Goal: Transaction & Acquisition: Book appointment/travel/reservation

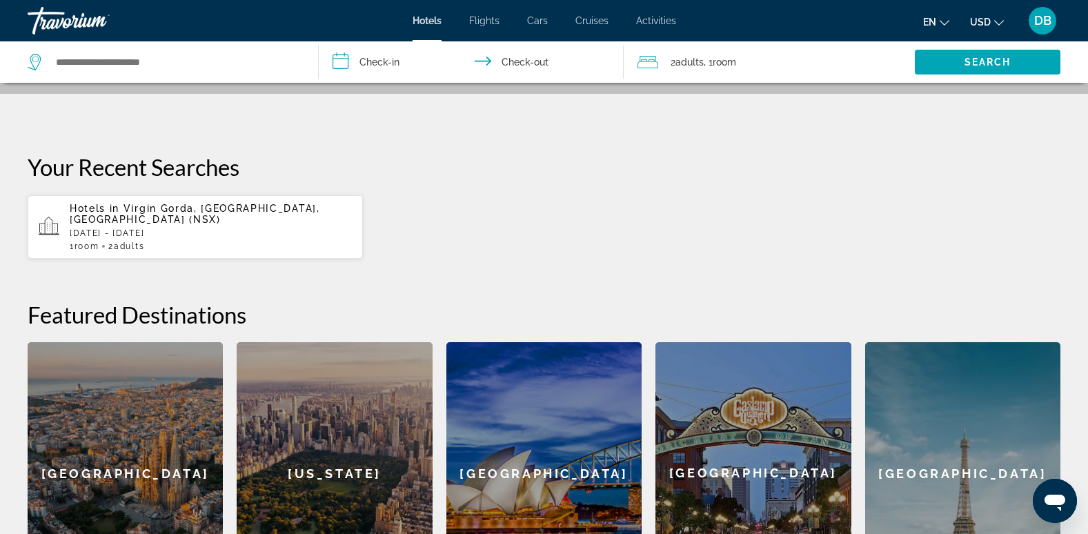
scroll to position [319, 0]
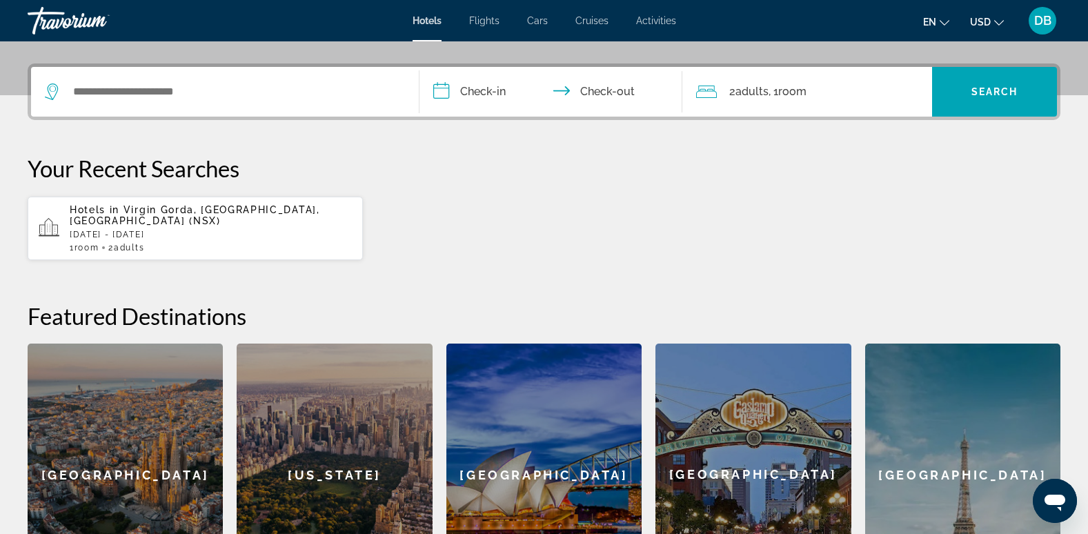
click at [109, 430] on div "Barcelona" at bounding box center [125, 475] width 195 height 263
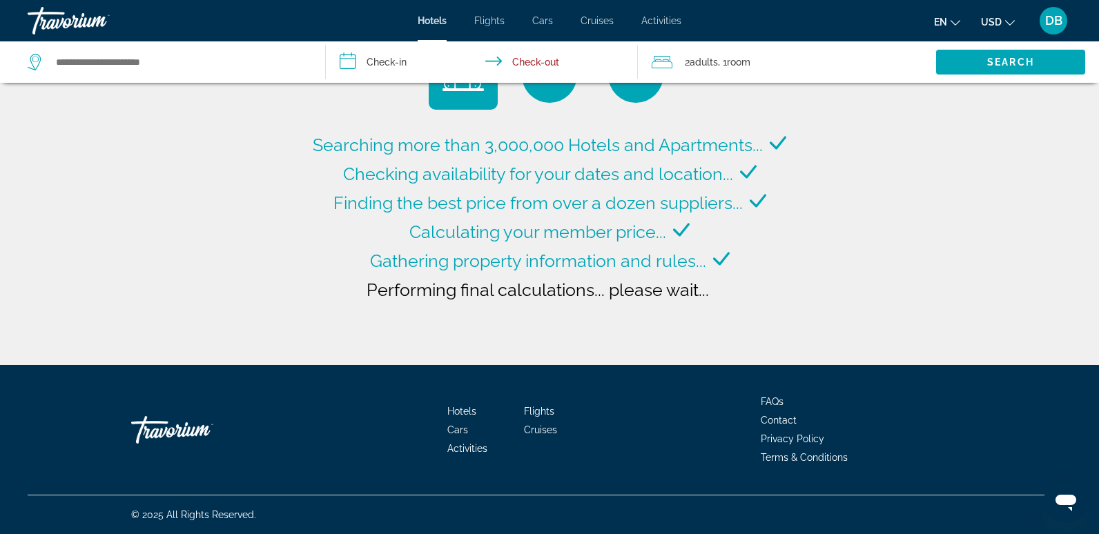
type input "**********"
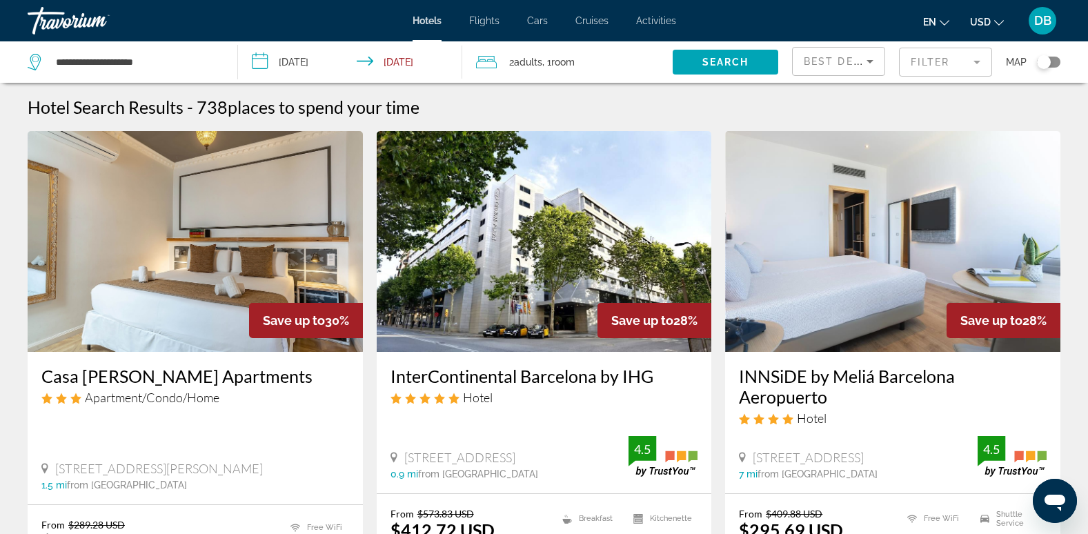
click at [301, 64] on input "**********" at bounding box center [353, 64] width 230 height 46
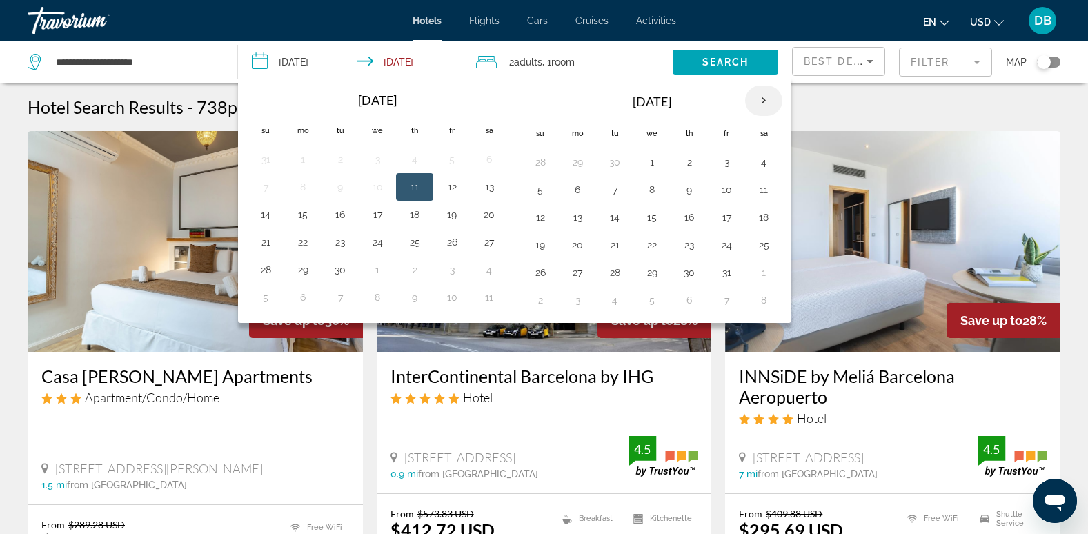
click at [761, 100] on th "Next month" at bounding box center [763, 101] width 37 height 30
click at [759, 105] on th "Next month" at bounding box center [763, 101] width 37 height 30
click at [763, 97] on th "Next month" at bounding box center [763, 101] width 37 height 30
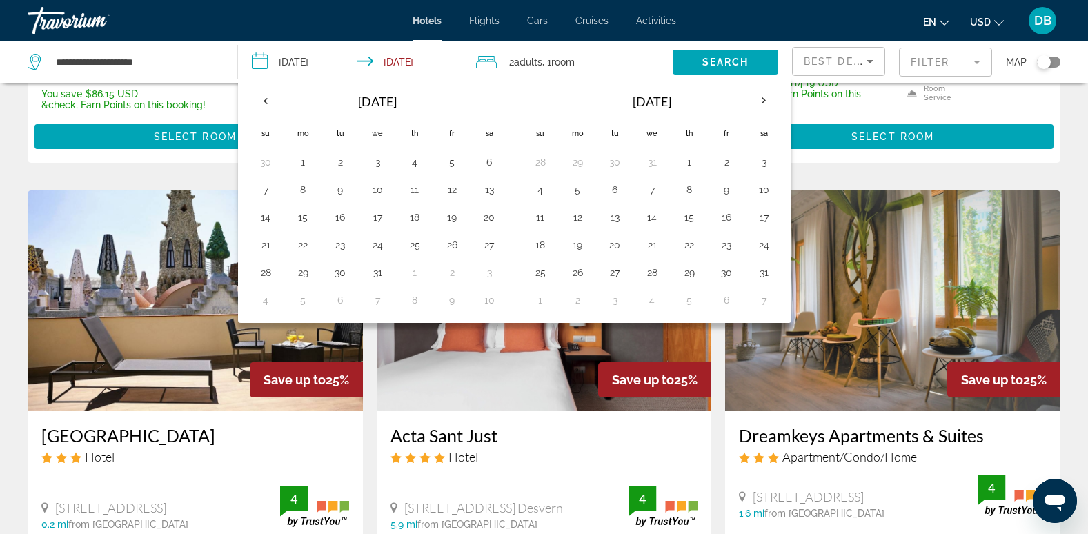
scroll to position [483, 0]
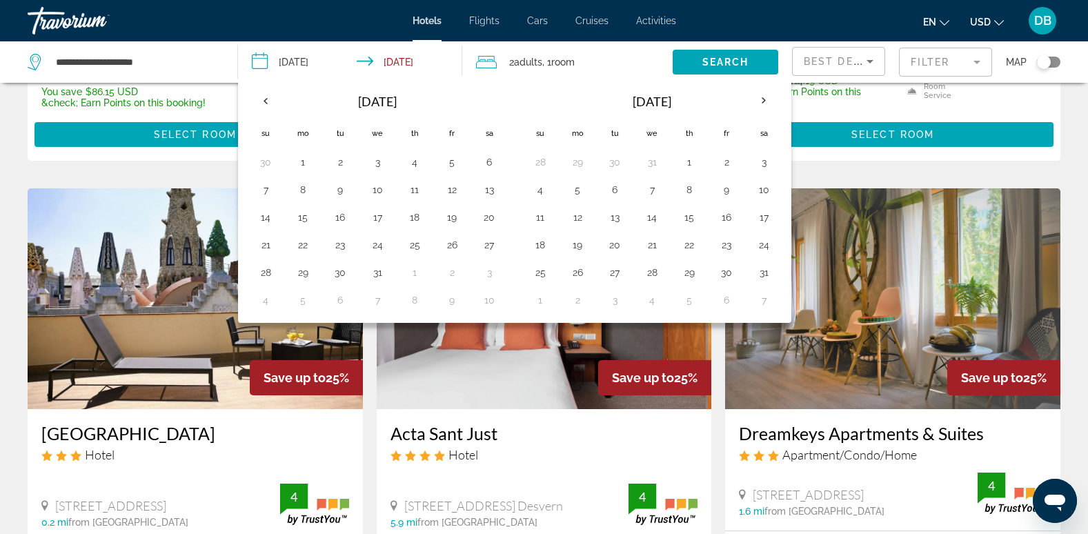
click at [175, 423] on h3 "Gaudi Hotel" at bounding box center [195, 433] width 308 height 21
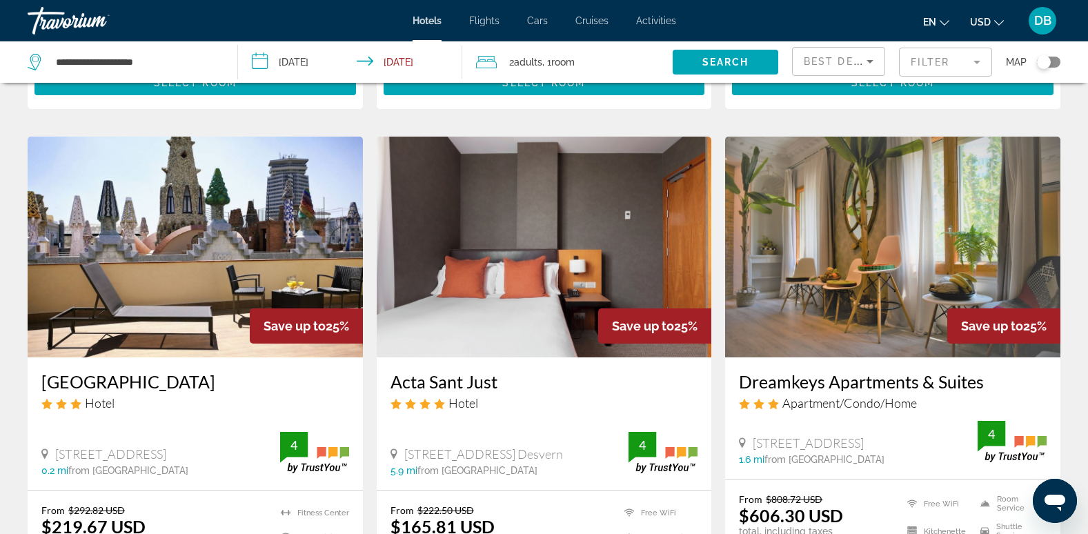
scroll to position [683, 0]
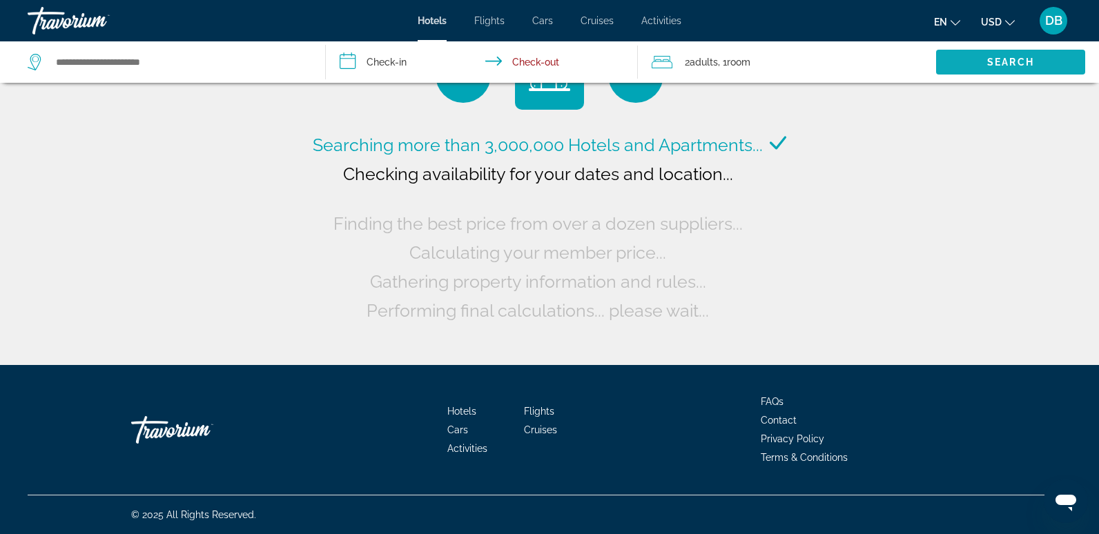
click at [982, 61] on span "Search widget" at bounding box center [1010, 62] width 149 height 33
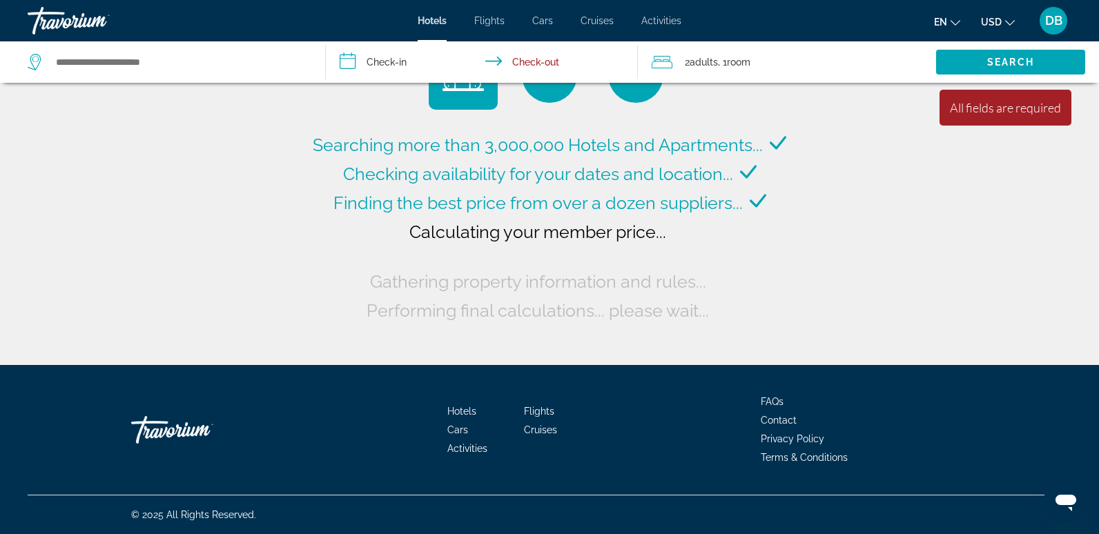
click at [389, 59] on input "**********" at bounding box center [484, 64] width 317 height 46
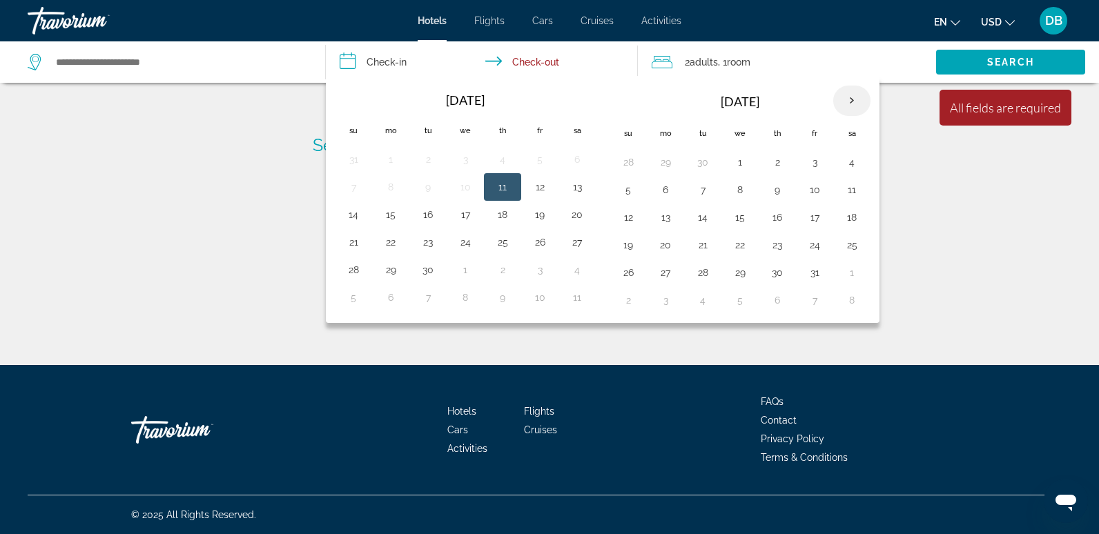
click at [856, 101] on th "Next month" at bounding box center [851, 101] width 37 height 30
type input "**********"
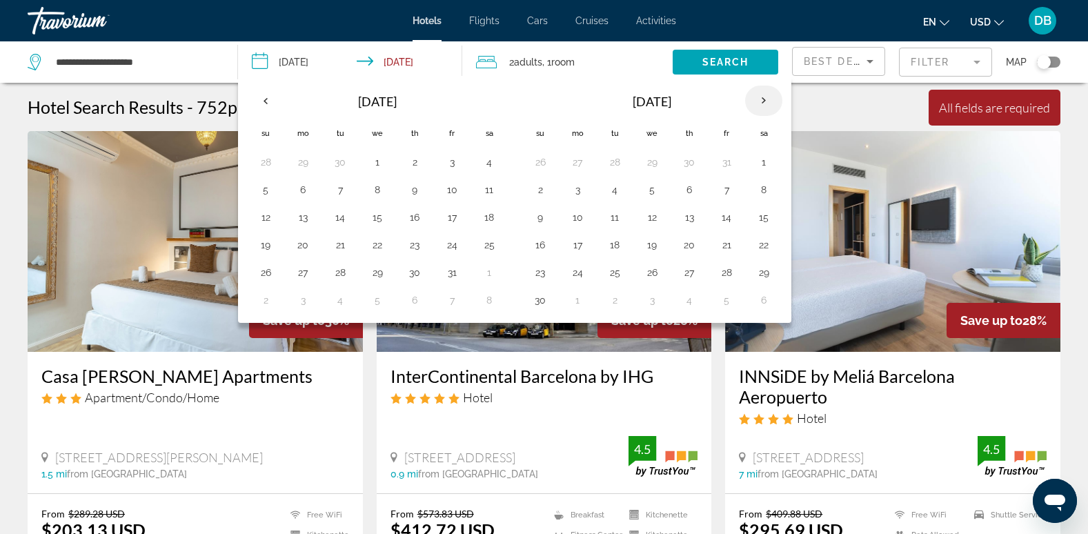
click at [765, 104] on th "Next month" at bounding box center [763, 101] width 37 height 30
click at [765, 101] on th "Next month" at bounding box center [763, 101] width 37 height 30
click at [764, 100] on th "Next month" at bounding box center [763, 101] width 37 height 30
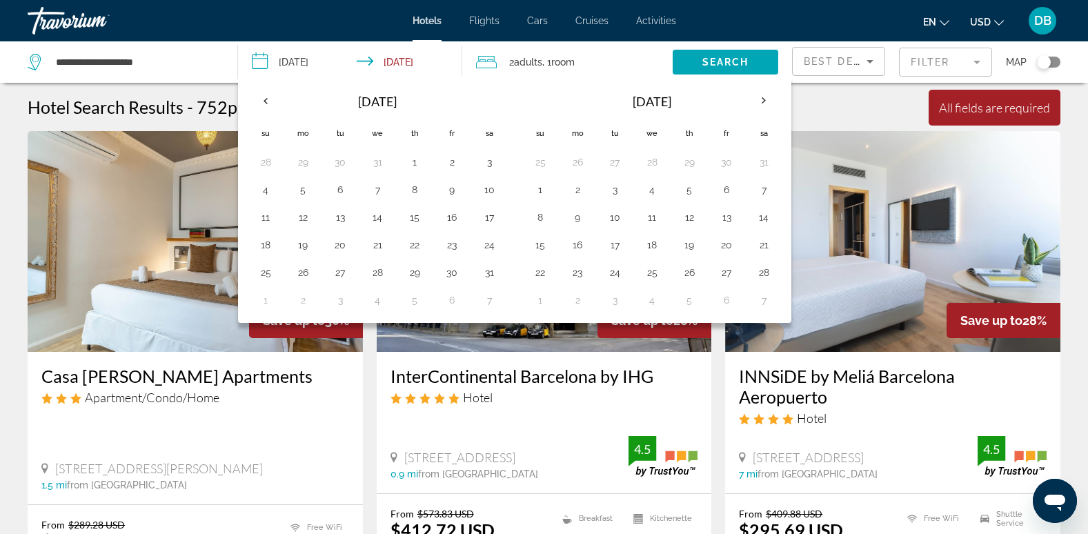
drag, startPoint x: 72, startPoint y: 8, endPoint x: 72, endPoint y: 22, distance: 14.5
click at [72, 8] on div "Travorium" at bounding box center [97, 21] width 138 height 36
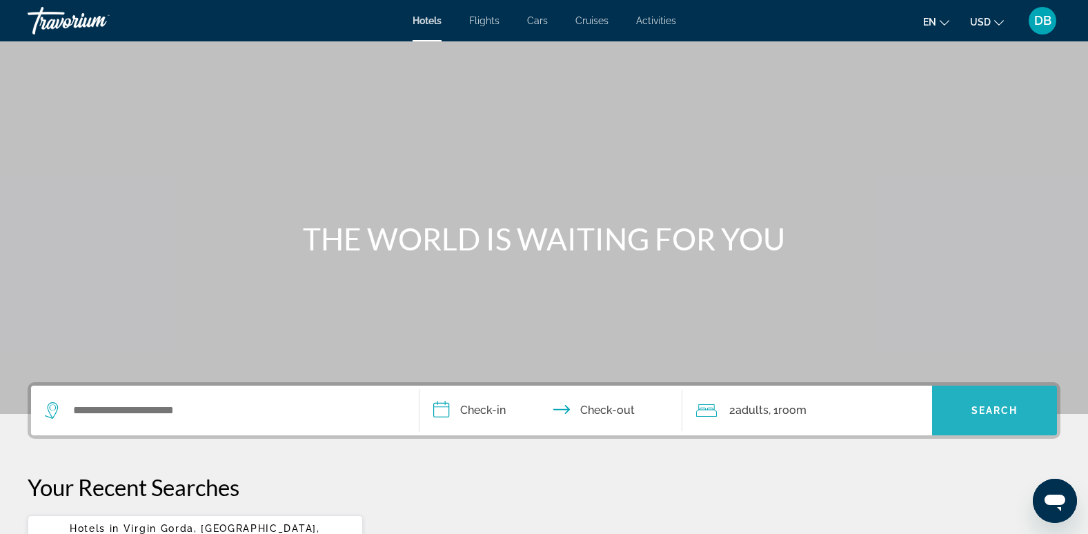
click at [990, 417] on button "Search" at bounding box center [994, 411] width 125 height 50
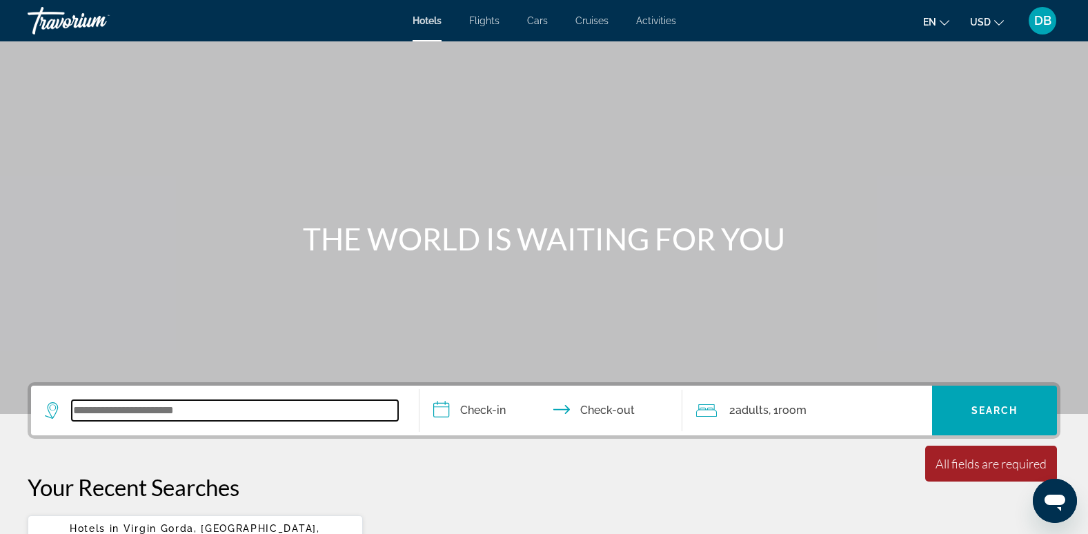
click at [184, 413] on input "Search widget" at bounding box center [235, 410] width 326 height 21
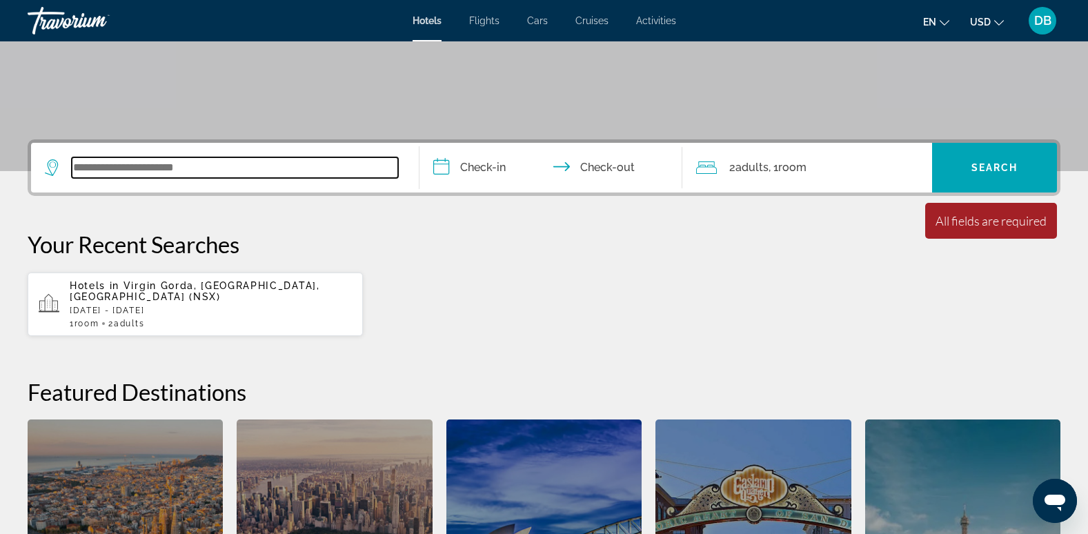
scroll to position [337, 0]
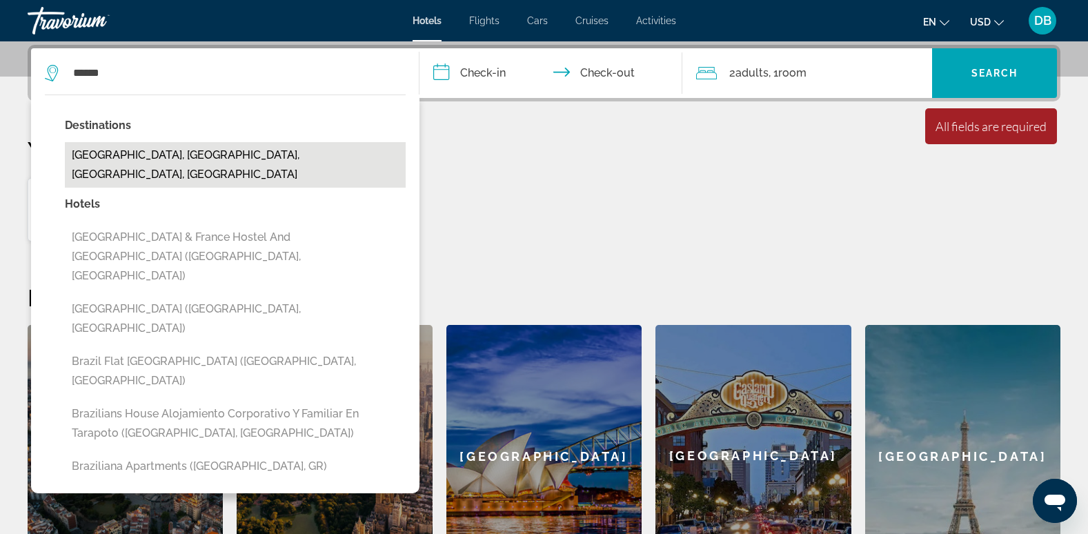
click at [305, 154] on button "Brazil, Terre Haute, IN, United States" at bounding box center [235, 165] width 341 height 46
type input "**********"
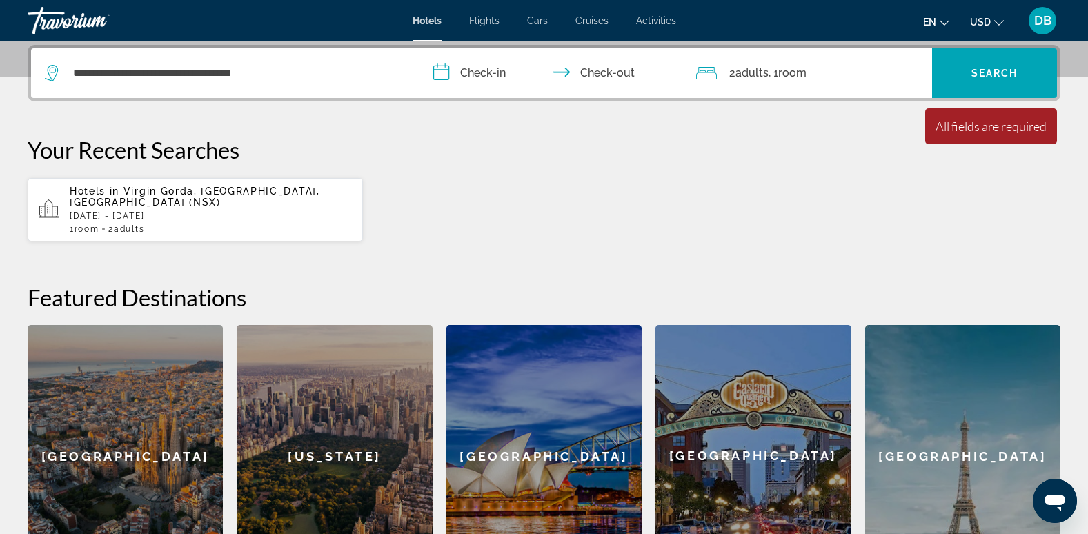
click at [447, 77] on input "**********" at bounding box center [554, 75] width 269 height 54
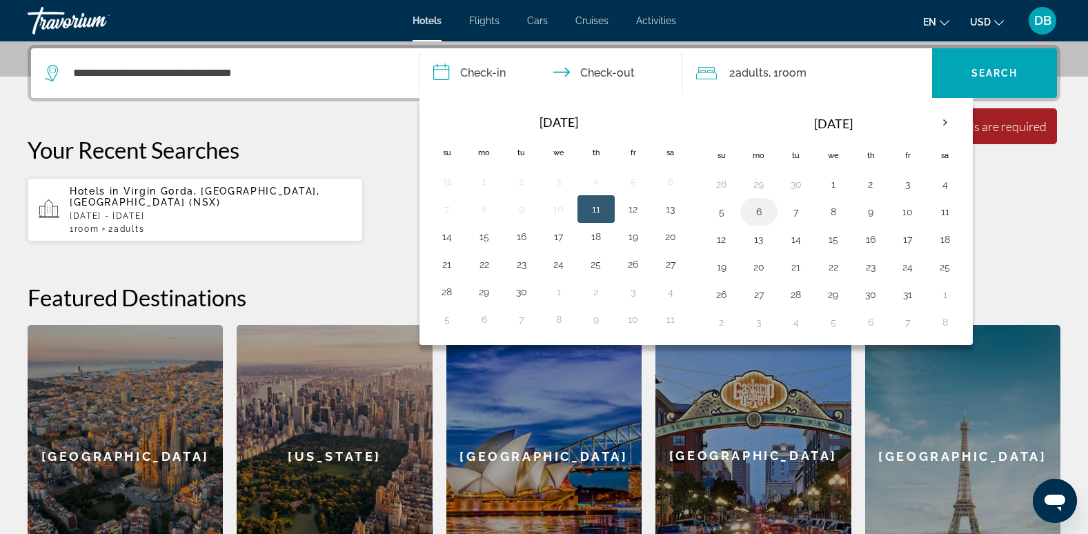
click at [757, 215] on button "6" at bounding box center [759, 211] width 22 height 19
click at [775, 72] on span ", 1 Room rooms" at bounding box center [788, 72] width 38 height 19
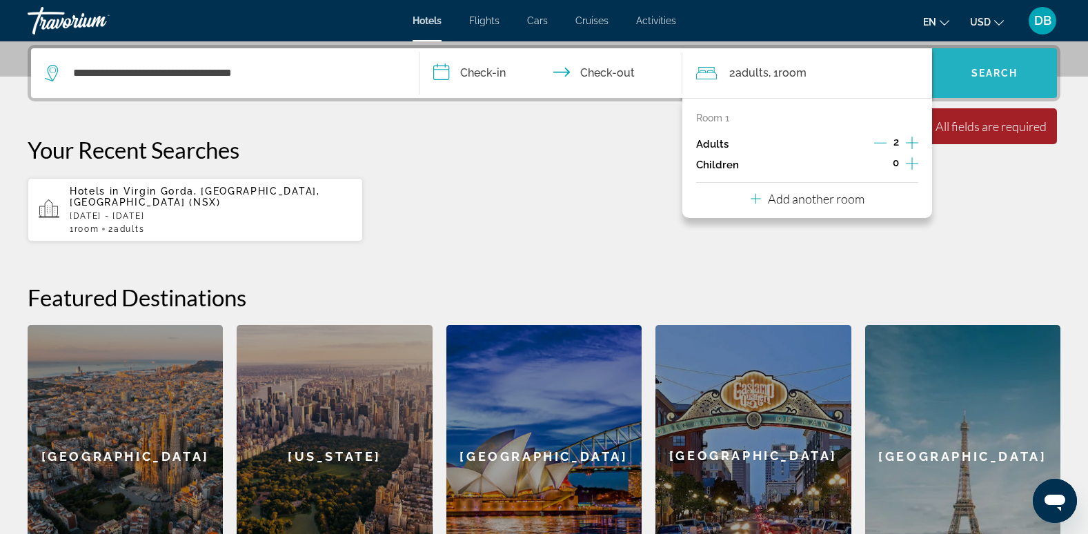
click at [976, 77] on span "Search" at bounding box center [995, 73] width 47 height 11
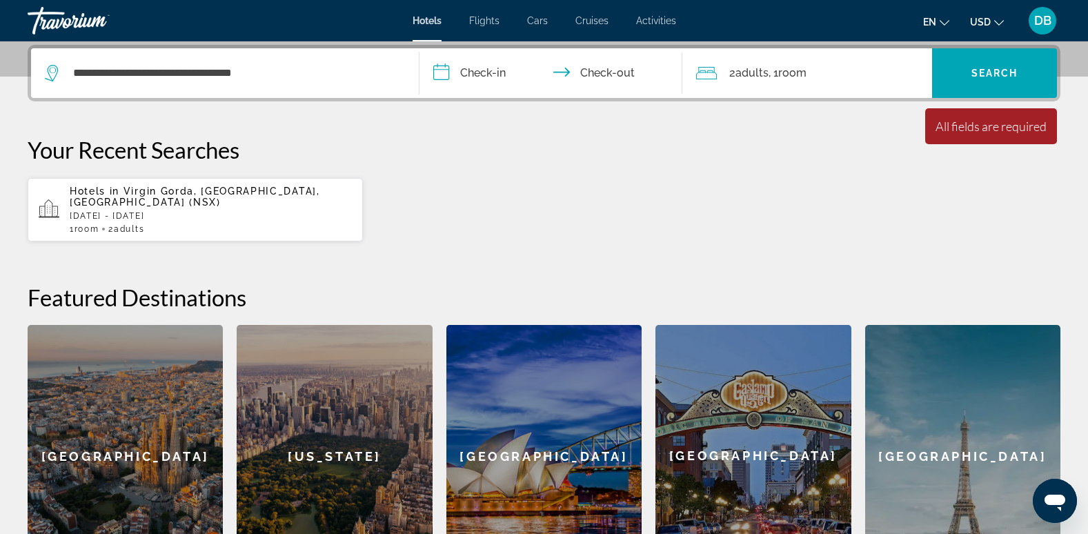
click at [768, 70] on span "Adults" at bounding box center [752, 72] width 33 height 13
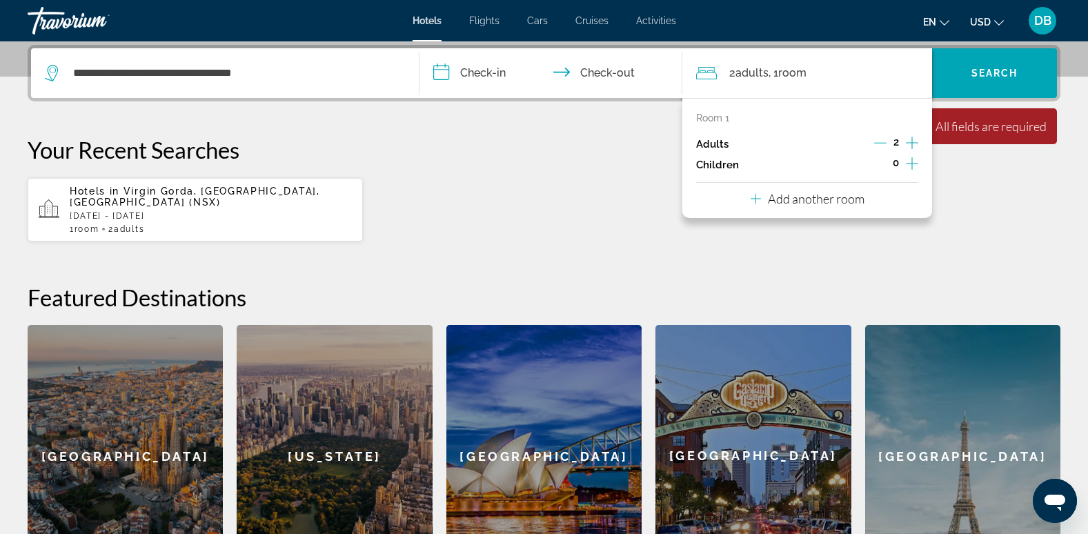
click at [633, 69] on input "**********" at bounding box center [554, 75] width 269 height 54
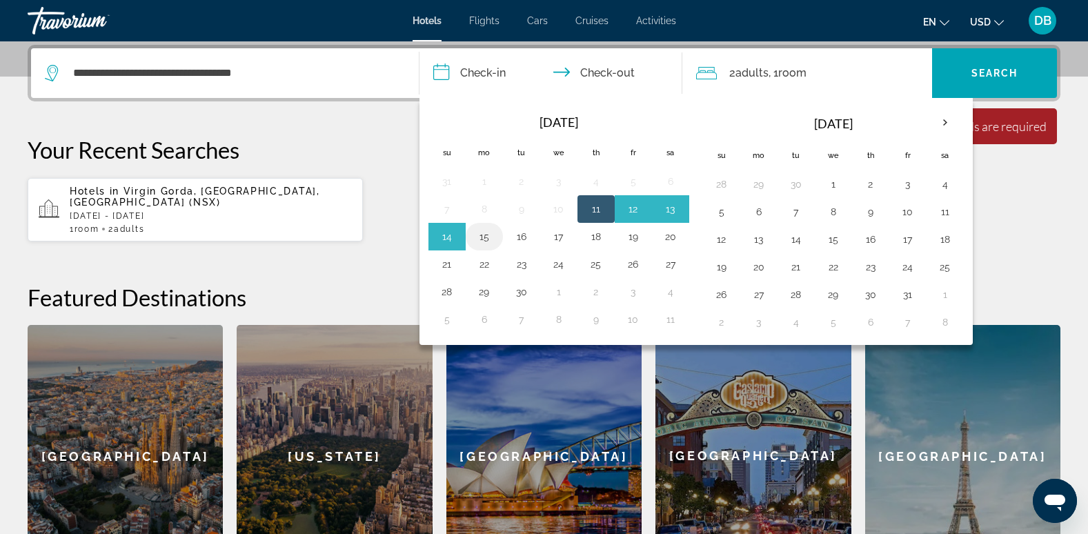
click at [483, 237] on button "15" at bounding box center [484, 236] width 22 height 19
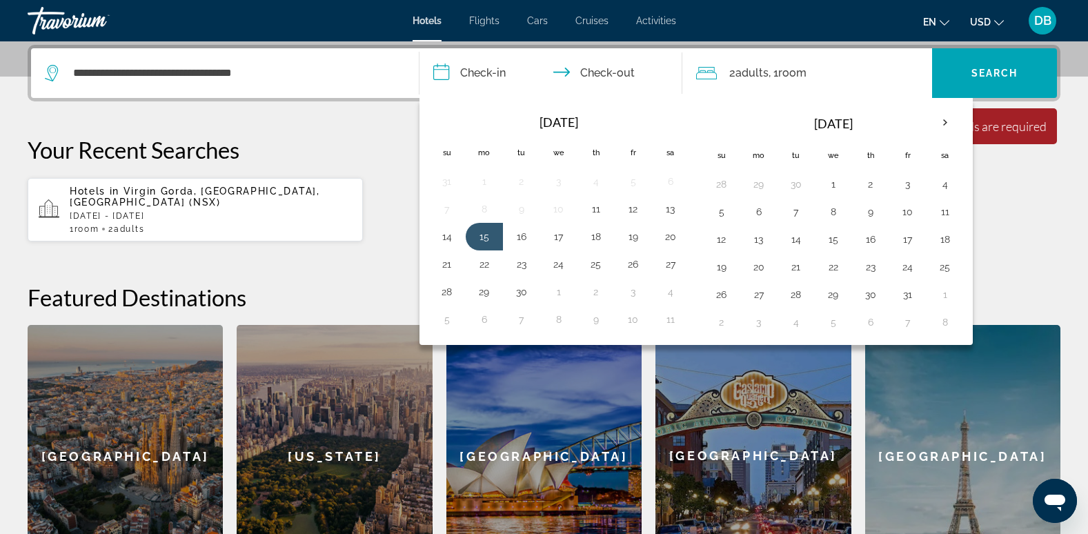
click at [453, 67] on input "**********" at bounding box center [554, 75] width 269 height 54
click at [492, 235] on button "15" at bounding box center [484, 236] width 22 height 19
type input "**********"
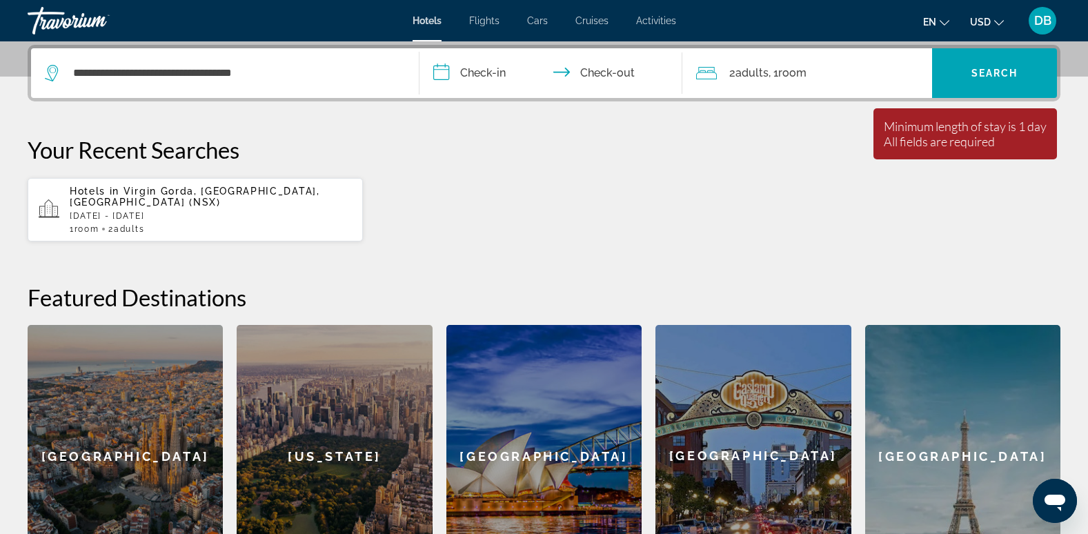
click at [624, 77] on input "**********" at bounding box center [554, 75] width 269 height 54
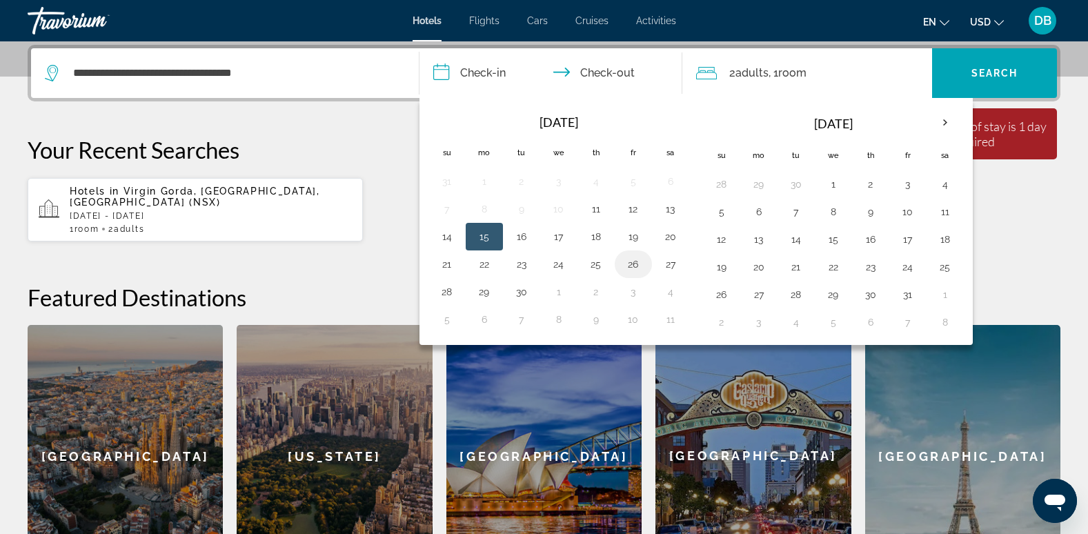
click at [627, 268] on button "26" at bounding box center [634, 264] width 22 height 19
click at [607, 73] on input "**********" at bounding box center [554, 75] width 269 height 54
click at [765, 69] on span "Adults" at bounding box center [752, 72] width 33 height 13
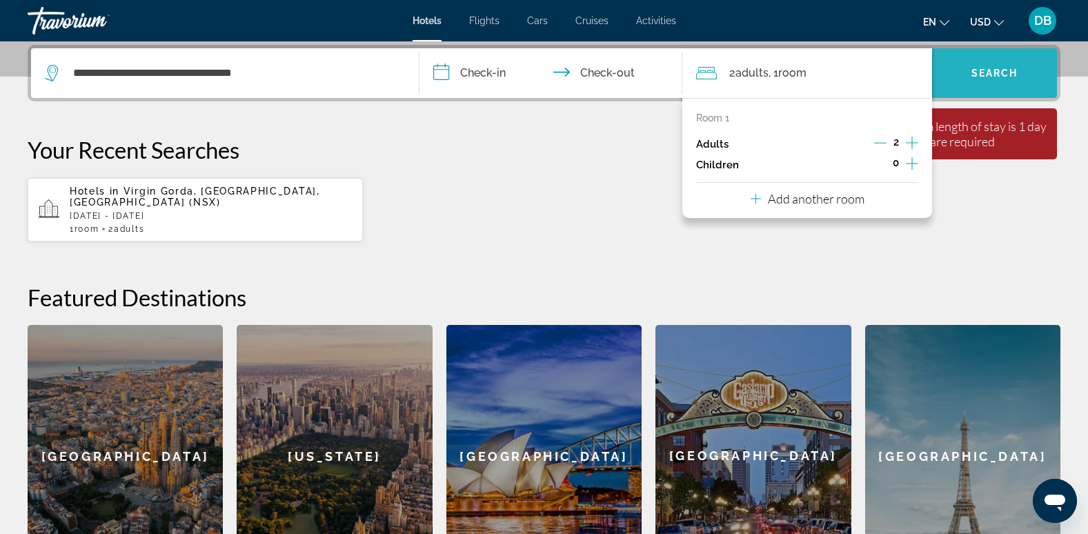
click at [981, 63] on span "Search widget" at bounding box center [994, 73] width 125 height 33
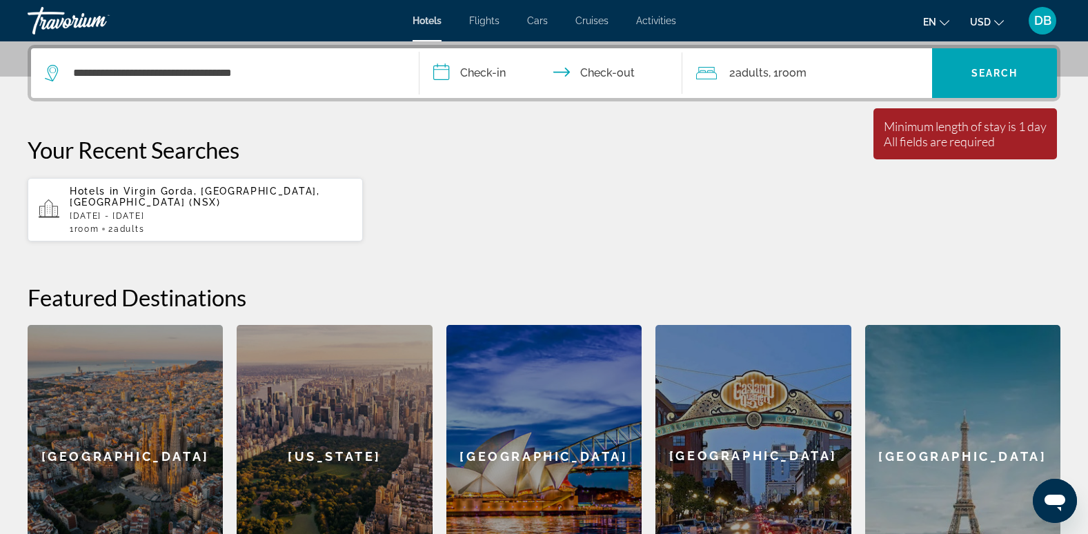
click at [129, 227] on span "Adults" at bounding box center [129, 229] width 30 height 10
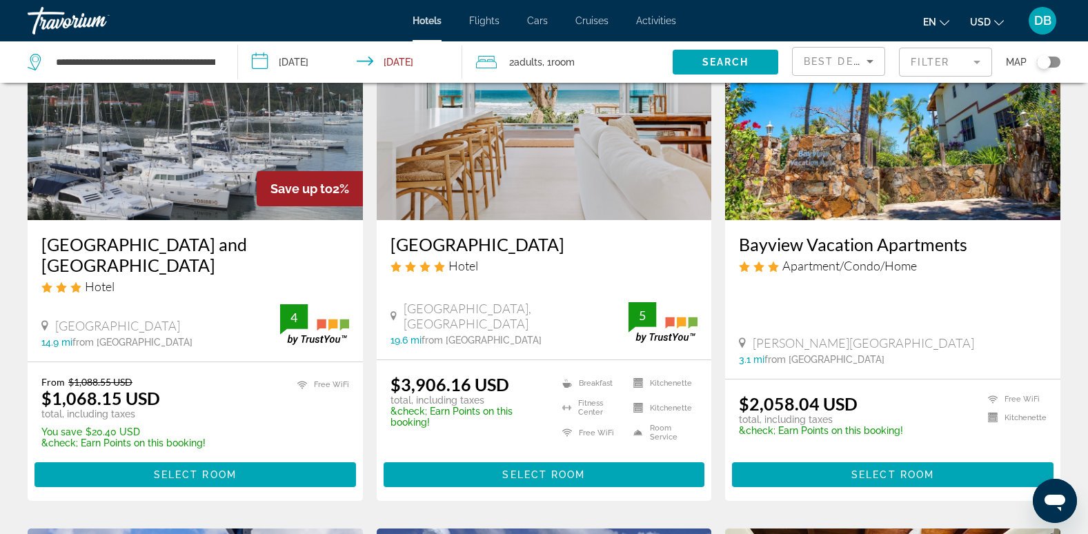
scroll to position [1203, 0]
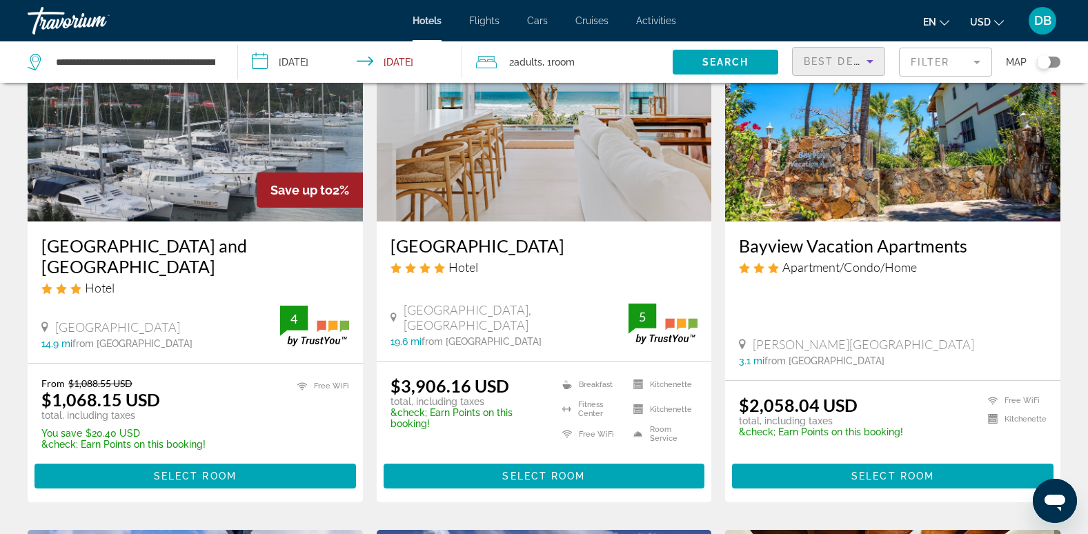
click at [869, 53] on icon "Sort by" at bounding box center [870, 61] width 17 height 17
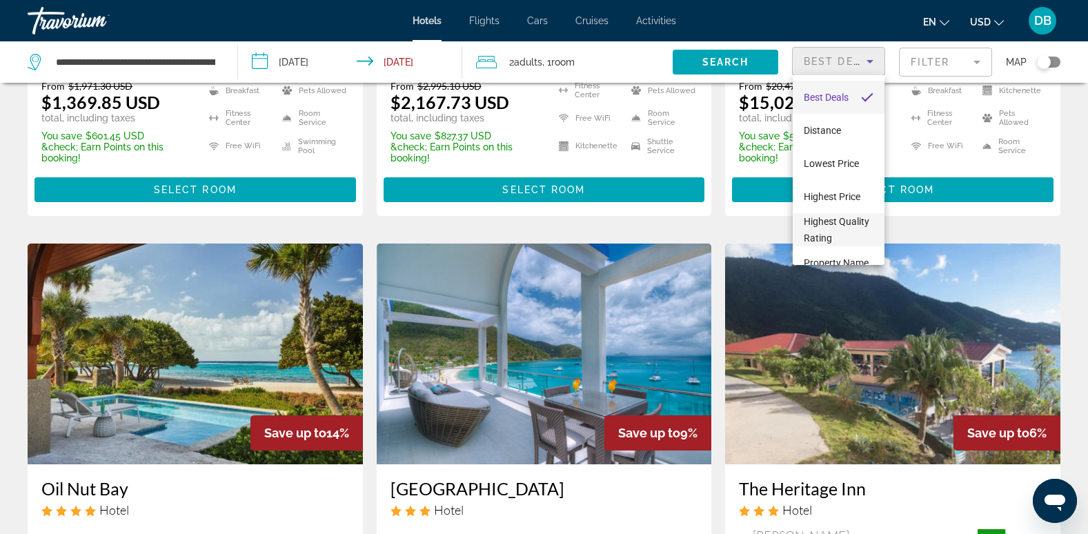
scroll to position [444, 0]
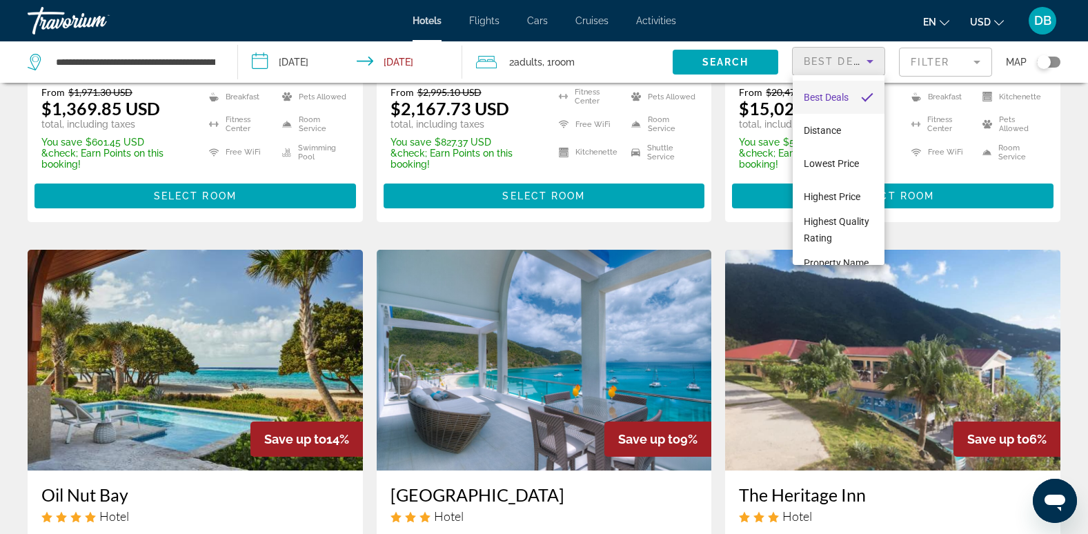
click at [1015, 197] on div at bounding box center [544, 267] width 1088 height 534
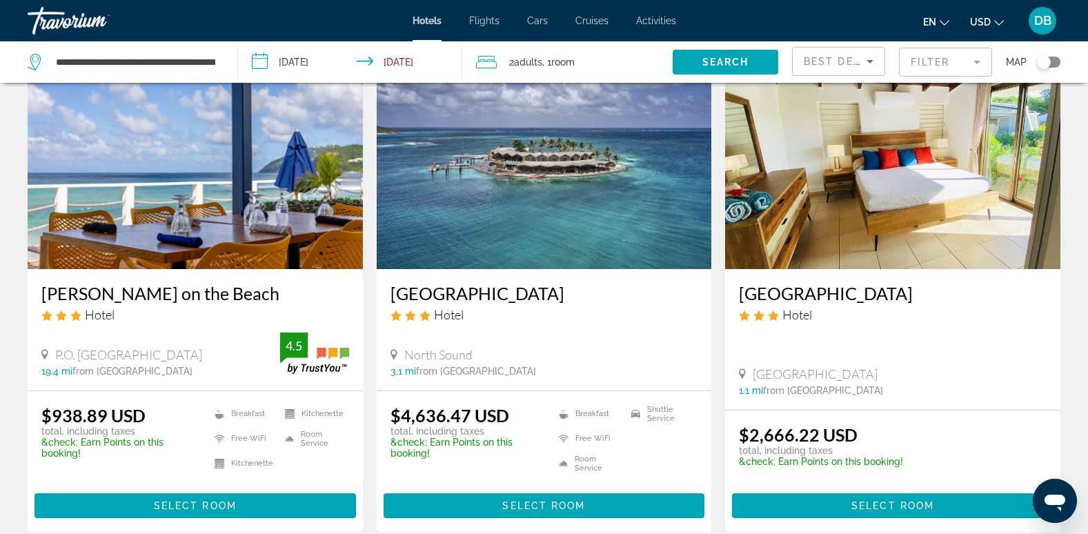
scroll to position [1686, 0]
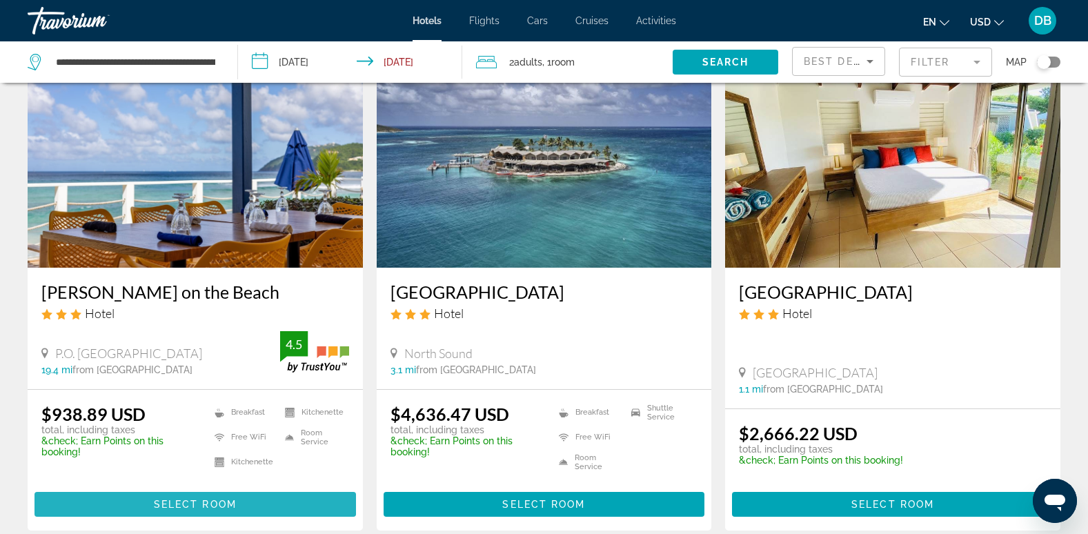
click at [137, 488] on span "Main content" at bounding box center [196, 504] width 322 height 33
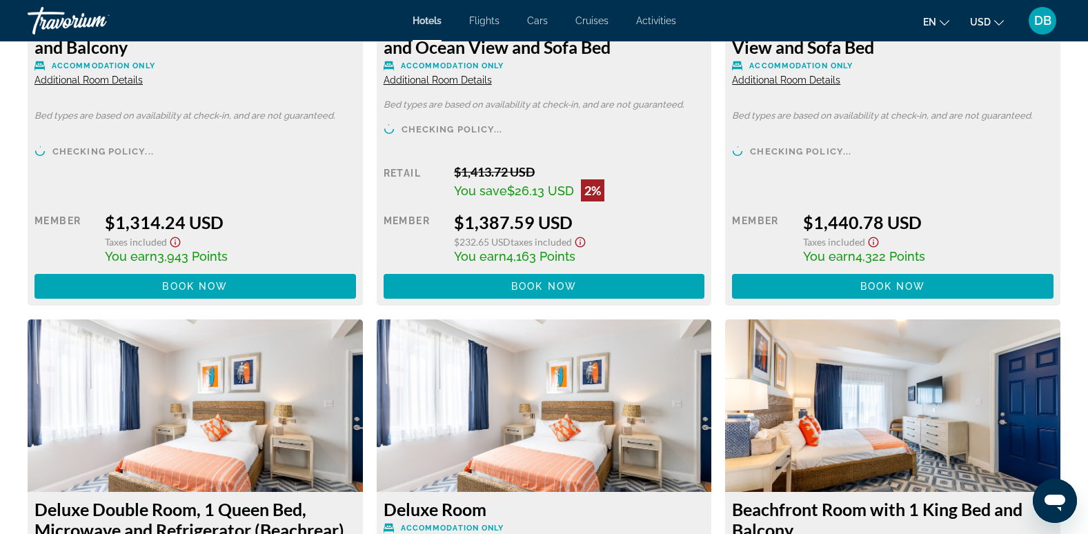
scroll to position [3798, 0]
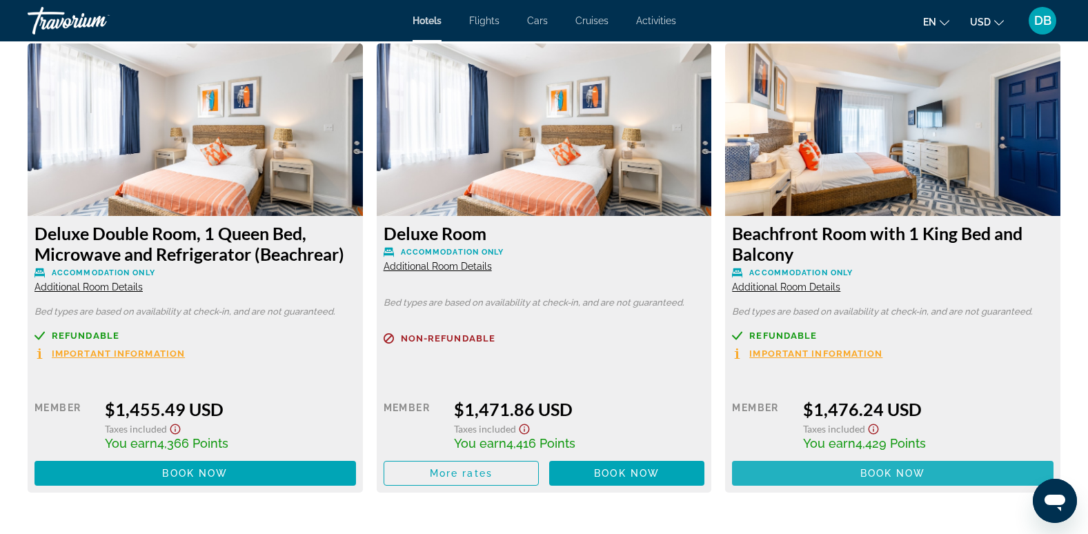
click at [857, 476] on span "Main content" at bounding box center [893, 473] width 322 height 33
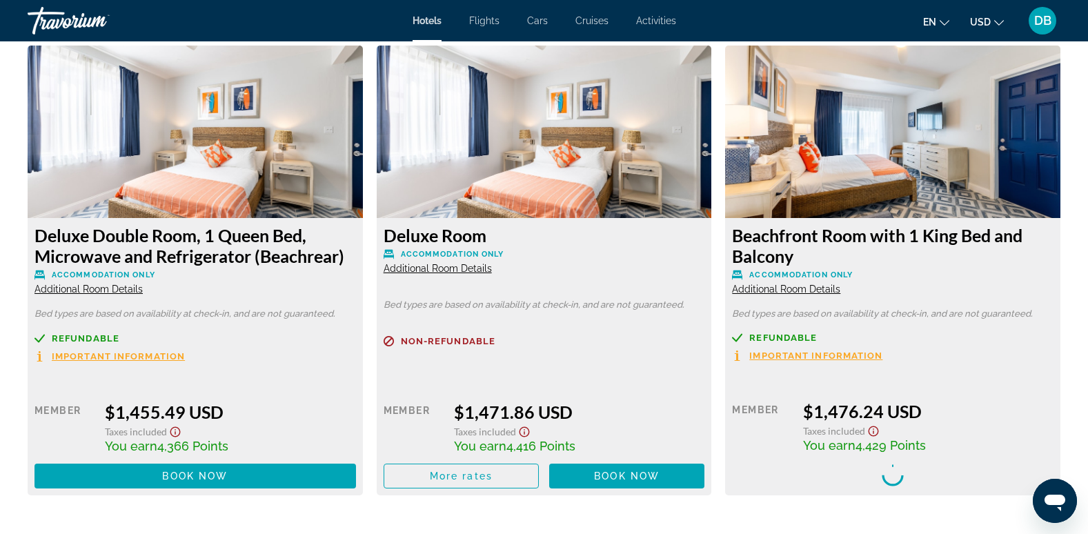
scroll to position [3800, 0]
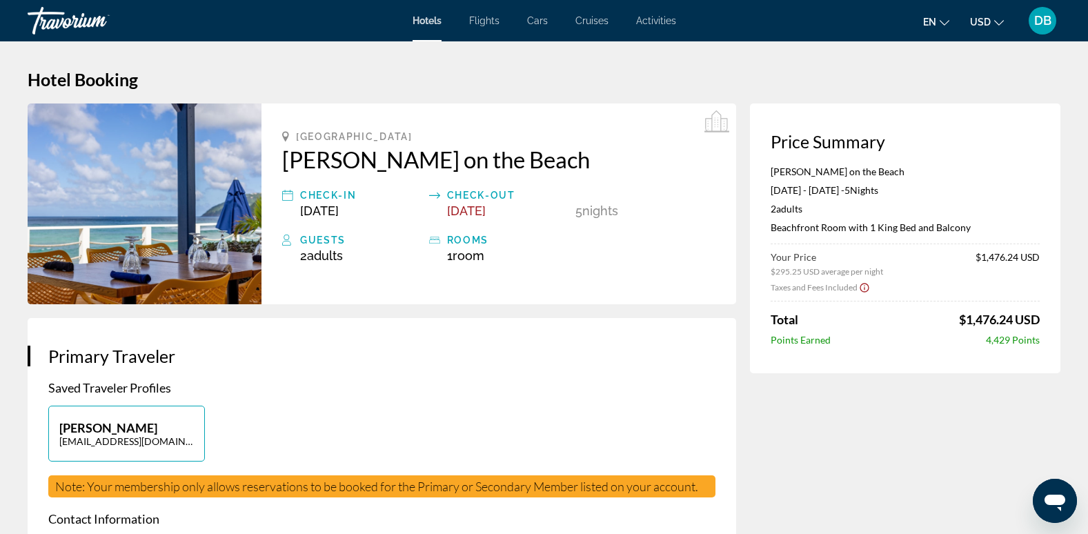
click at [226, 231] on img "Main content" at bounding box center [145, 204] width 234 height 201
click at [48, 21] on div "Travorium" at bounding box center [97, 21] width 138 height 36
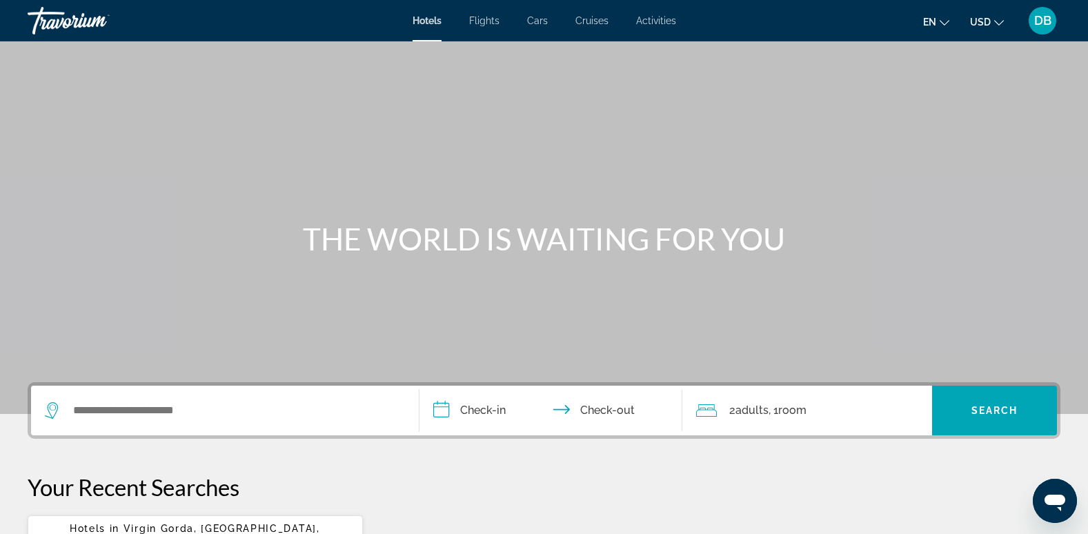
click at [90, 24] on div "Travorium" at bounding box center [97, 21] width 138 height 36
click at [81, 23] on div "Travorium" at bounding box center [97, 21] width 138 height 36
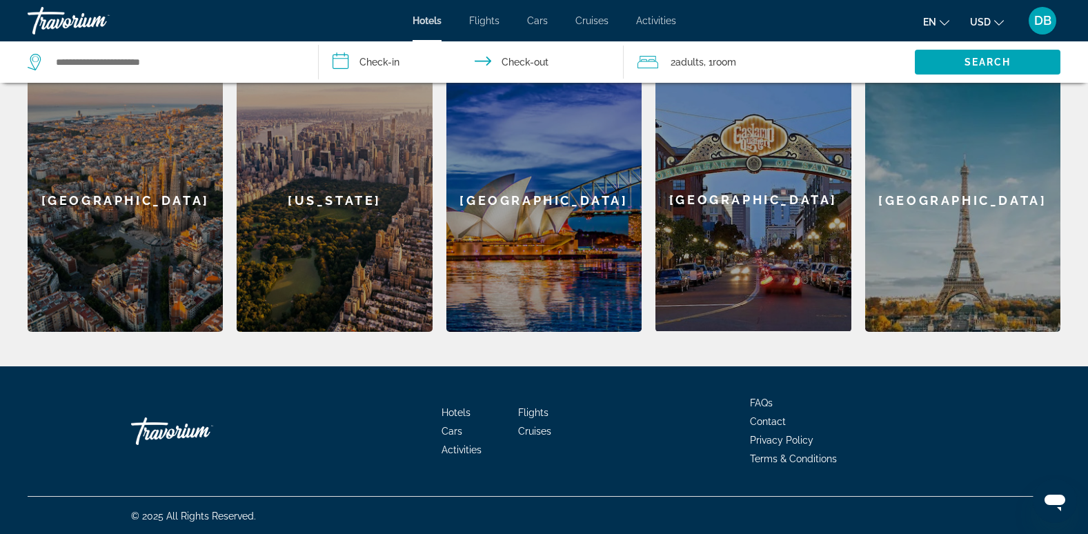
scroll to position [595, 0]
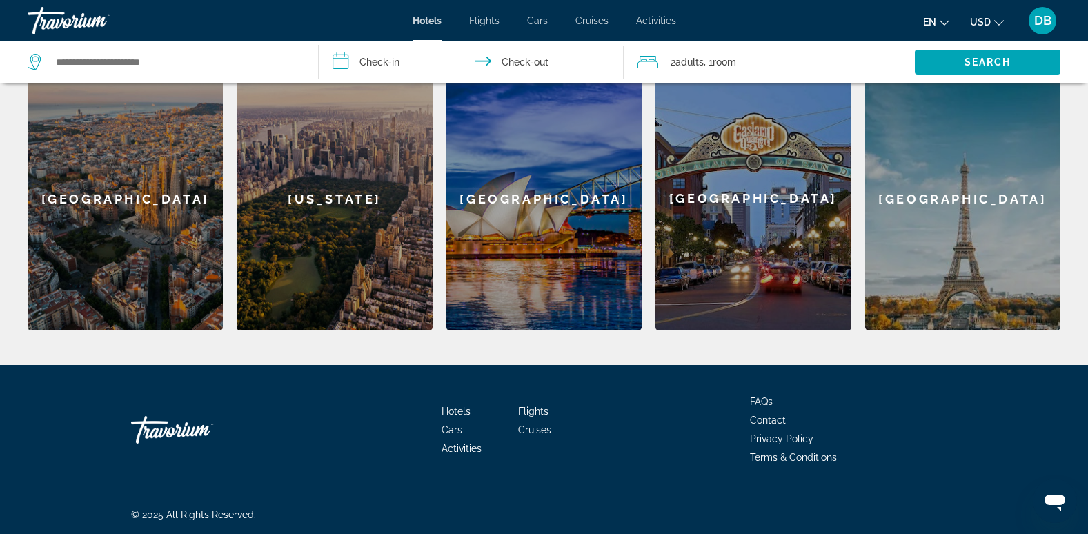
click at [59, 22] on div "Travorium" at bounding box center [97, 21] width 138 height 36
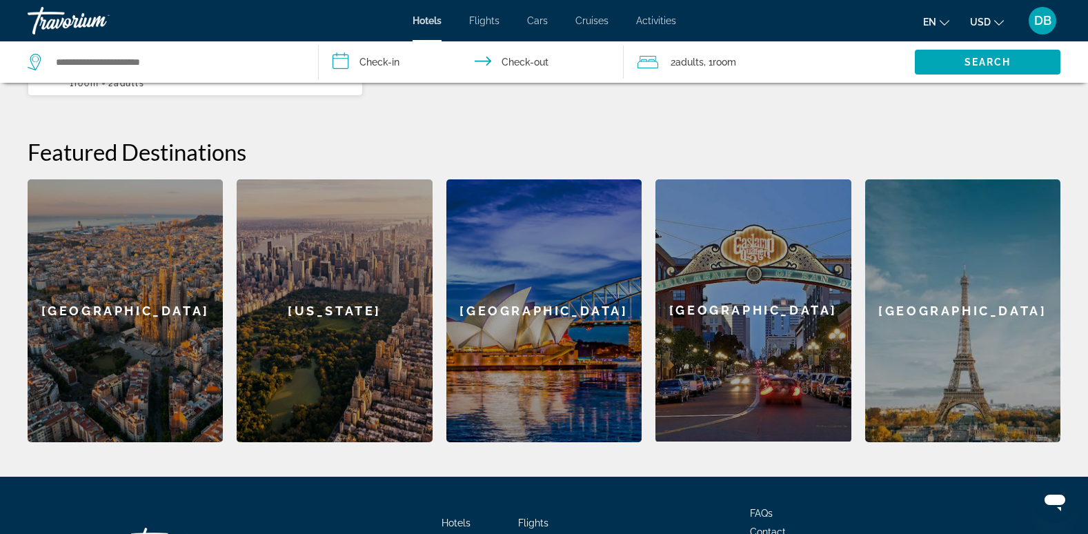
scroll to position [276, 0]
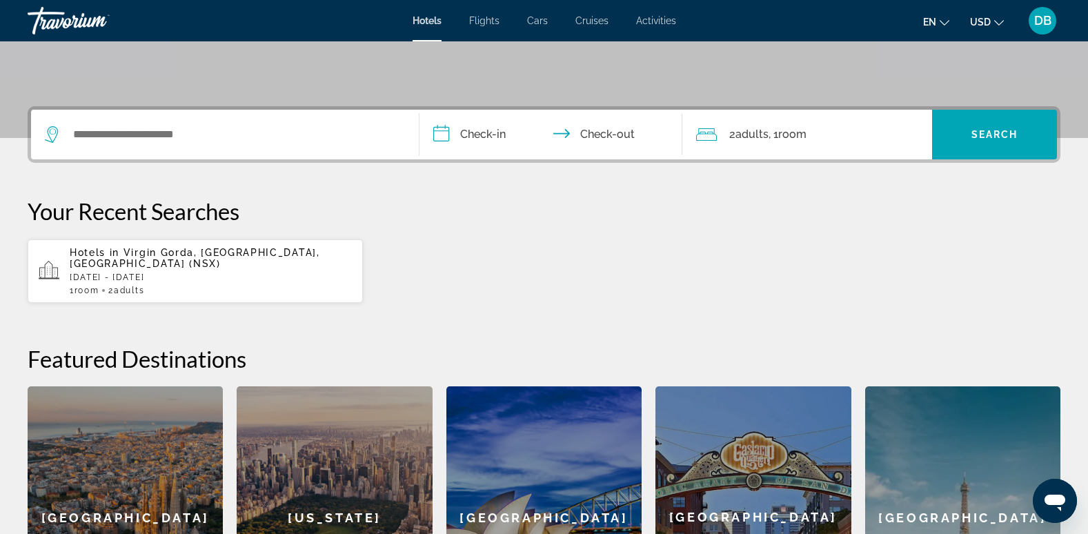
click at [259, 257] on p "Hotels in Virgin Gorda, British Virgin Islands, British Virgin Islands (NSX)" at bounding box center [211, 258] width 282 height 22
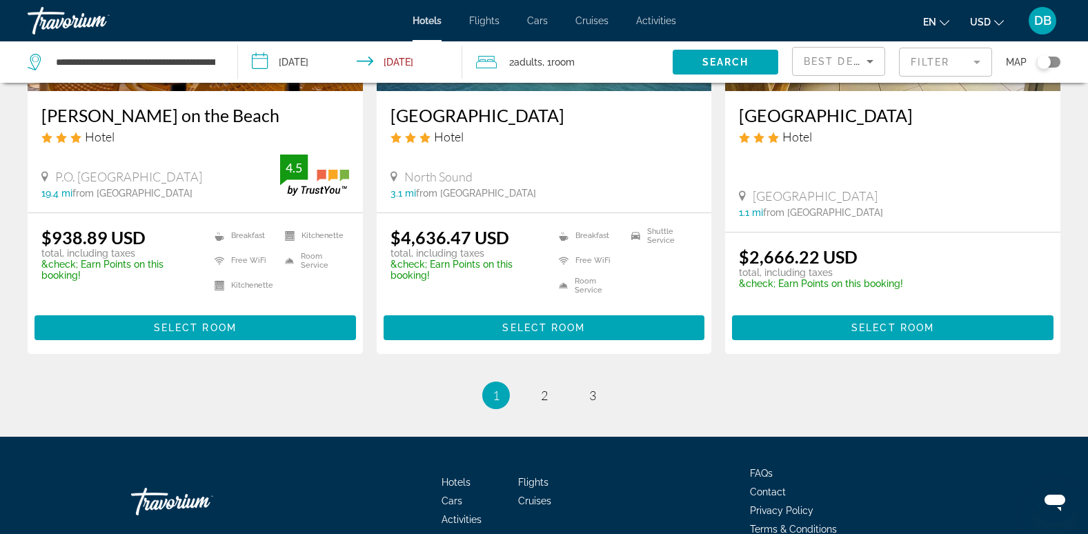
scroll to position [1863, 0]
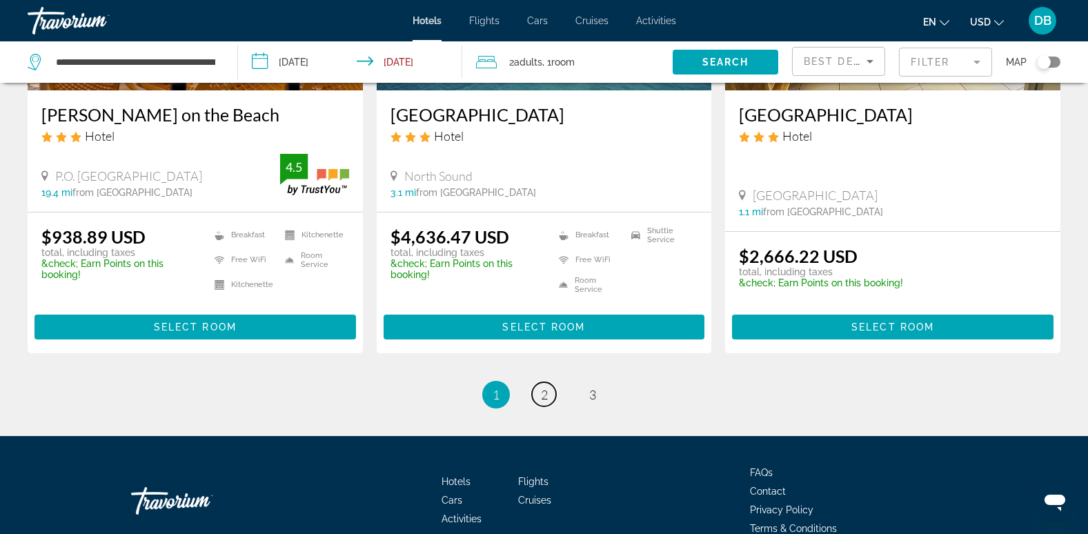
click at [547, 387] on span "2" at bounding box center [544, 394] width 7 height 15
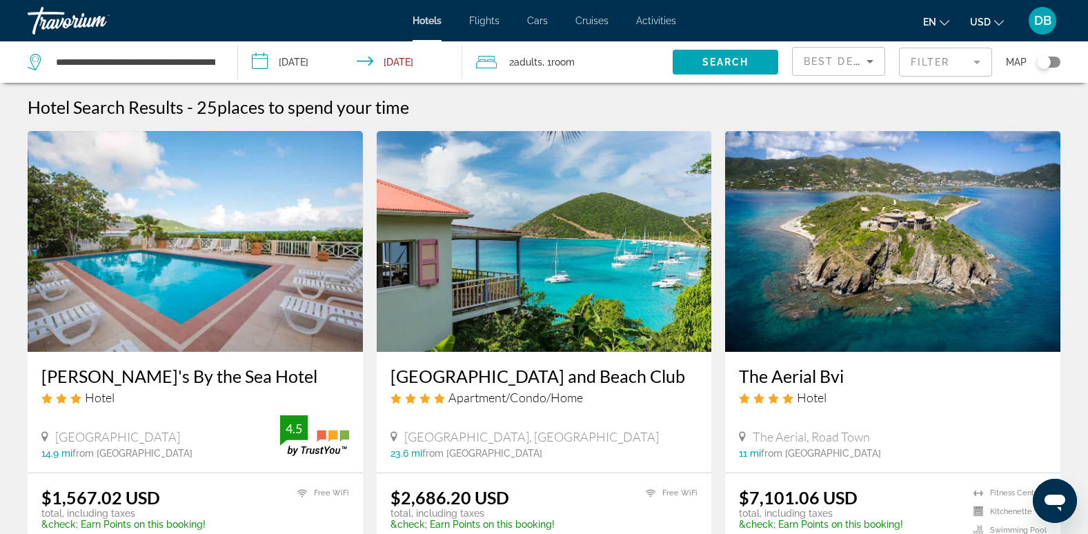
click at [54, 23] on div "Travorium" at bounding box center [97, 21] width 138 height 36
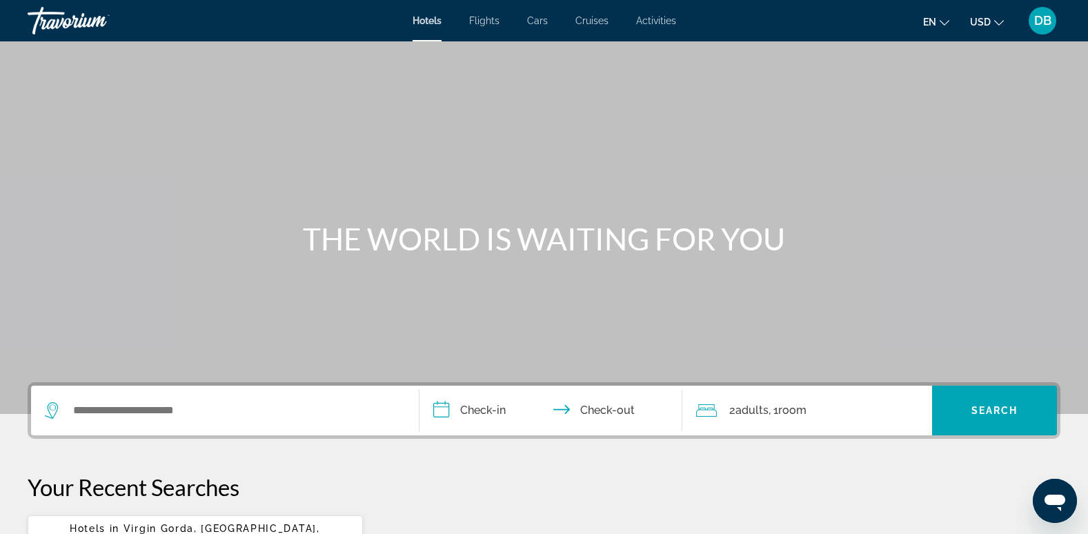
click at [57, 17] on div "Travorium" at bounding box center [97, 21] width 138 height 36
click at [84, 19] on div "Travorium" at bounding box center [97, 21] width 138 height 36
click at [57, 16] on div "Travorium" at bounding box center [97, 21] width 138 height 36
click at [426, 20] on span "Hotels" at bounding box center [427, 20] width 29 height 11
click at [493, 22] on span "Flights" at bounding box center [484, 20] width 30 height 11
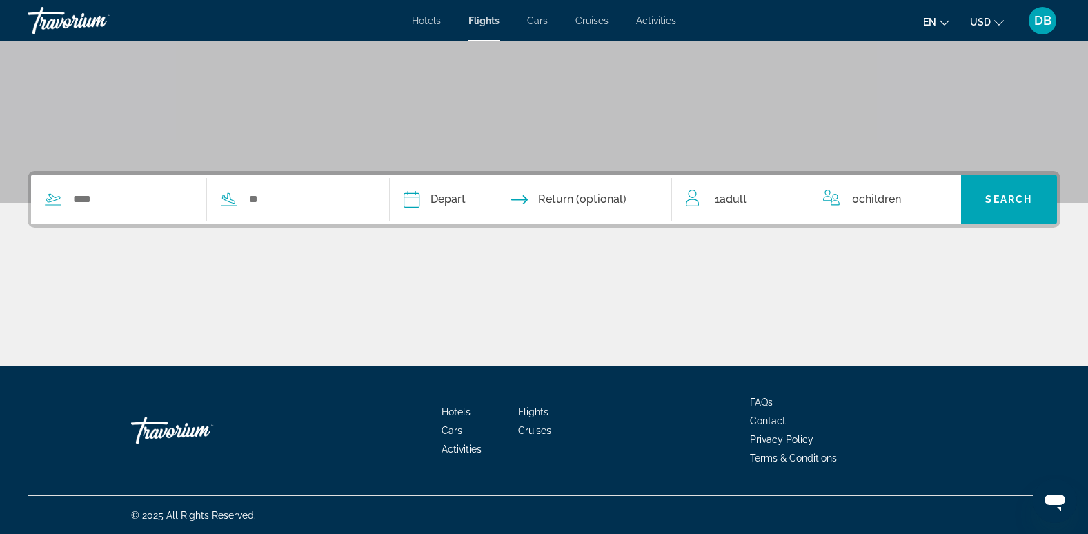
scroll to position [212, 0]
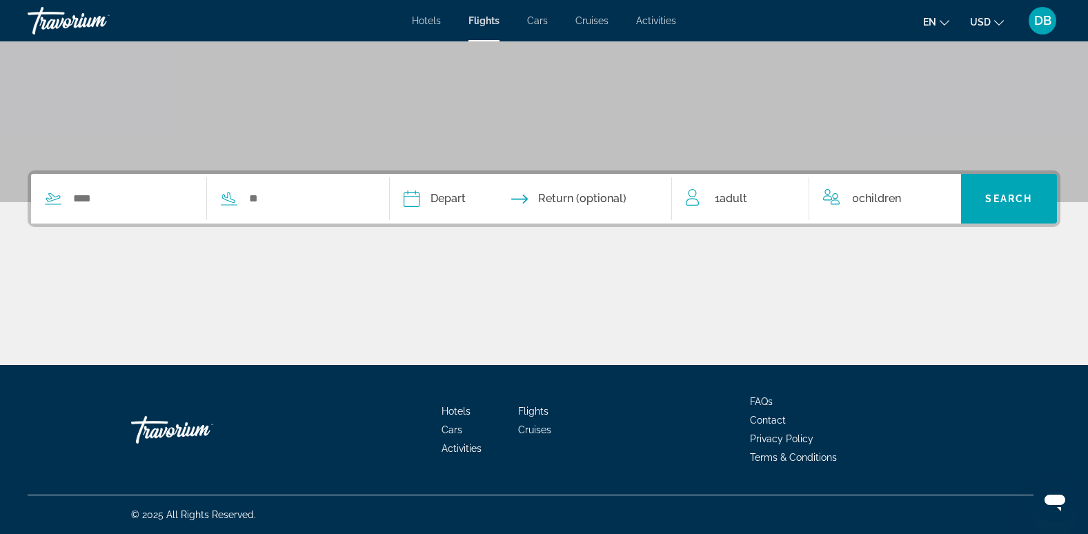
click at [157, 431] on div "Travorium" at bounding box center [200, 429] width 138 height 41
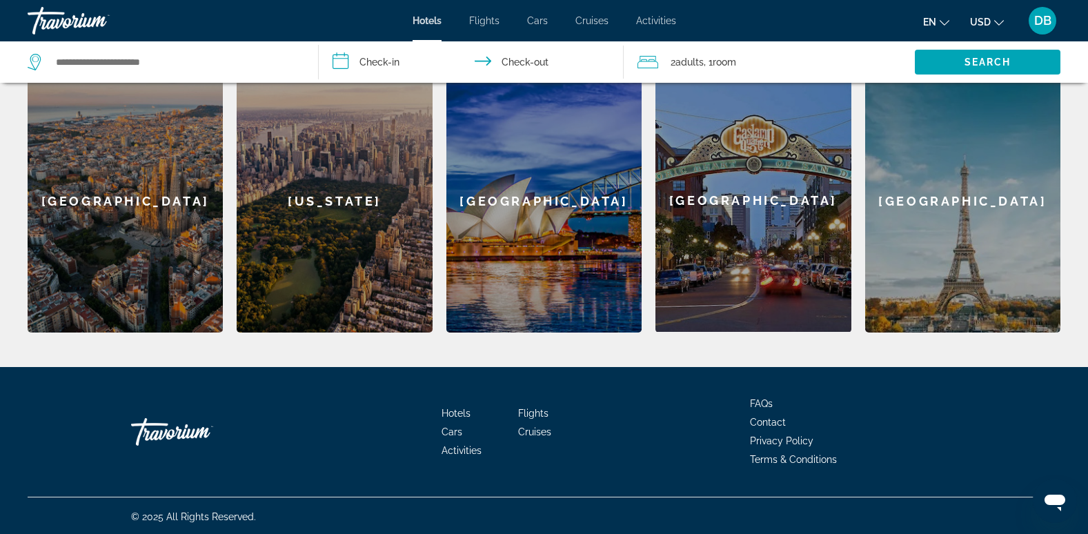
scroll to position [595, 0]
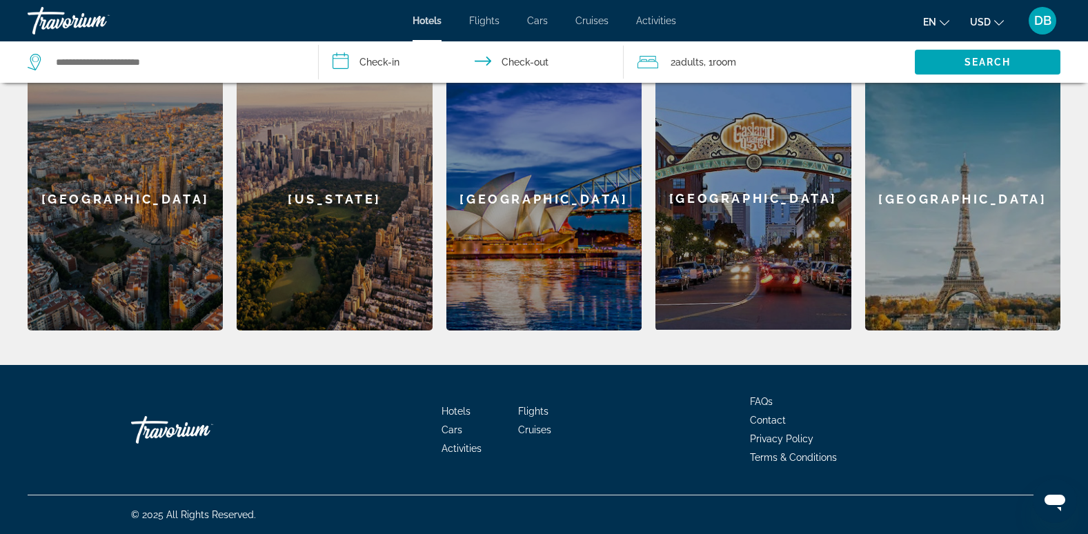
click at [197, 430] on div "Travorium" at bounding box center [200, 429] width 138 height 41
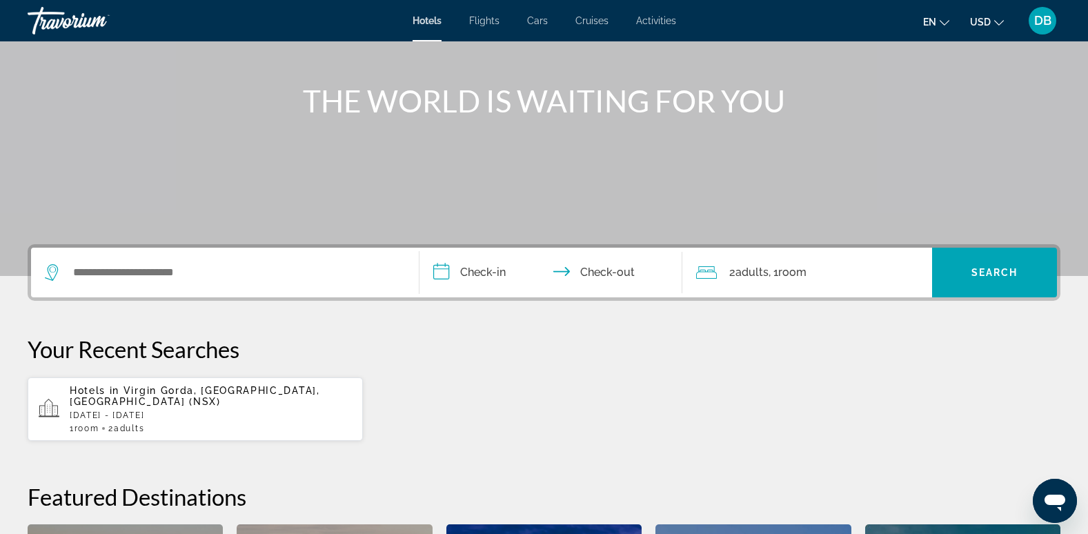
scroll to position [0, 0]
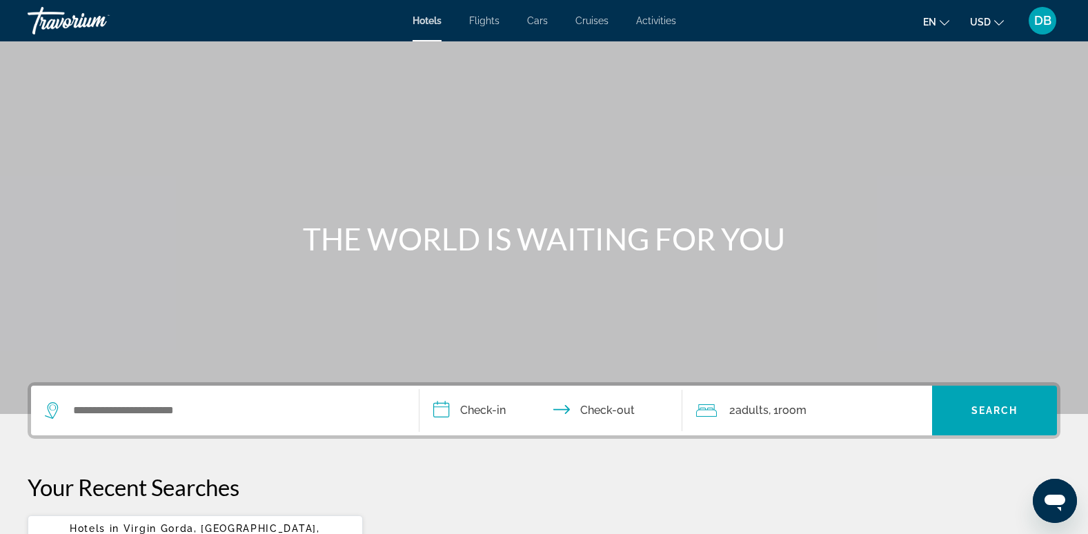
click at [1044, 23] on span "DB" at bounding box center [1043, 21] width 17 height 14
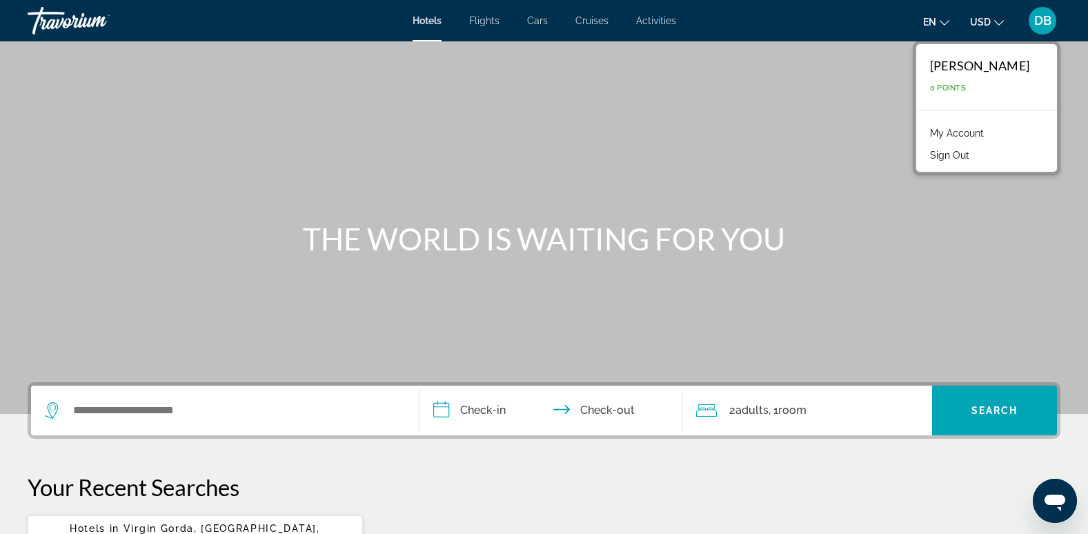
click at [74, 13] on div "Travorium" at bounding box center [97, 21] width 138 height 36
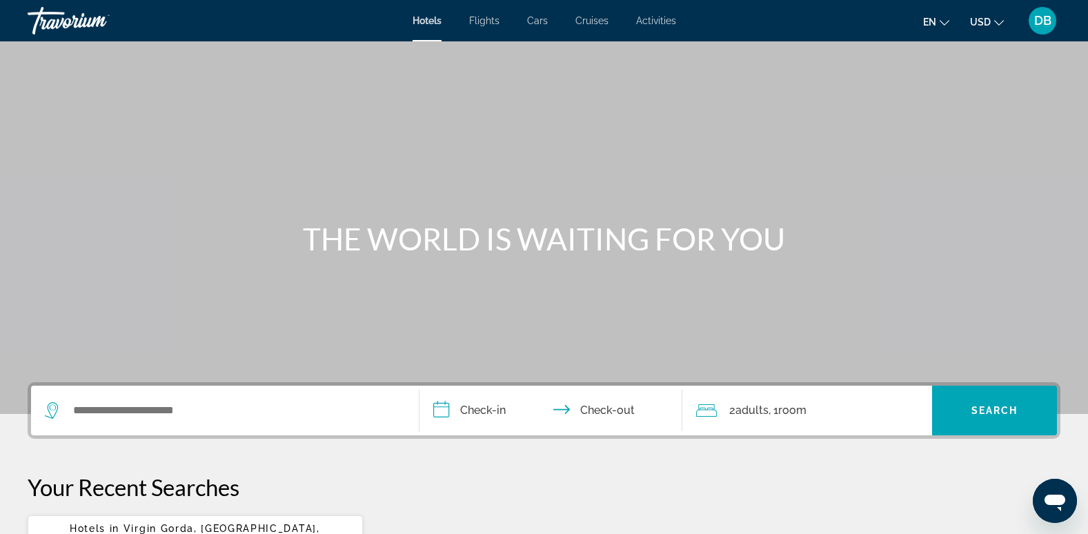
click at [68, 23] on div "Travorium" at bounding box center [97, 21] width 138 height 36
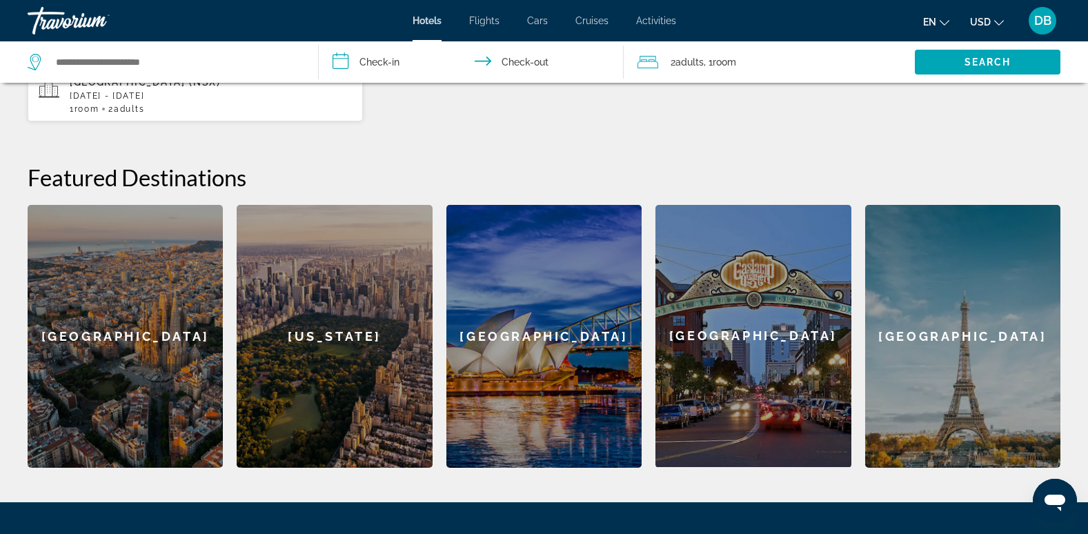
scroll to position [457, 0]
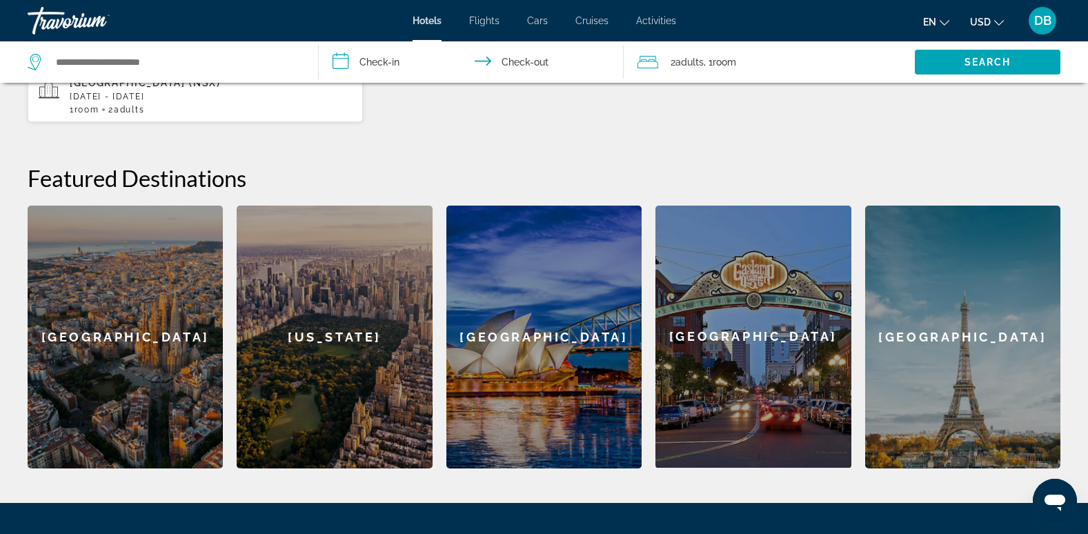
click at [968, 346] on div "Paris" at bounding box center [962, 337] width 195 height 263
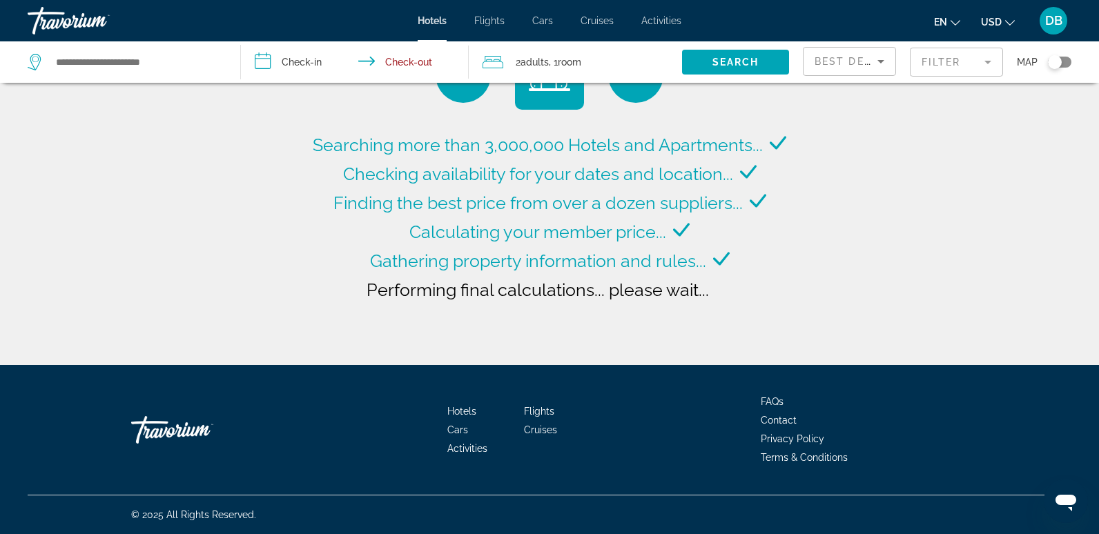
type input "**********"
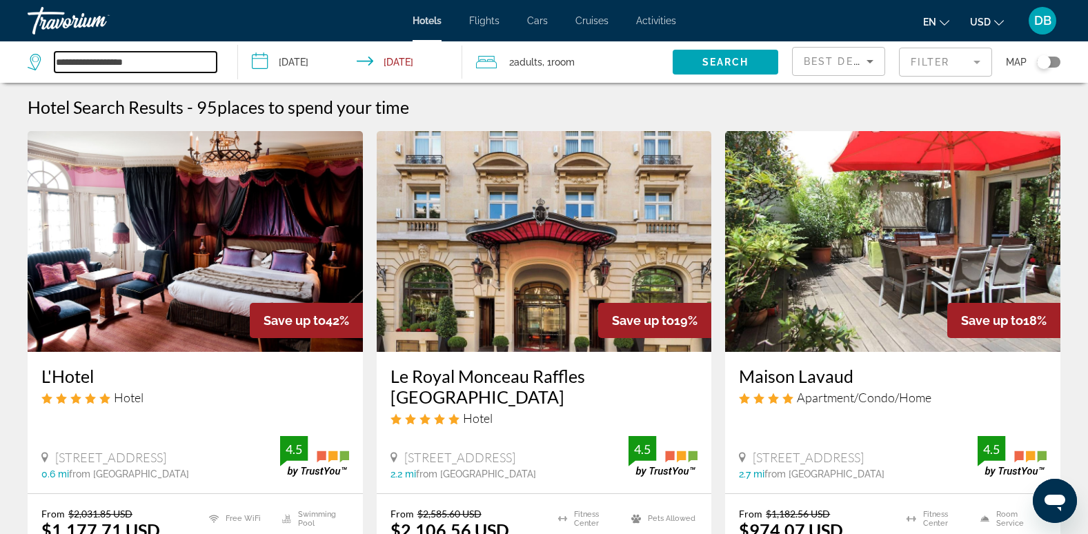
click at [99, 69] on input "**********" at bounding box center [136, 62] width 162 height 21
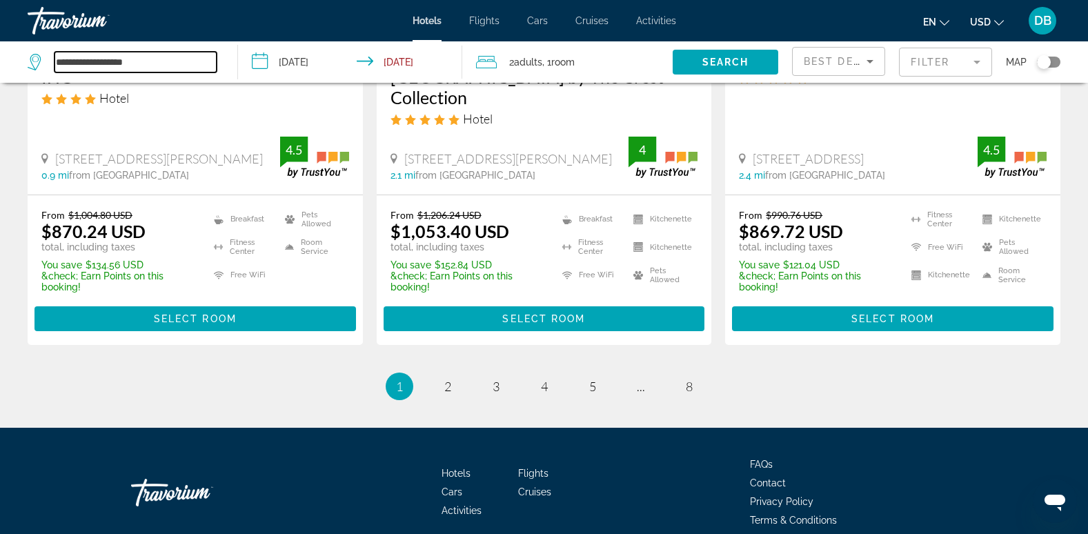
scroll to position [1922, 0]
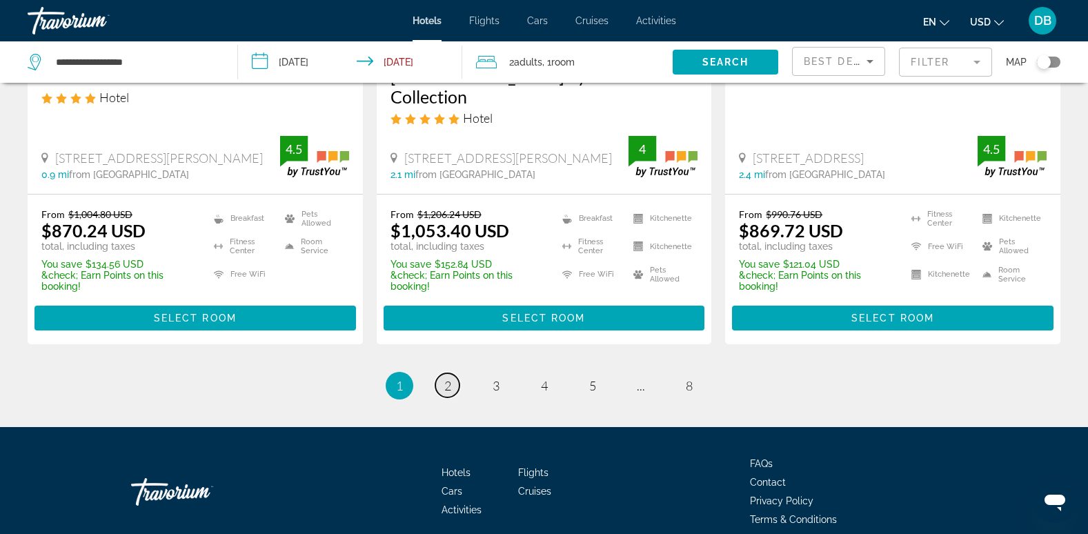
click at [446, 378] on span "2" at bounding box center [447, 385] width 7 height 15
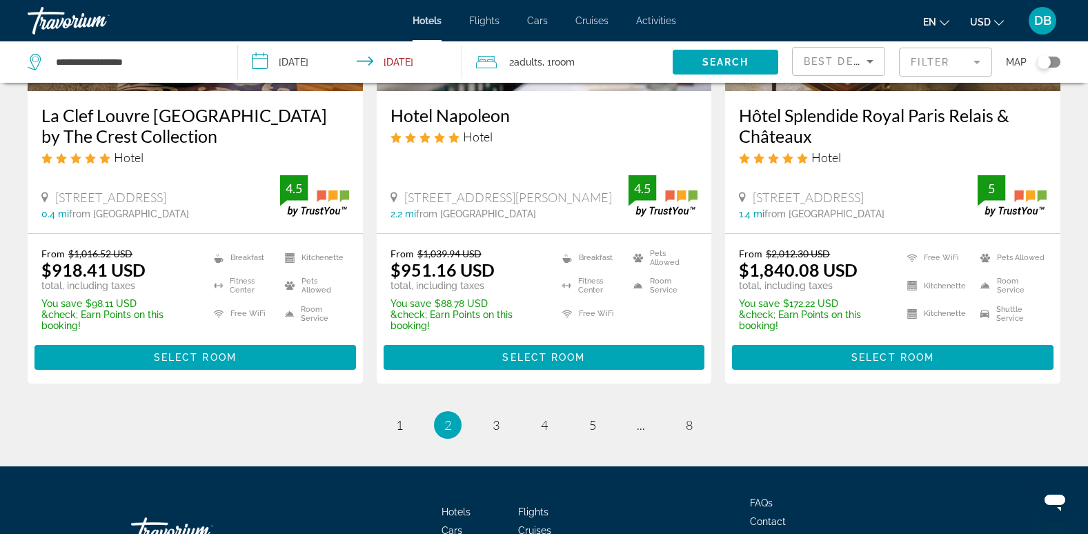
scroll to position [1863, 0]
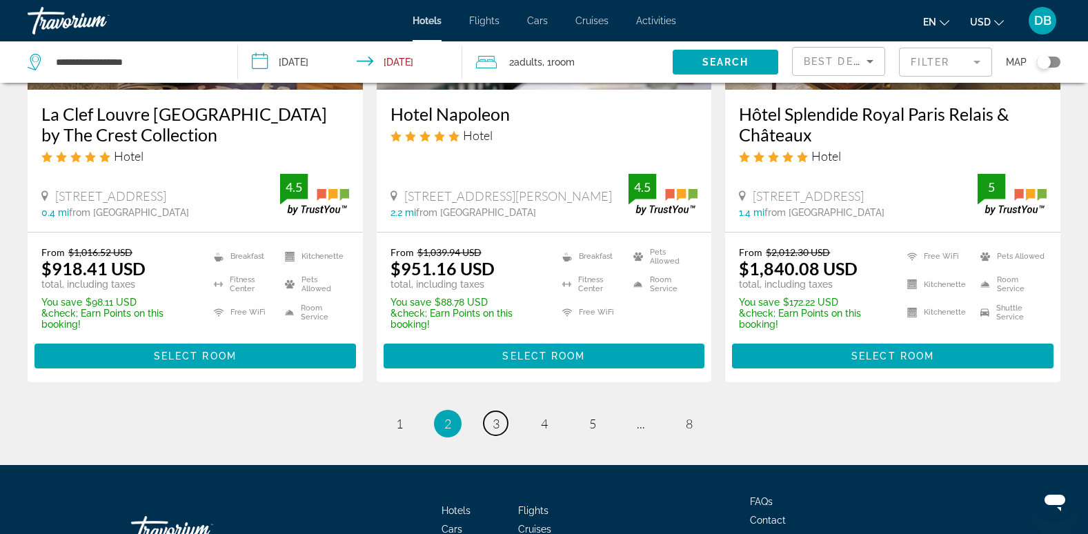
click at [502, 411] on link "page 3" at bounding box center [496, 423] width 24 height 24
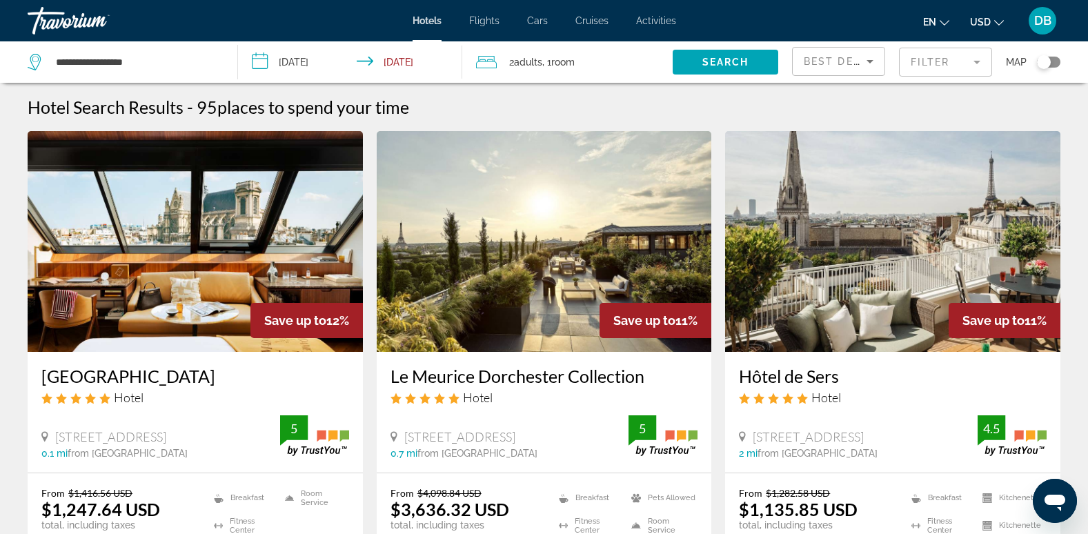
drag, startPoint x: 61, startPoint y: 19, endPoint x: 61, endPoint y: 29, distance: 10.4
click at [61, 19] on div "Travorium" at bounding box center [97, 21] width 138 height 36
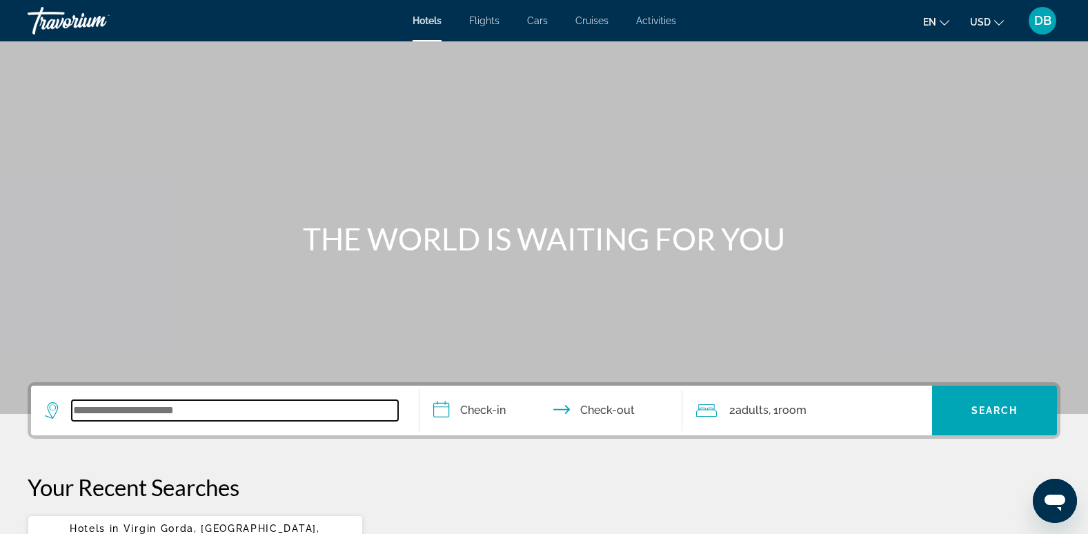
click at [279, 415] on input "Search widget" at bounding box center [235, 410] width 326 height 21
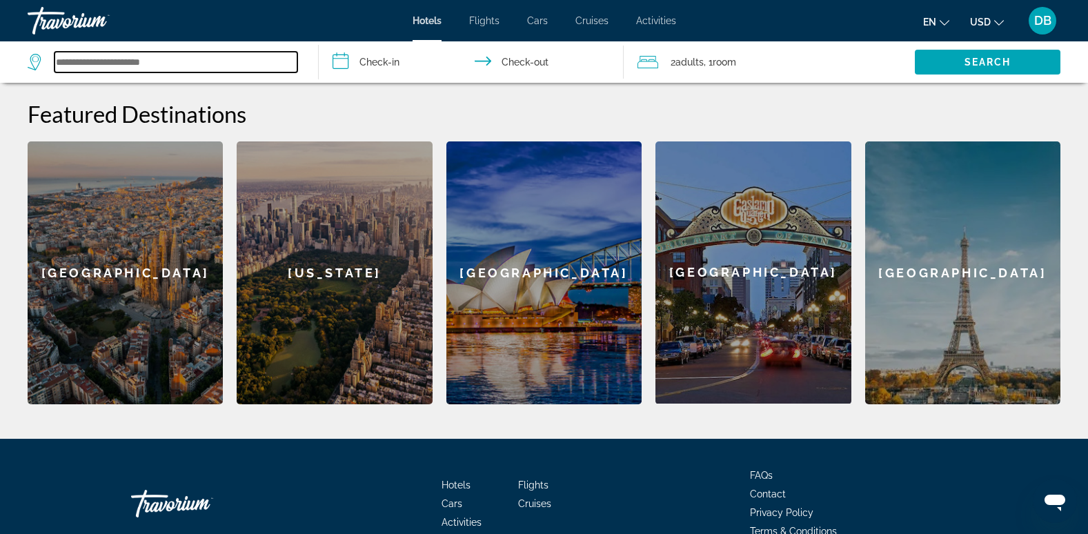
scroll to position [595, 0]
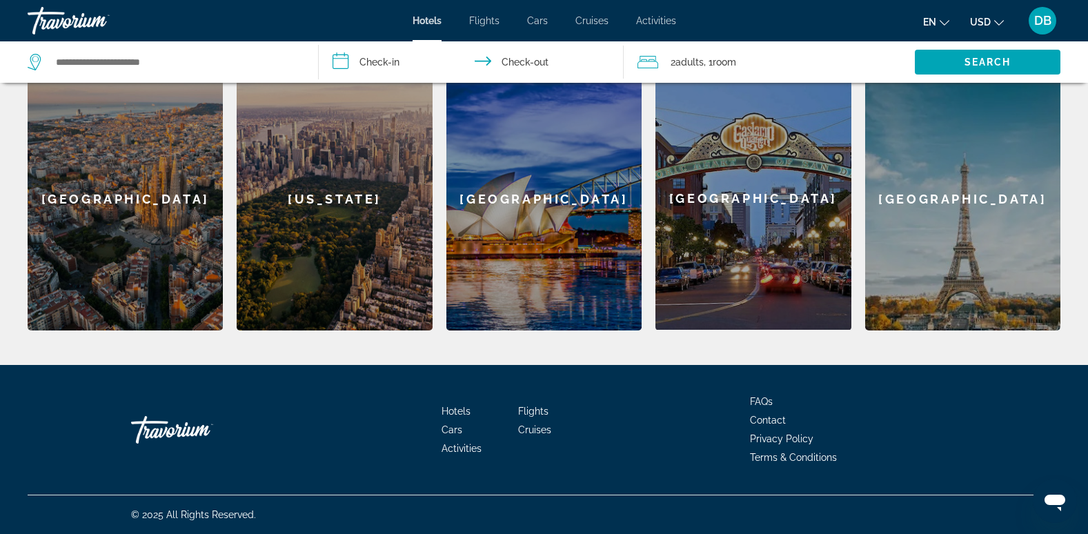
click at [571, 246] on div "Sydney" at bounding box center [544, 199] width 195 height 263
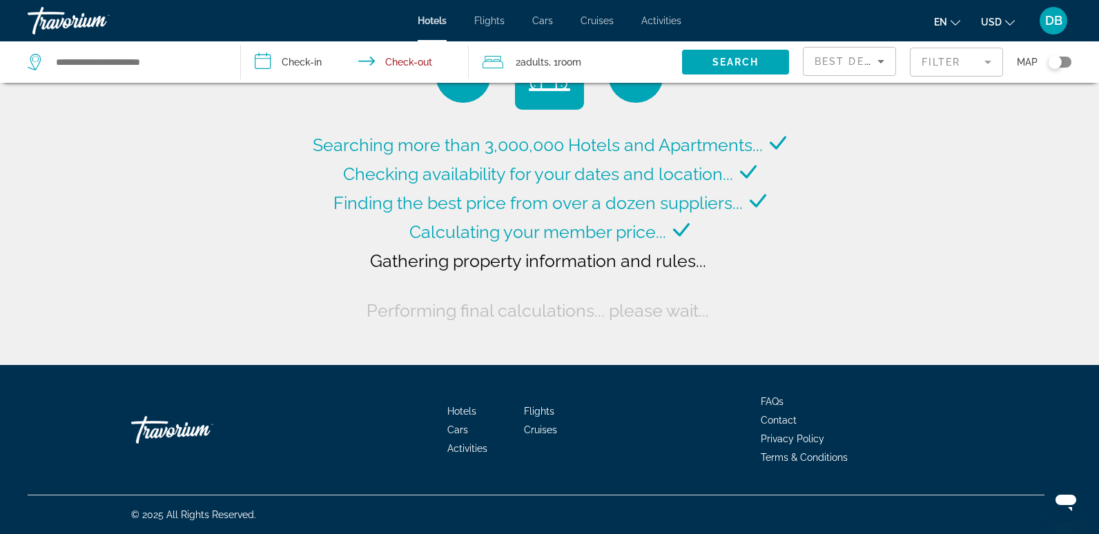
type input "**********"
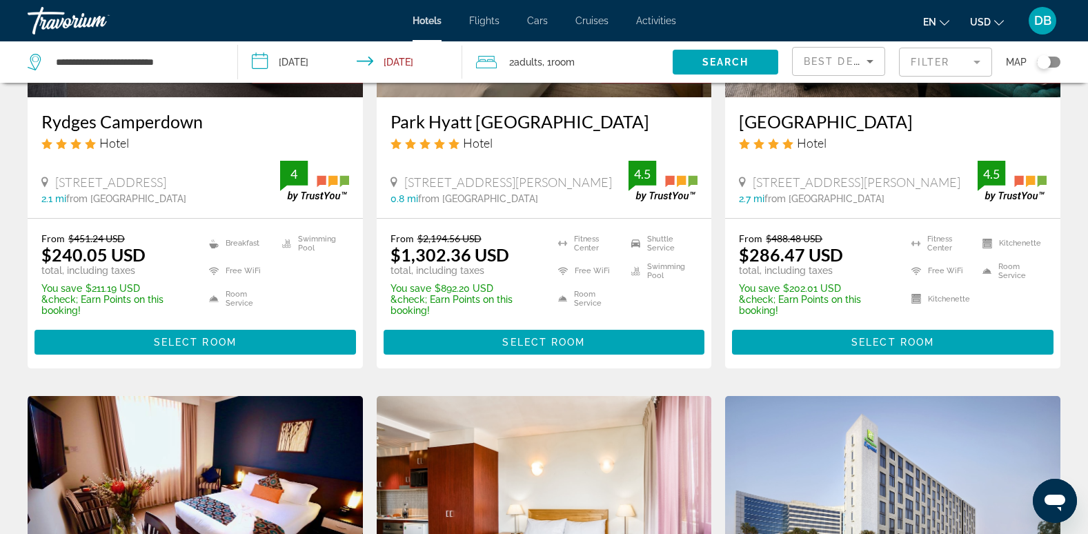
scroll to position [69, 0]
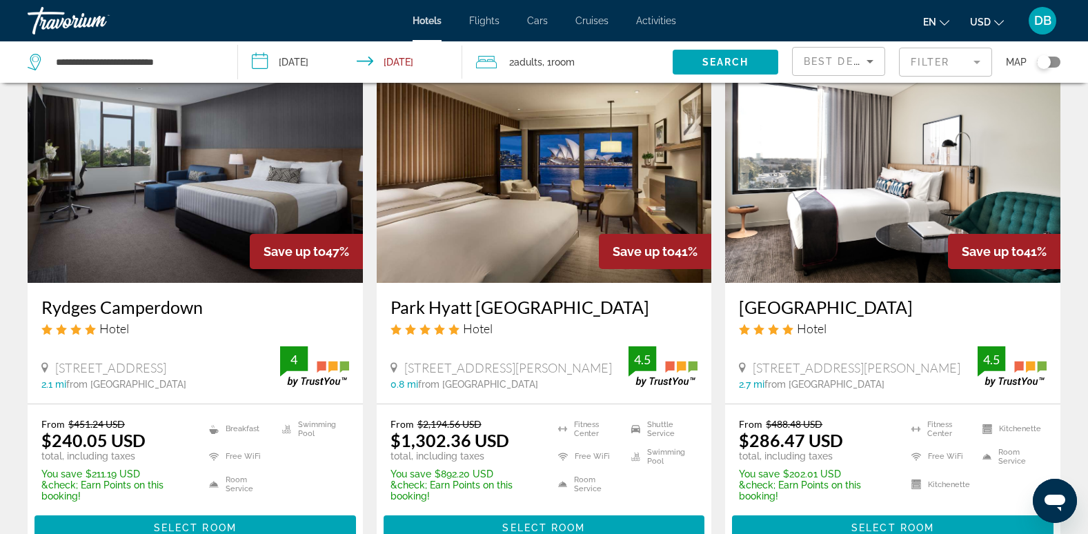
click at [55, 20] on div "Travorium" at bounding box center [97, 21] width 138 height 36
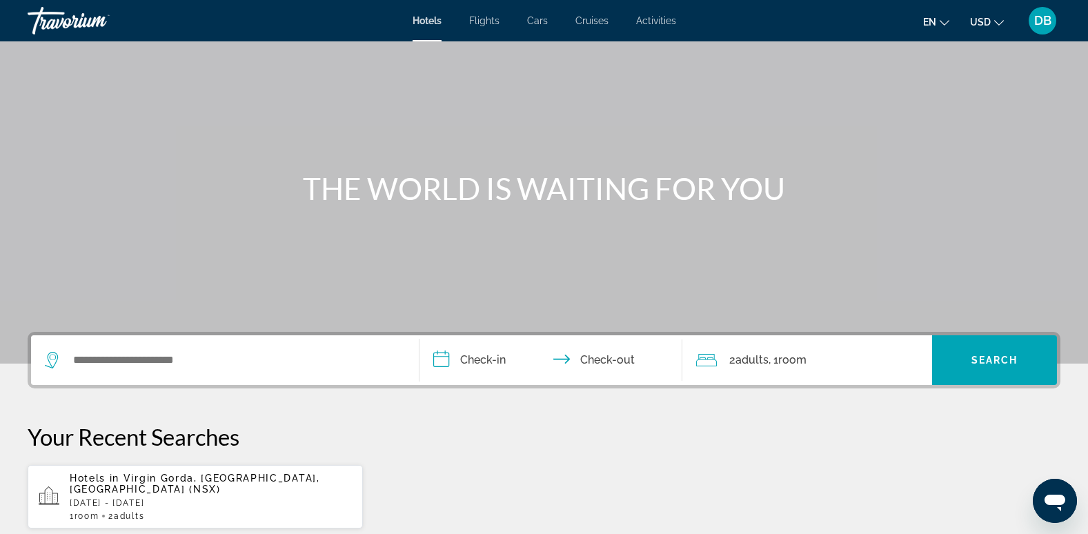
scroll to position [43, 0]
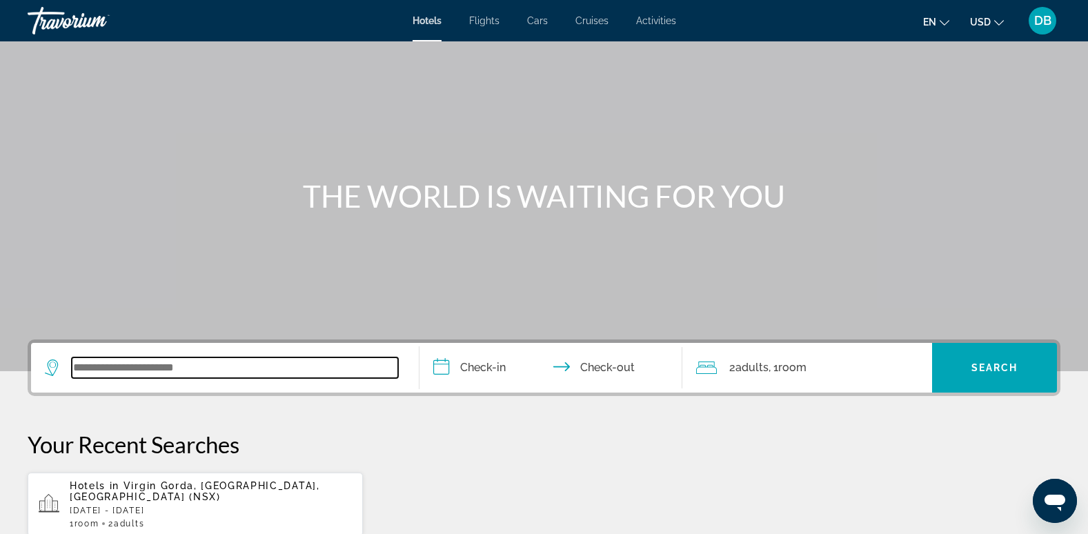
click at [273, 374] on input "Search widget" at bounding box center [235, 368] width 326 height 21
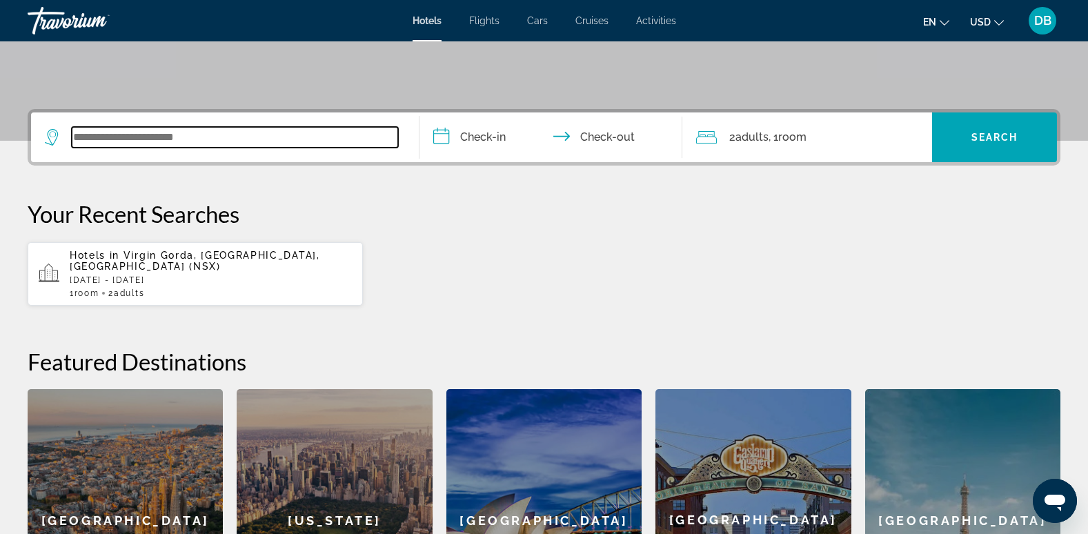
scroll to position [337, 0]
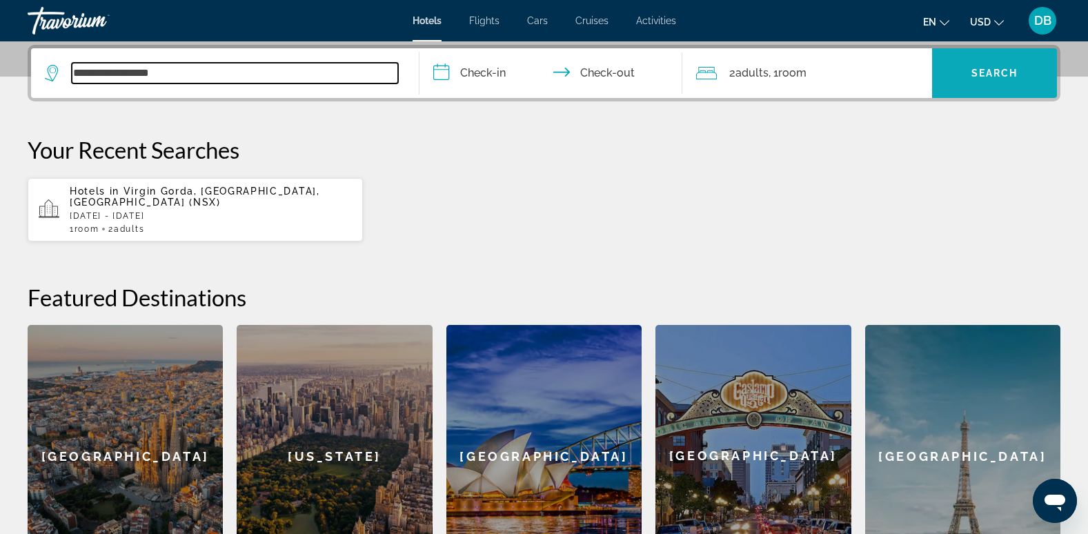
type input "**********"
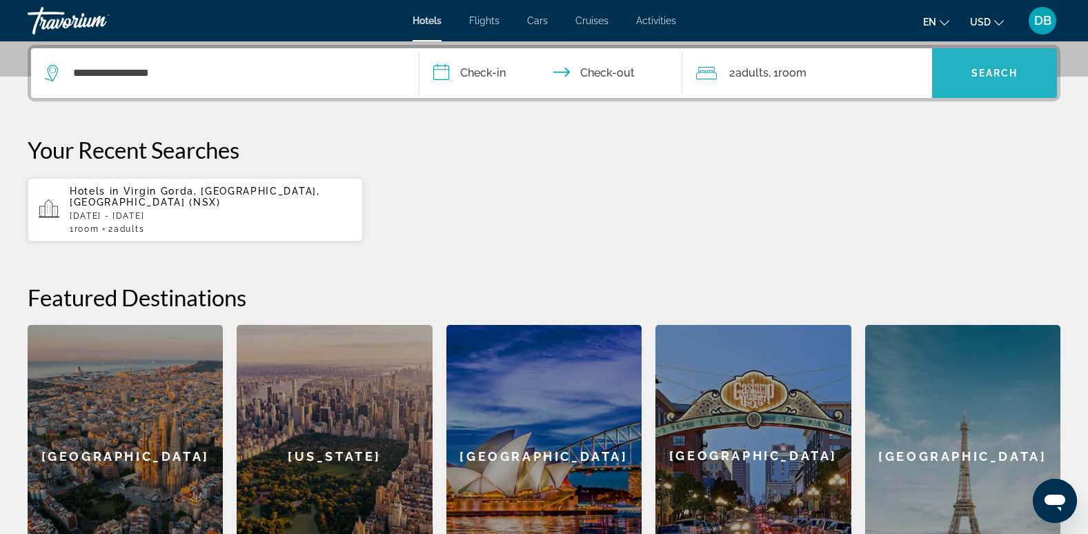
click at [1014, 84] on span "Search widget" at bounding box center [994, 73] width 125 height 33
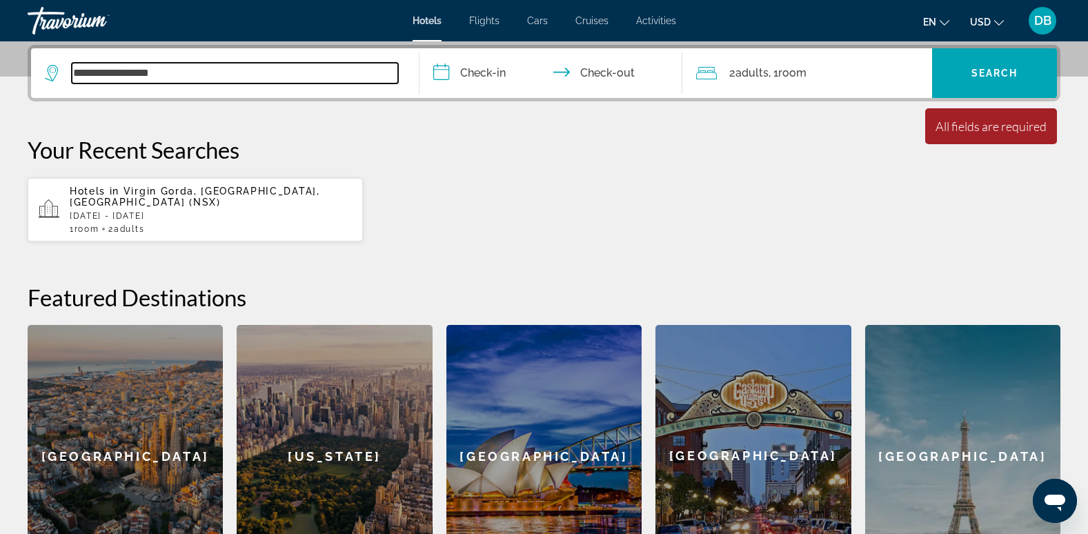
click at [344, 72] on input "**********" at bounding box center [235, 73] width 326 height 21
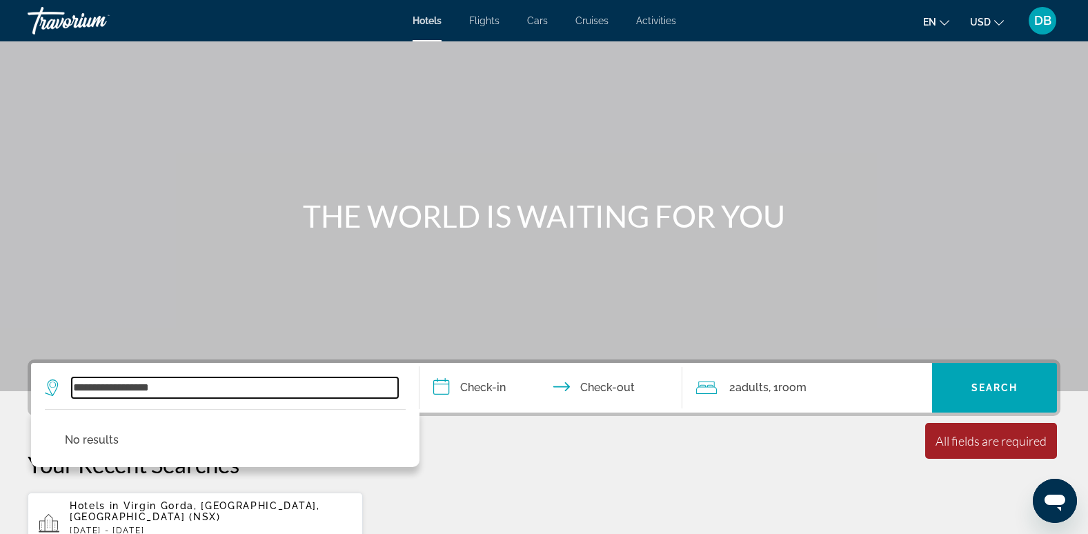
scroll to position [0, 0]
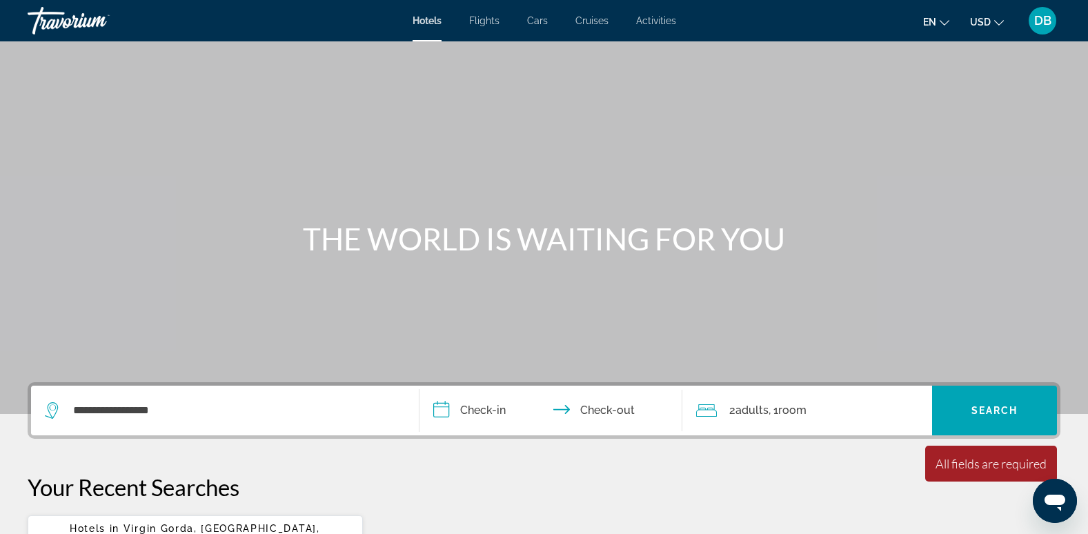
click at [1039, 27] on span "DB" at bounding box center [1043, 21] width 17 height 14
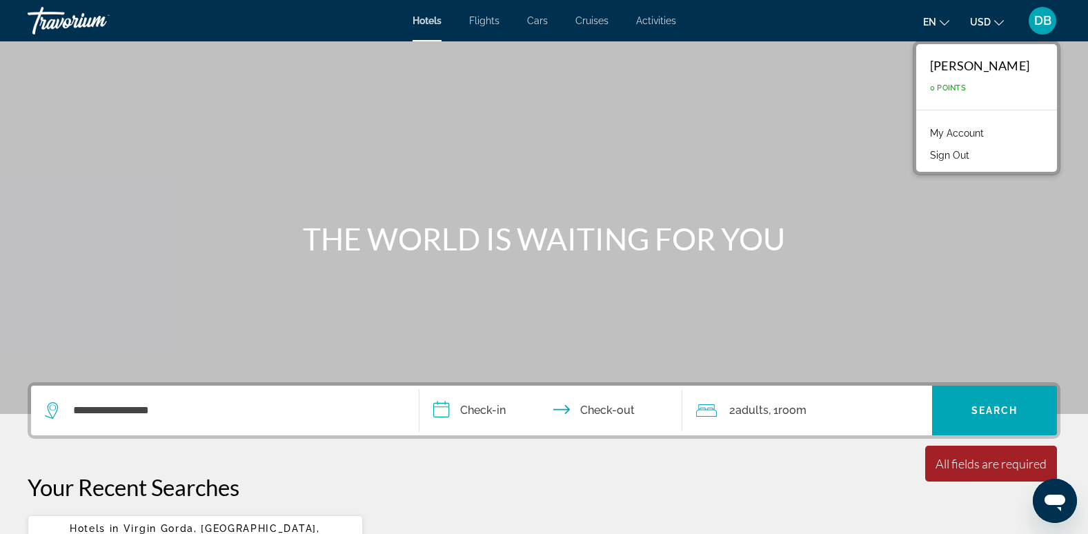
click at [747, 91] on div "Main content" at bounding box center [544, 207] width 1088 height 414
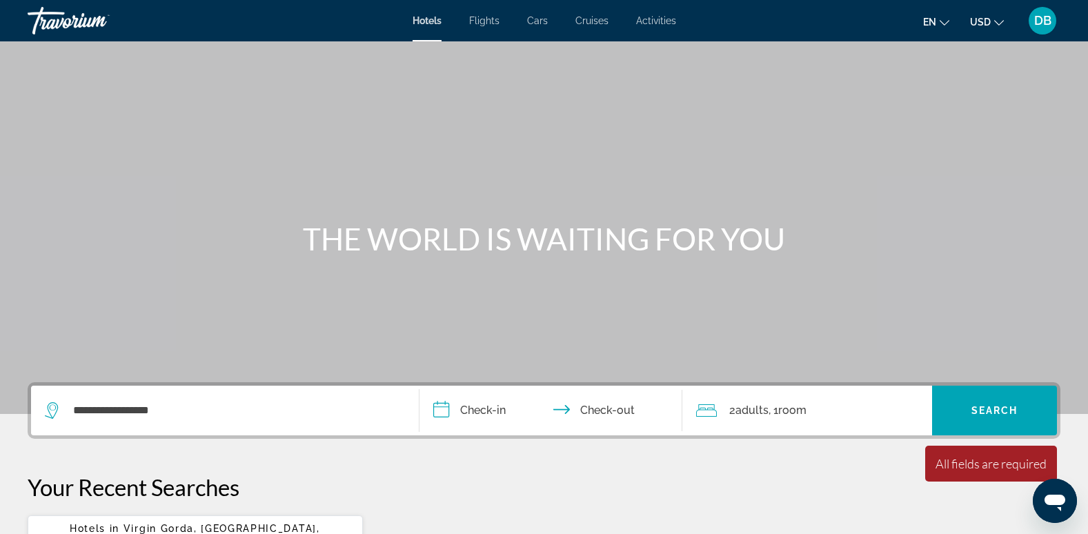
click at [947, 24] on icon "Change language" at bounding box center [945, 23] width 10 height 10
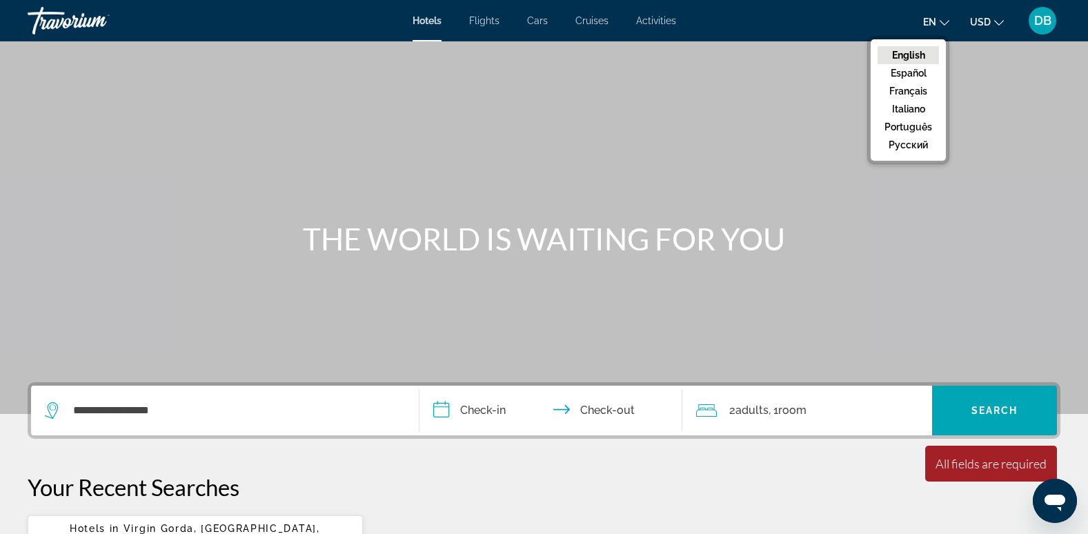
drag, startPoint x: 1032, startPoint y: 126, endPoint x: 1040, endPoint y: 120, distance: 10.4
click at [1039, 121] on div "Main content" at bounding box center [544, 207] width 1088 height 414
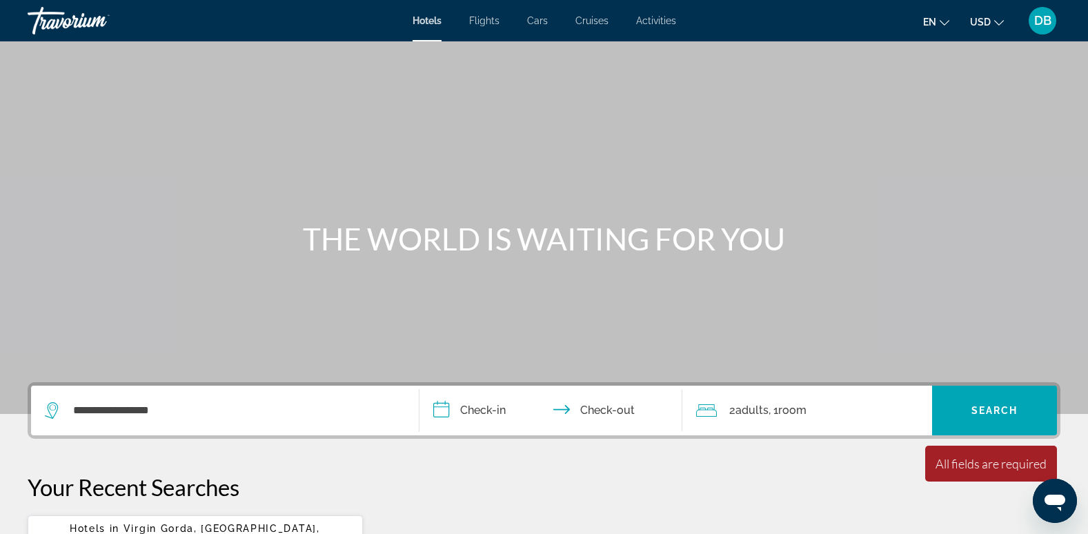
click at [429, 25] on span "Hotels" at bounding box center [427, 20] width 29 height 11
click at [49, 23] on div "Travorium" at bounding box center [97, 21] width 138 height 36
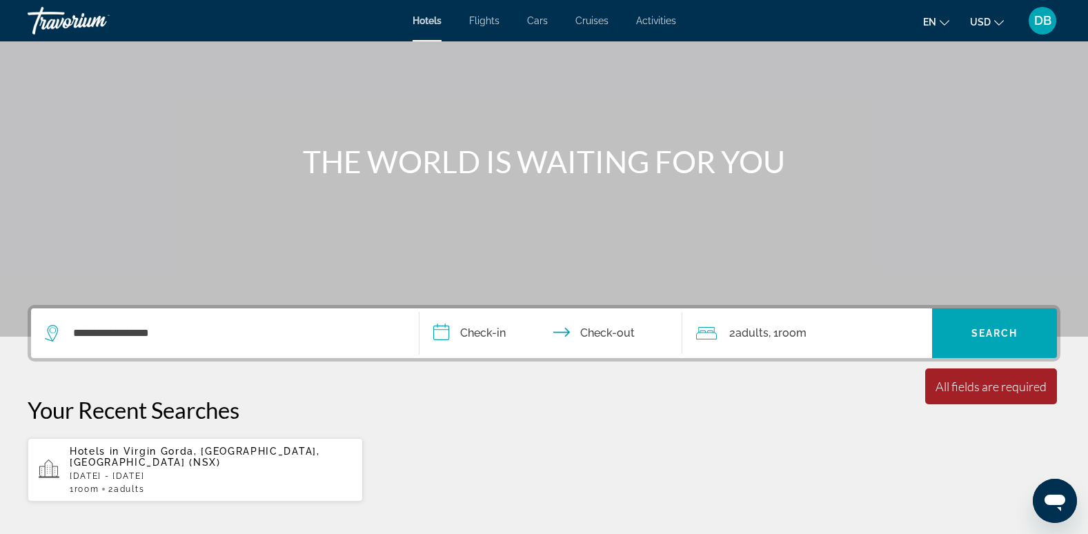
scroll to position [276, 0]
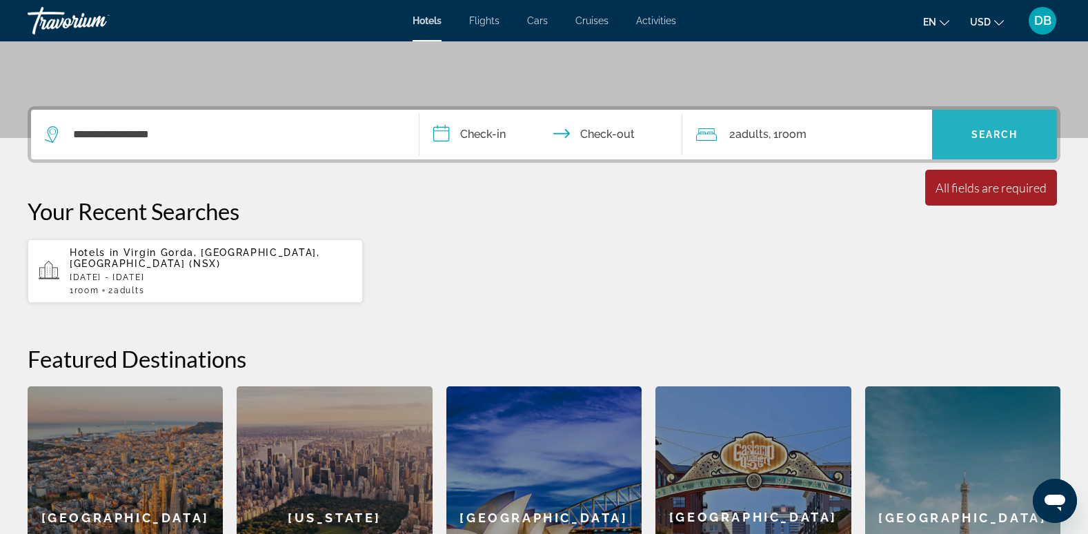
click at [1007, 135] on span "Search" at bounding box center [995, 134] width 47 height 11
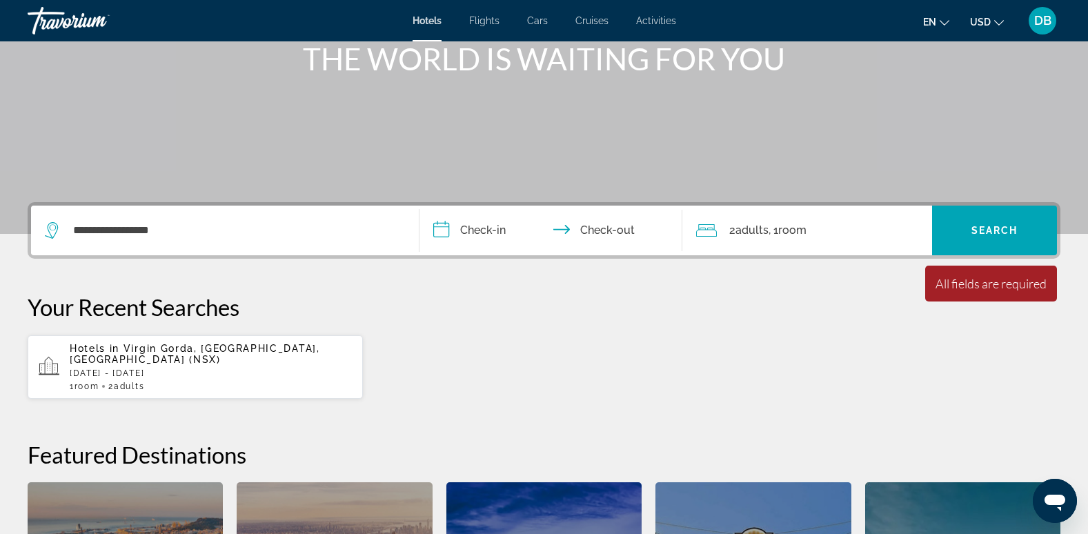
scroll to position [0, 0]
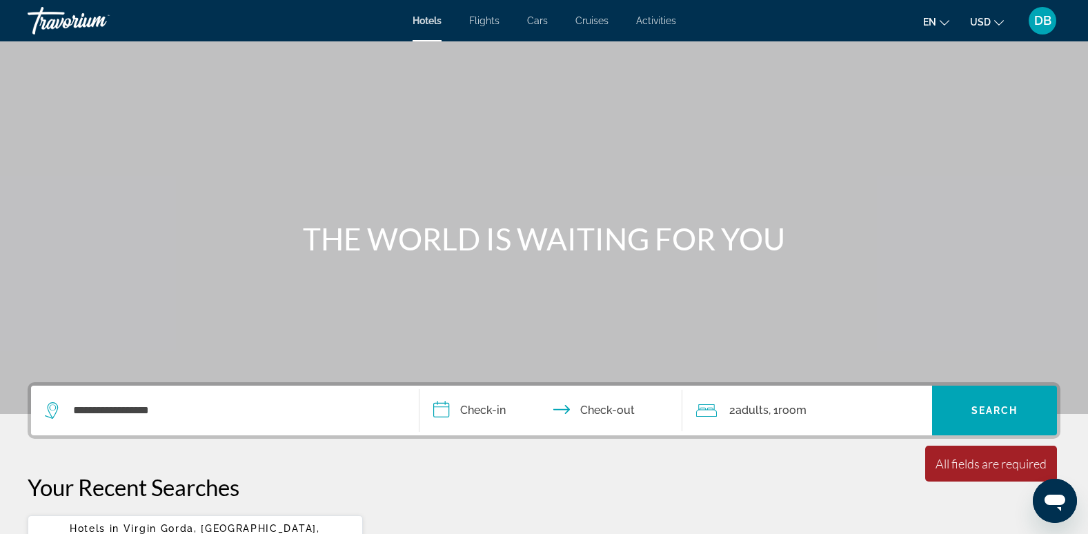
click at [37, 20] on div "Travorium" at bounding box center [97, 21] width 138 height 36
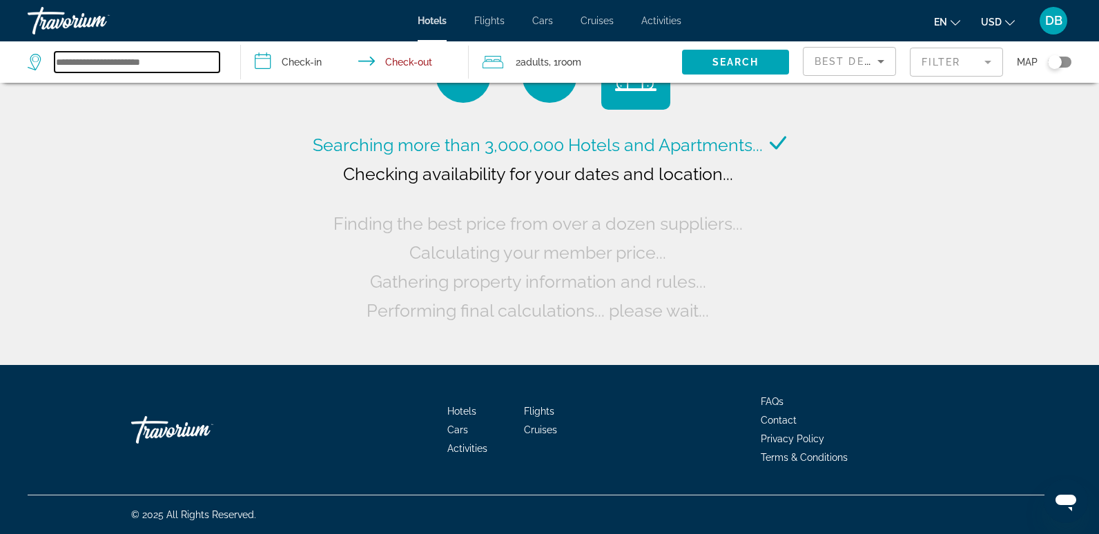
click at [110, 63] on input "Search widget" at bounding box center [137, 62] width 165 height 21
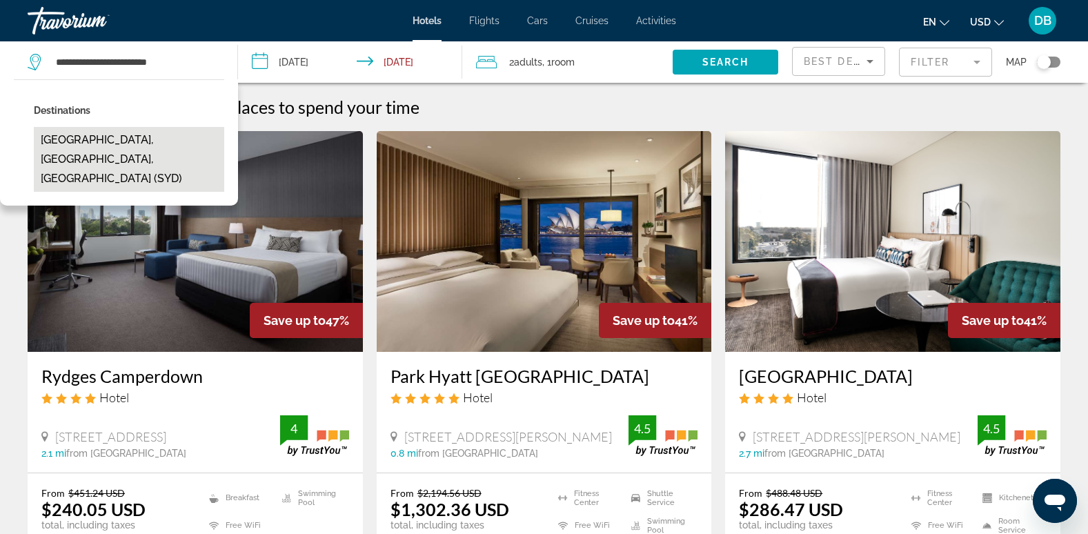
click at [89, 137] on button "Sydney, NSW, Australia (SYD)" at bounding box center [129, 159] width 190 height 65
type input "**********"
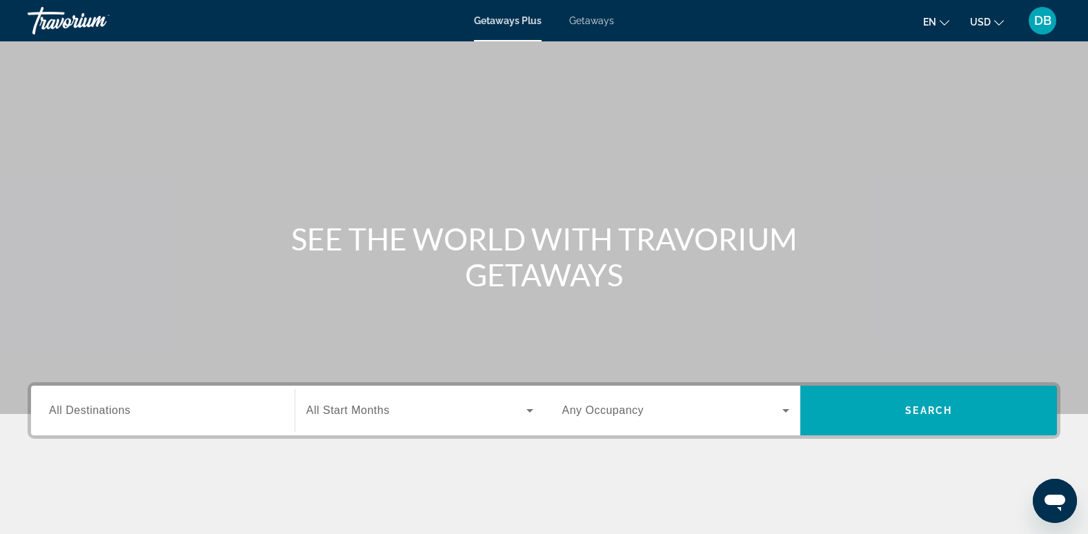
click at [119, 393] on div "Search widget" at bounding box center [163, 410] width 228 height 39
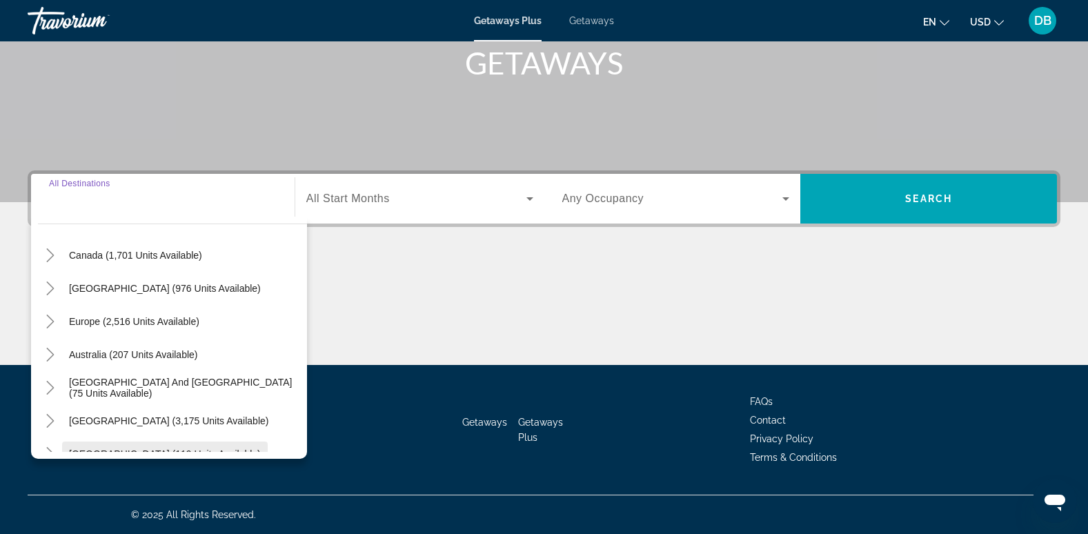
scroll to position [86, 0]
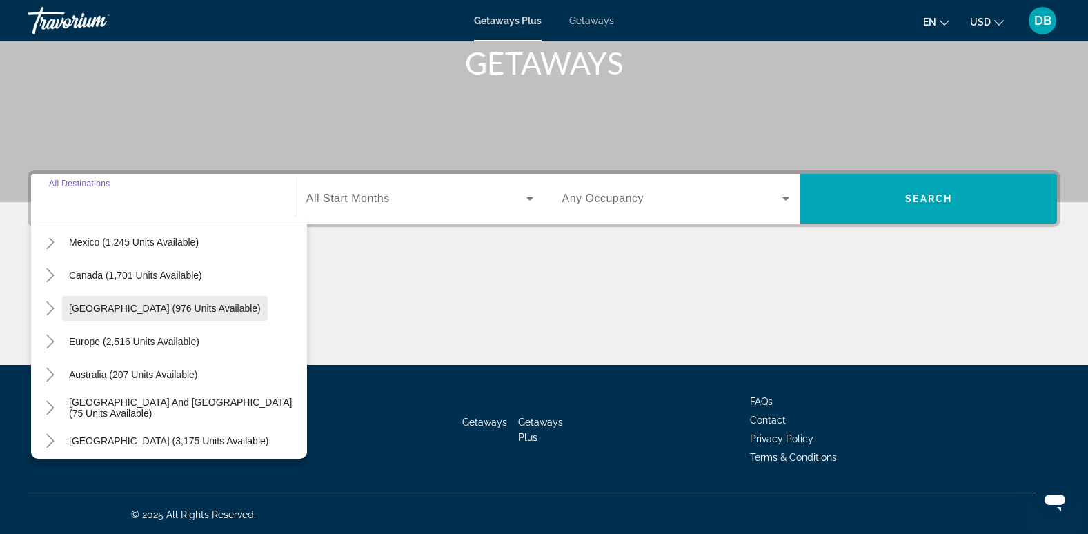
click at [183, 301] on span "Search widget" at bounding box center [165, 308] width 206 height 33
type input "**********"
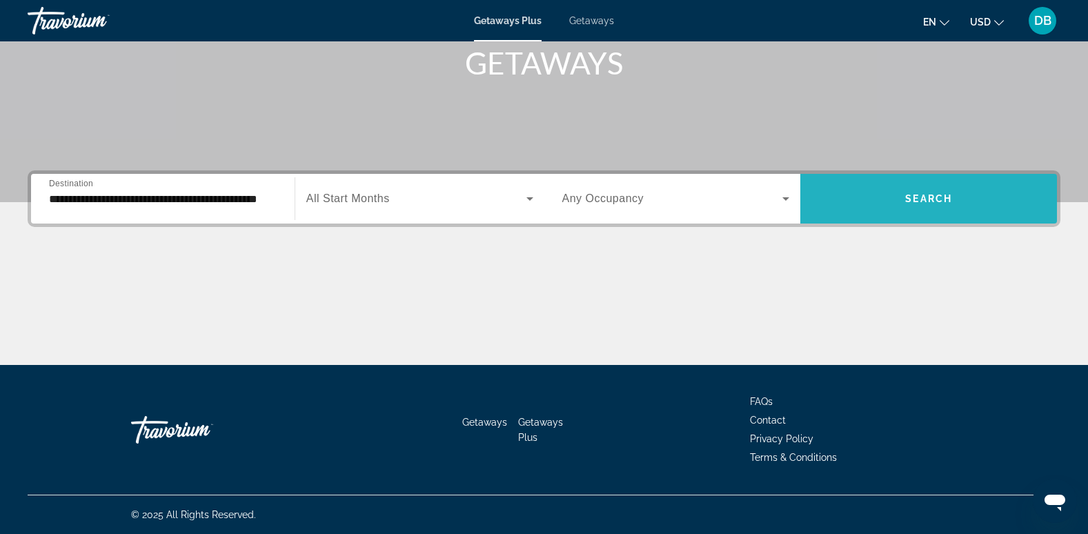
click at [912, 206] on span "Search widget" at bounding box center [929, 198] width 257 height 33
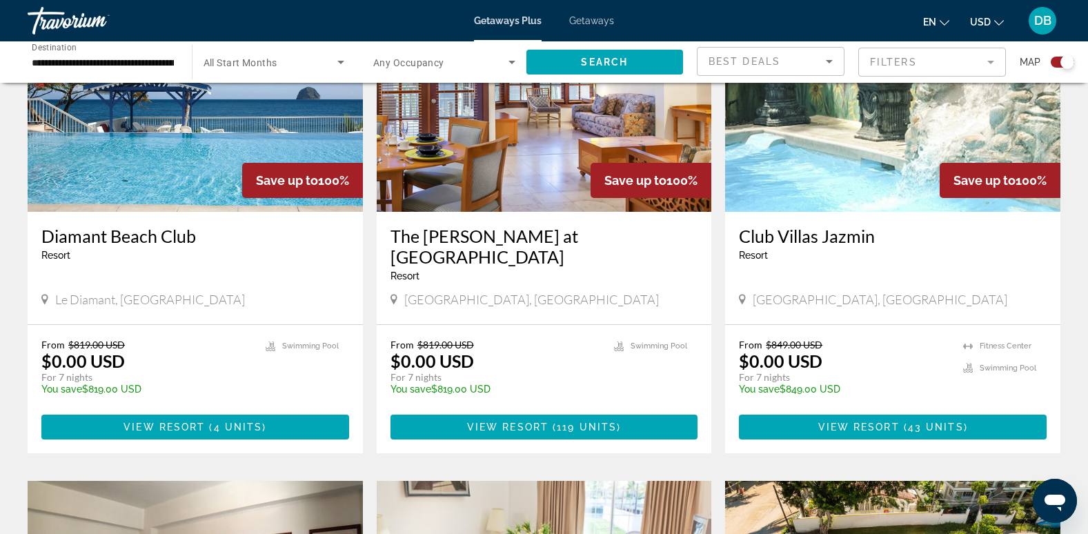
scroll to position [1043, 0]
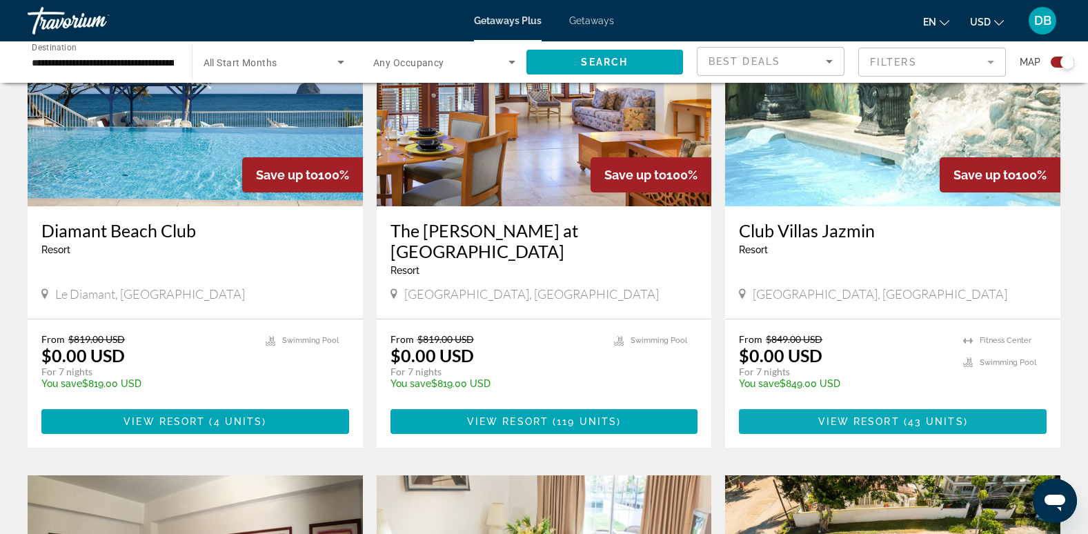
click at [863, 416] on span "View Resort" at bounding box center [859, 421] width 81 height 11
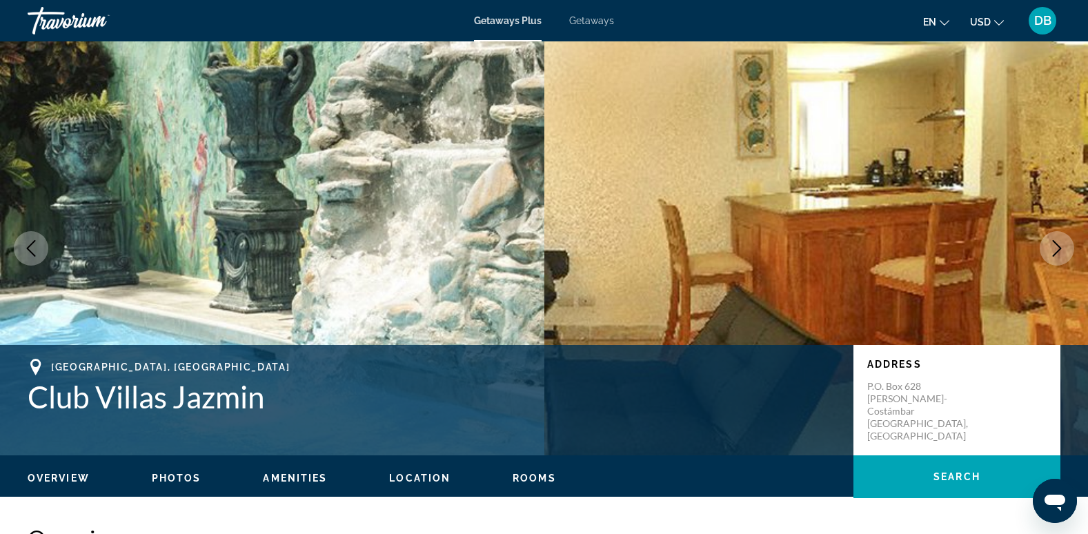
click at [1049, 248] on icon "Next image" at bounding box center [1057, 248] width 17 height 17
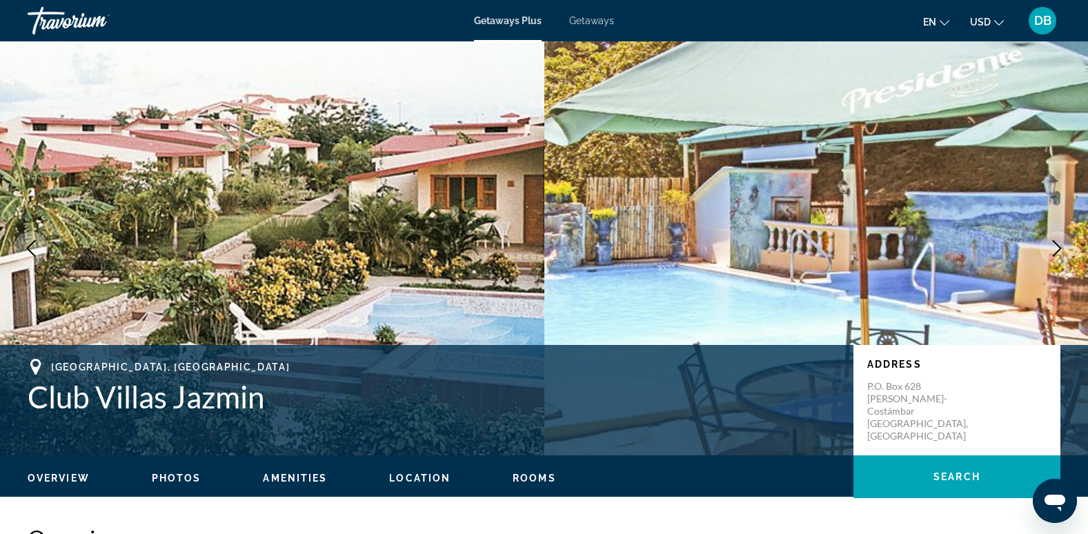
click at [1049, 248] on icon "Next image" at bounding box center [1057, 248] width 17 height 17
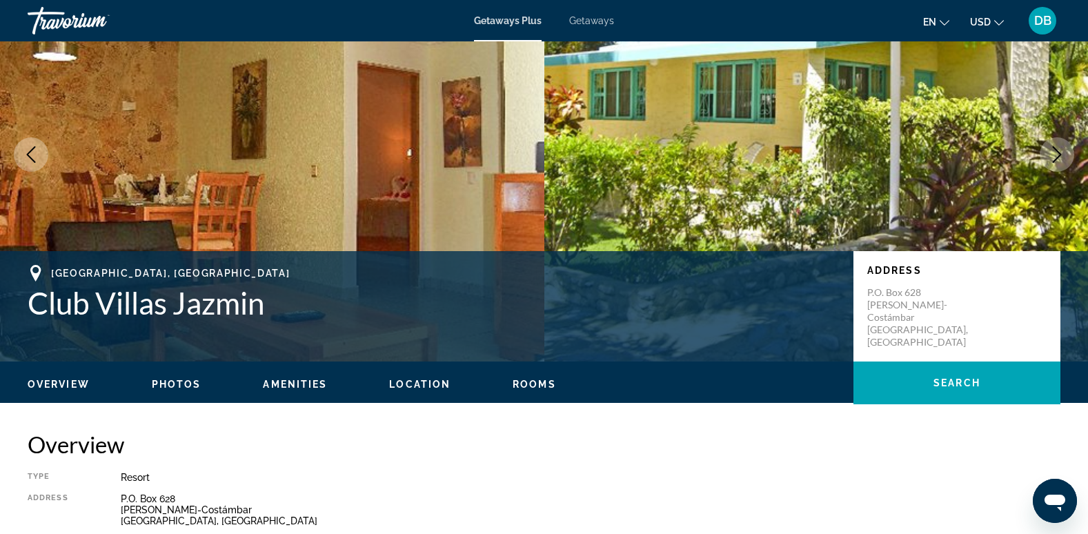
scroll to position [69, 0]
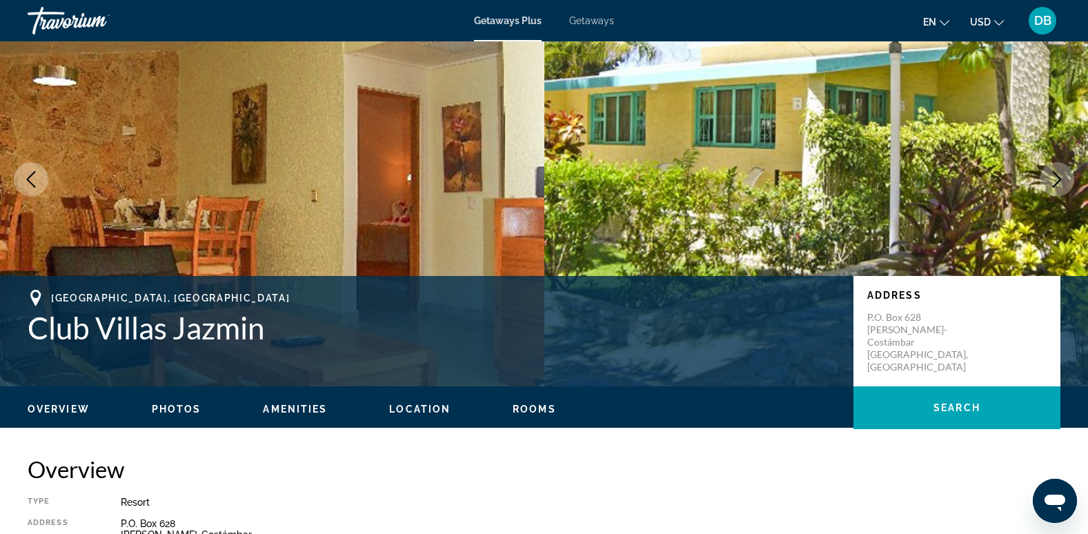
click at [1055, 185] on icon "Next image" at bounding box center [1057, 179] width 9 height 17
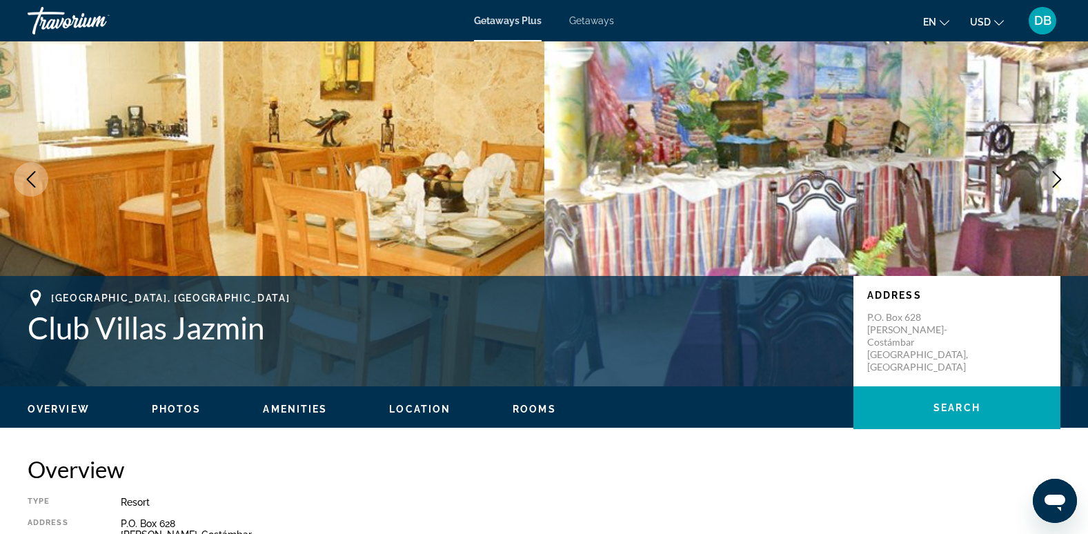
click at [1055, 185] on icon "Next image" at bounding box center [1057, 179] width 9 height 17
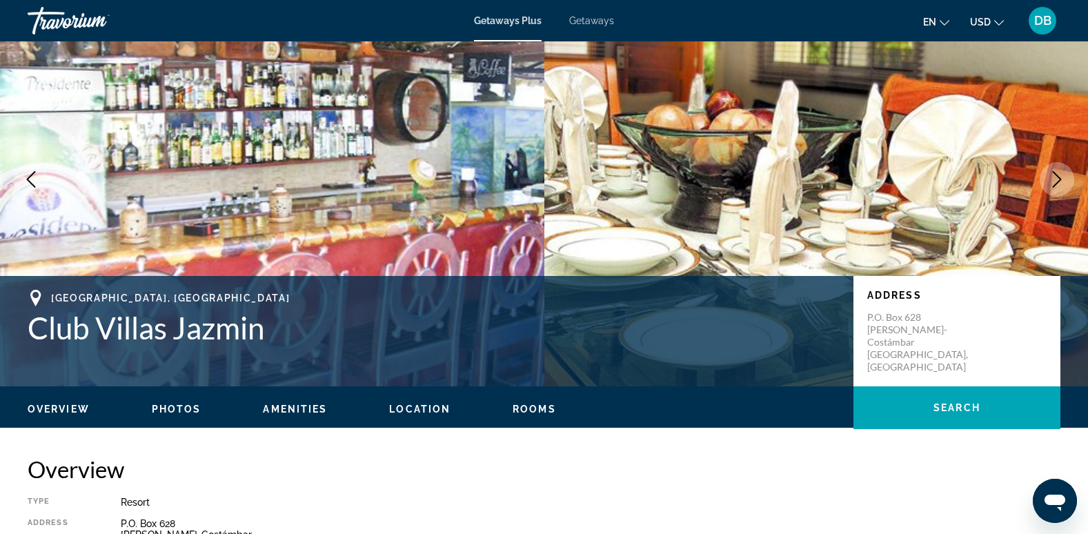
click at [1055, 185] on icon "Next image" at bounding box center [1057, 179] width 9 height 17
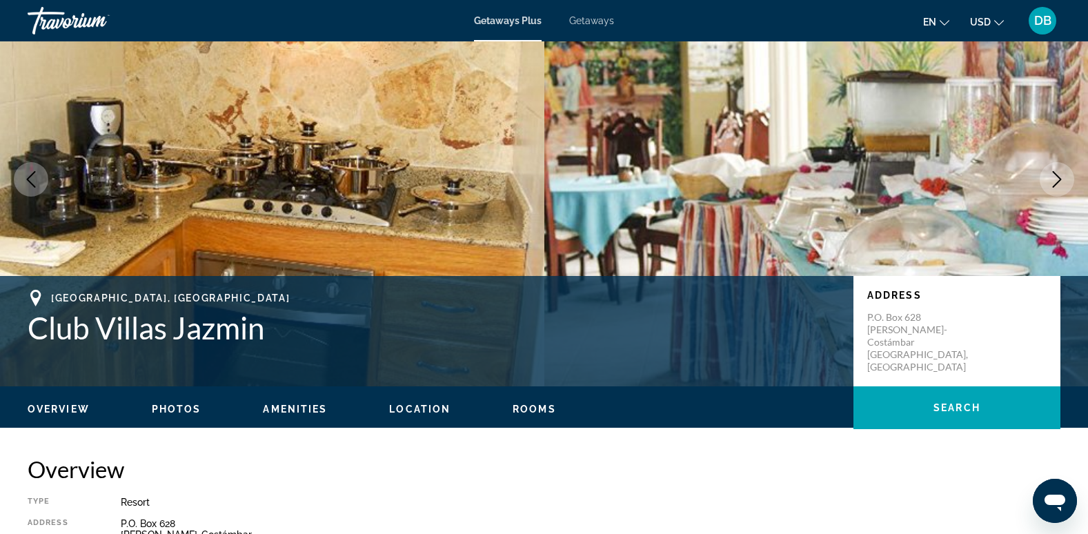
click at [1055, 185] on icon "Next image" at bounding box center [1057, 179] width 9 height 17
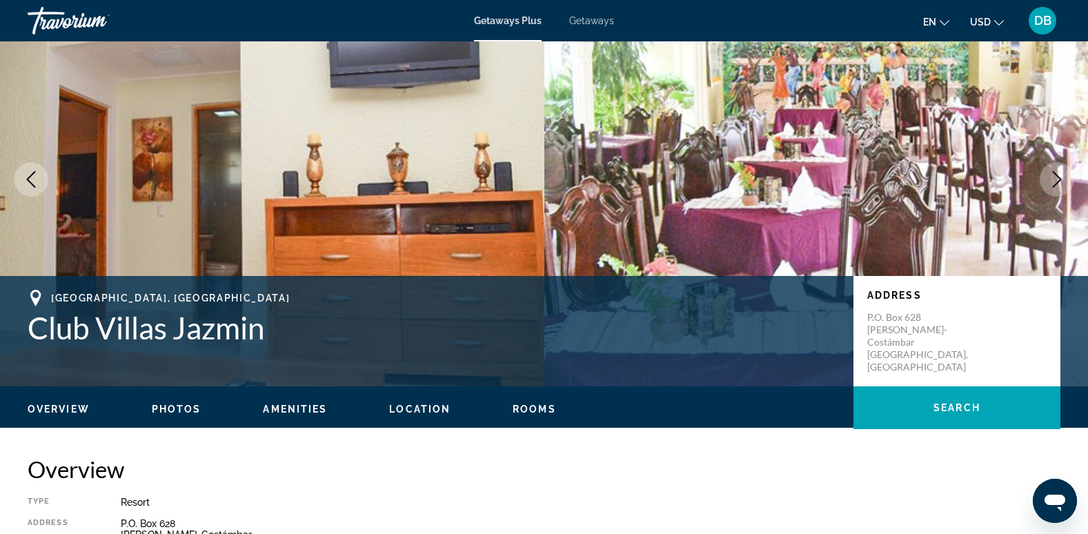
click at [1055, 185] on icon "Next image" at bounding box center [1057, 179] width 9 height 17
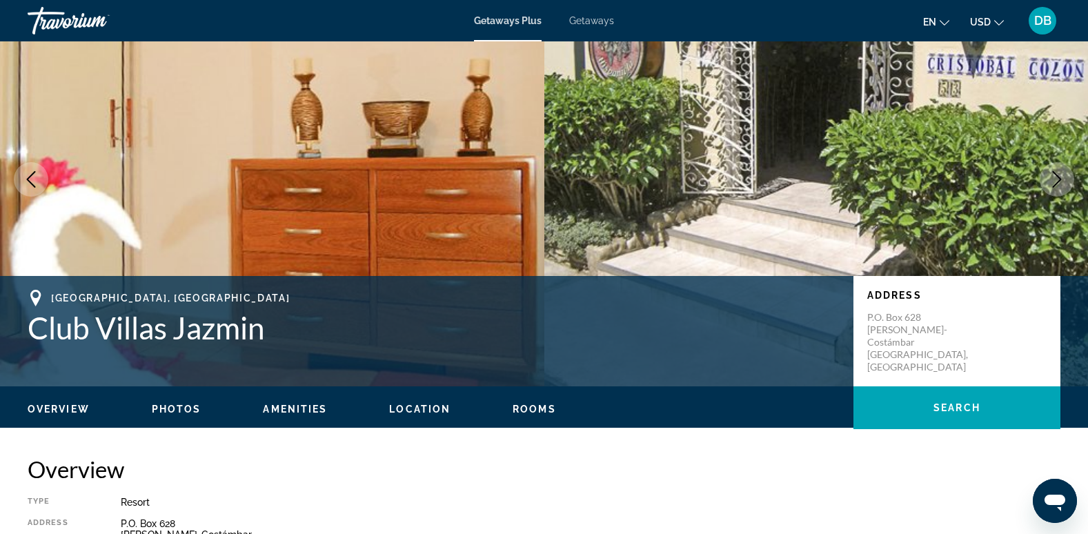
click at [1055, 185] on icon "Next image" at bounding box center [1057, 179] width 9 height 17
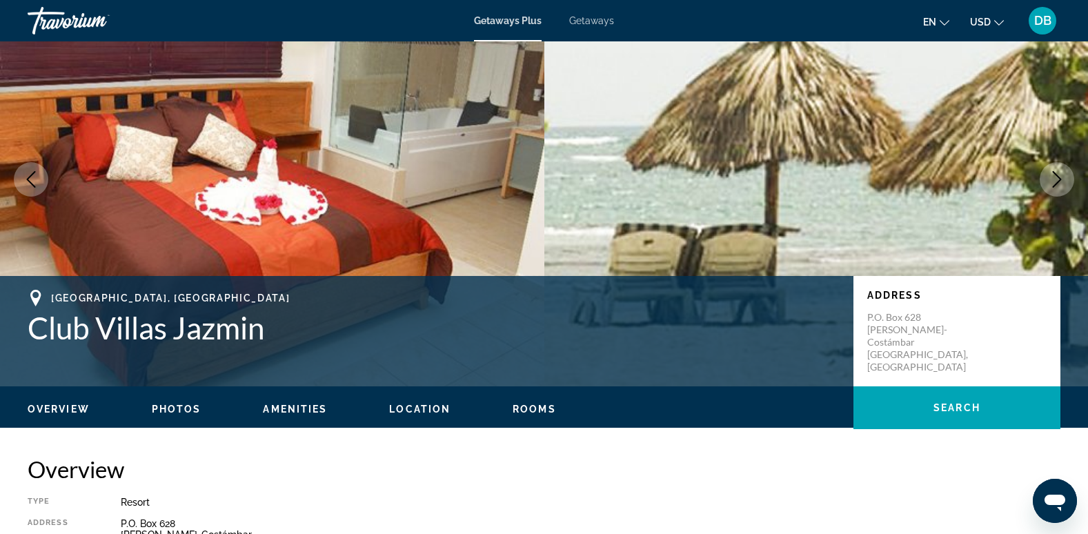
click at [1055, 185] on icon "Next image" at bounding box center [1057, 179] width 17 height 17
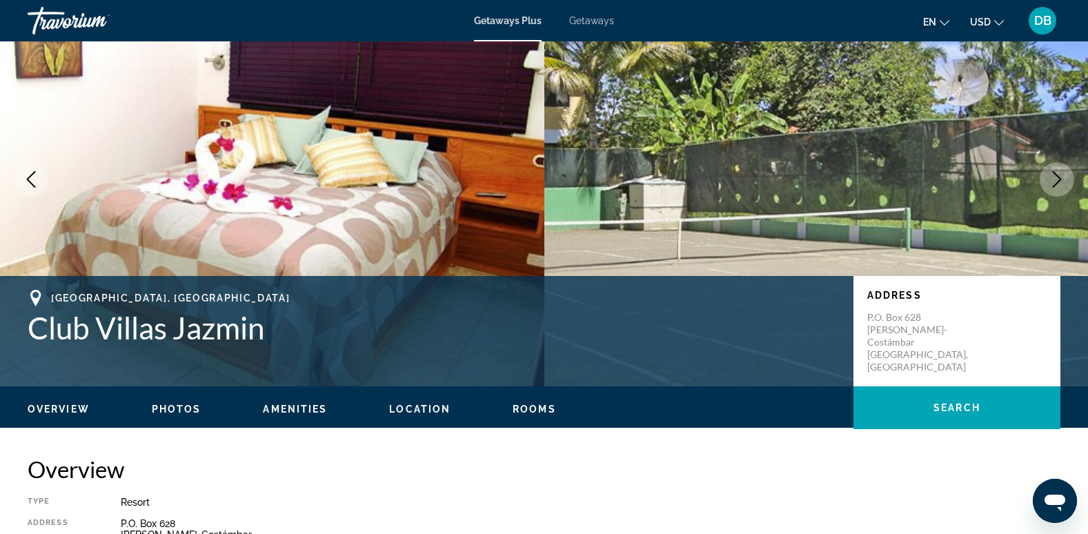
click at [1053, 180] on icon "Next image" at bounding box center [1057, 179] width 17 height 17
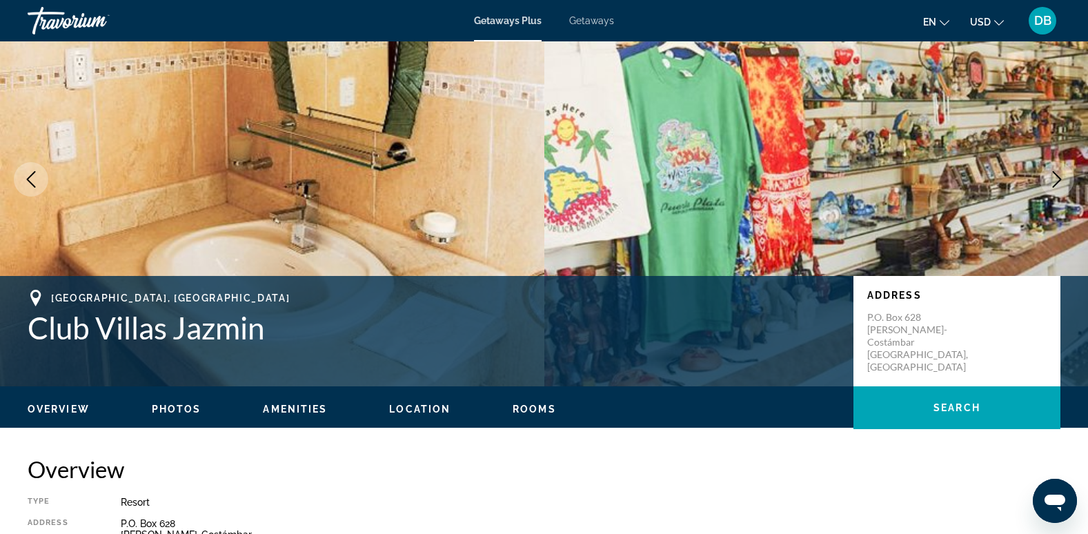
click at [1052, 180] on icon "Next image" at bounding box center [1057, 179] width 17 height 17
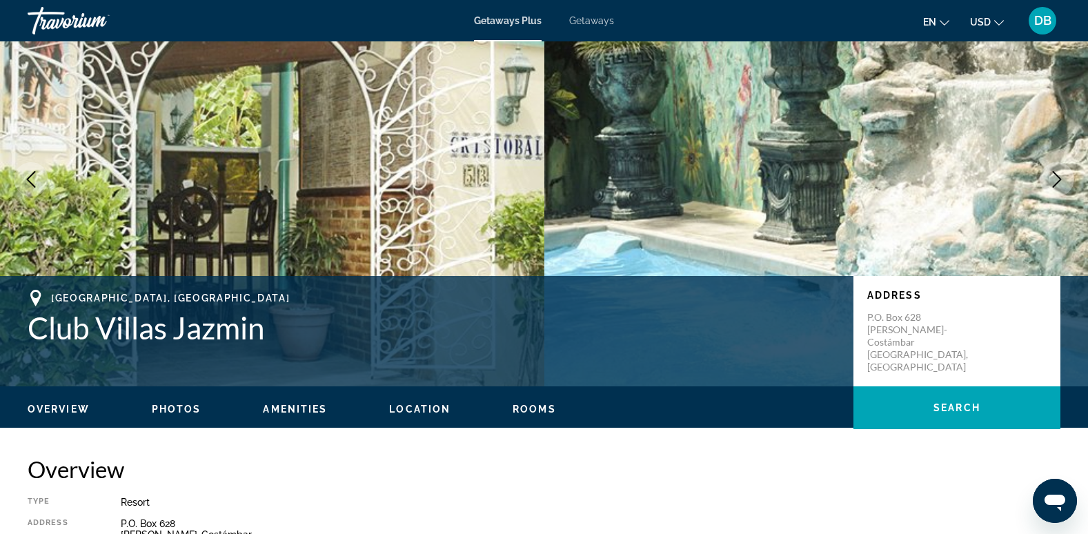
scroll to position [0, 0]
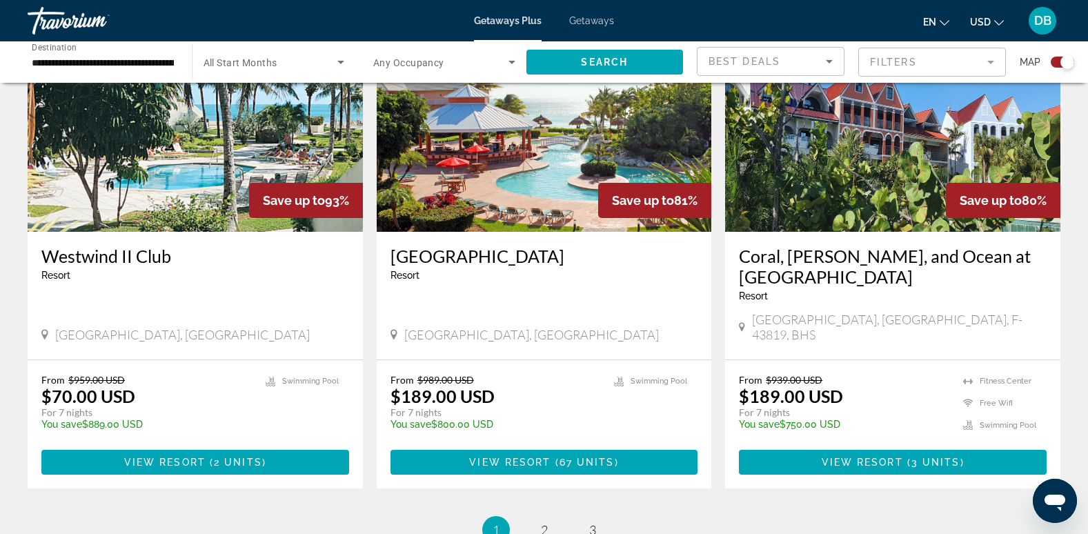
scroll to position [2002, 0]
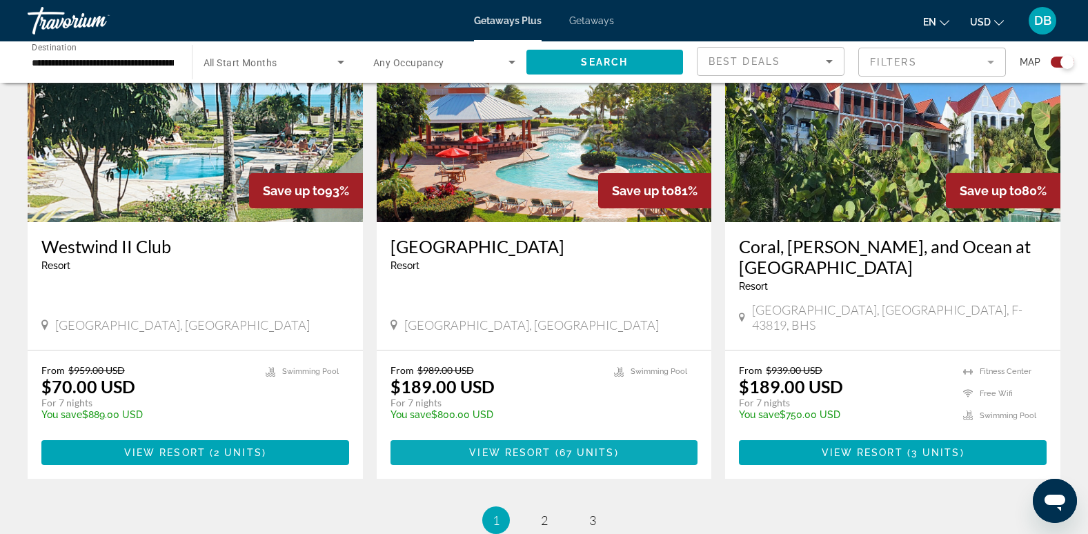
click at [525, 447] on span "View Resort" at bounding box center [509, 452] width 81 height 11
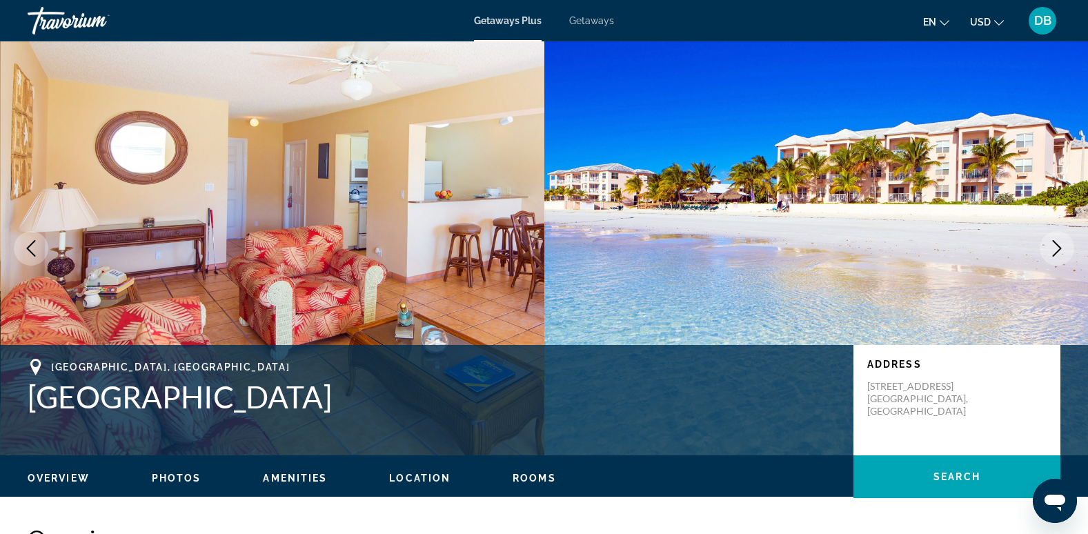
click at [1059, 255] on icon "Next image" at bounding box center [1057, 248] width 17 height 17
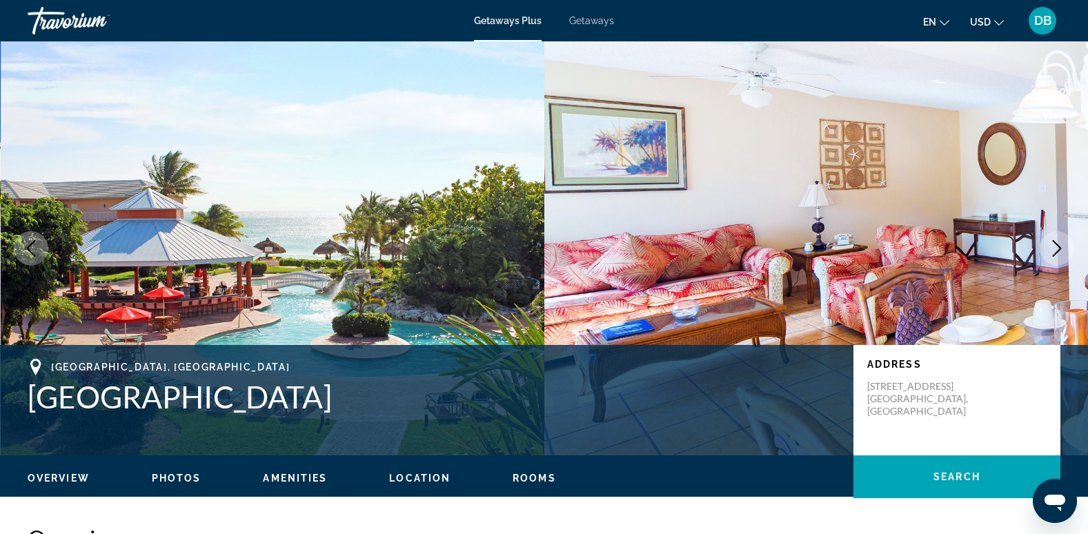
click at [1058, 244] on icon "Next image" at bounding box center [1057, 248] width 17 height 17
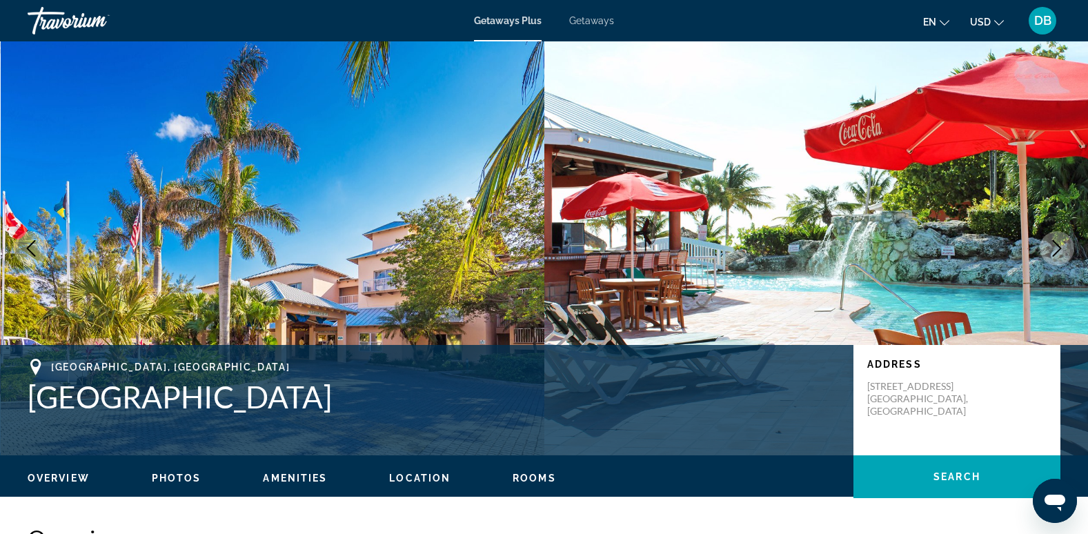
click at [1058, 244] on icon "Next image" at bounding box center [1057, 248] width 17 height 17
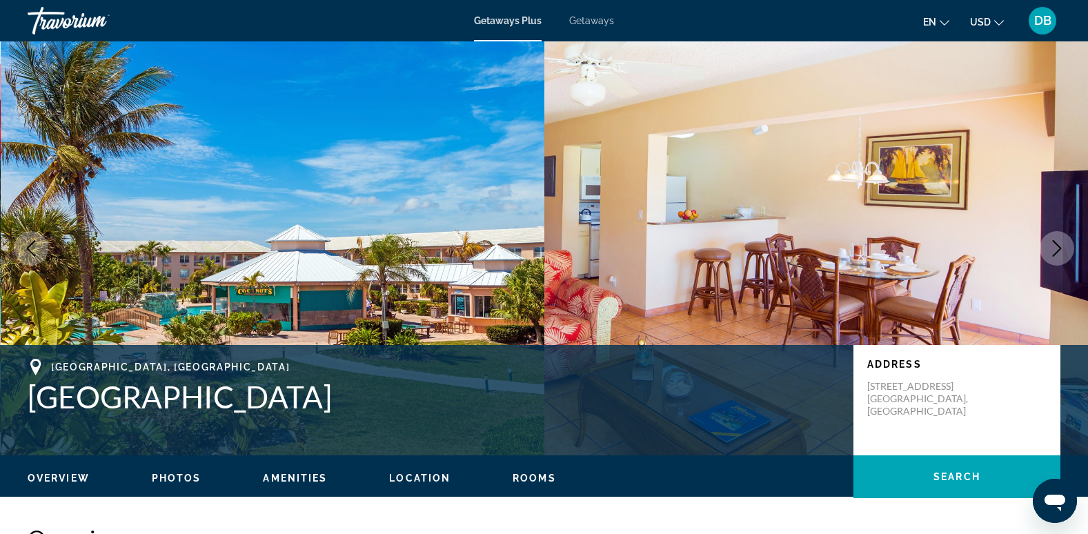
click at [1058, 244] on icon "Next image" at bounding box center [1057, 248] width 17 height 17
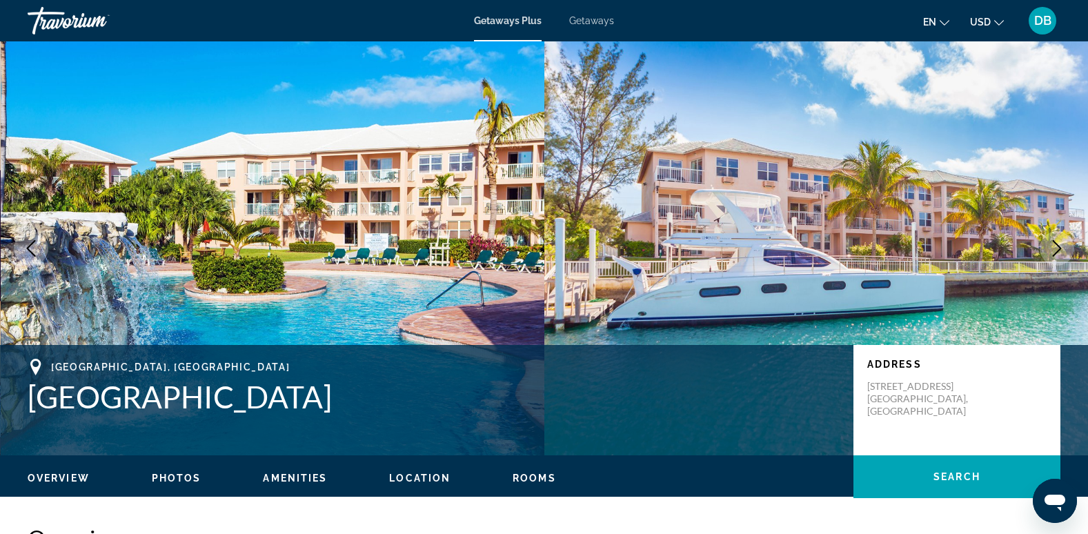
click at [1058, 244] on icon "Next image" at bounding box center [1057, 248] width 17 height 17
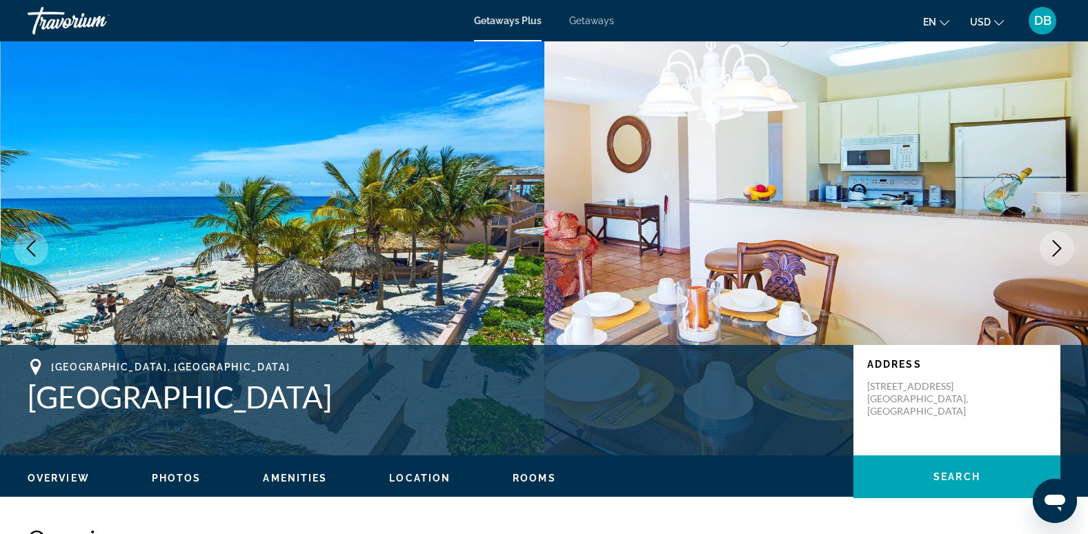
click at [1058, 244] on icon "Next image" at bounding box center [1057, 248] width 17 height 17
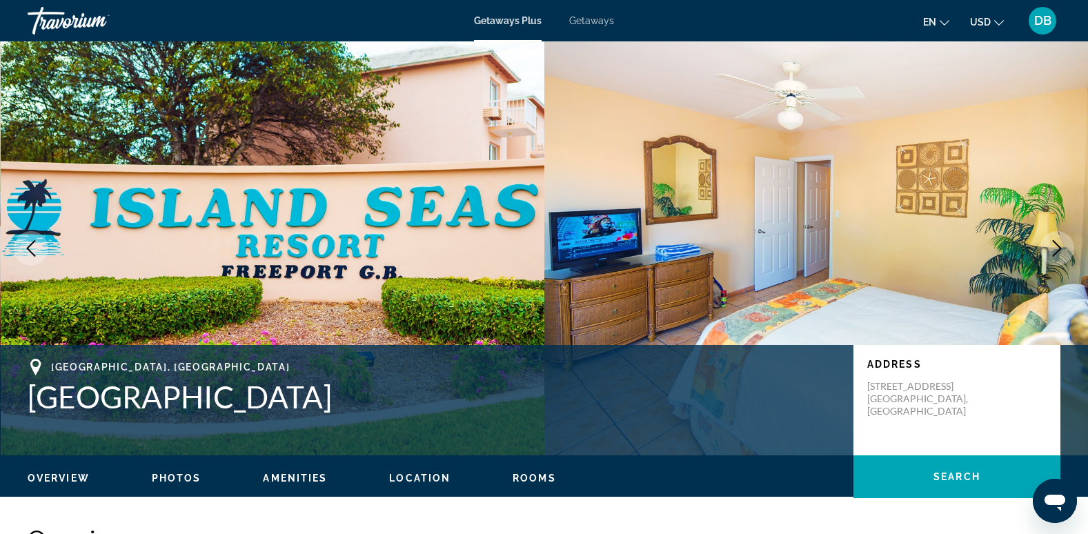
click at [1058, 244] on icon "Next image" at bounding box center [1057, 248] width 17 height 17
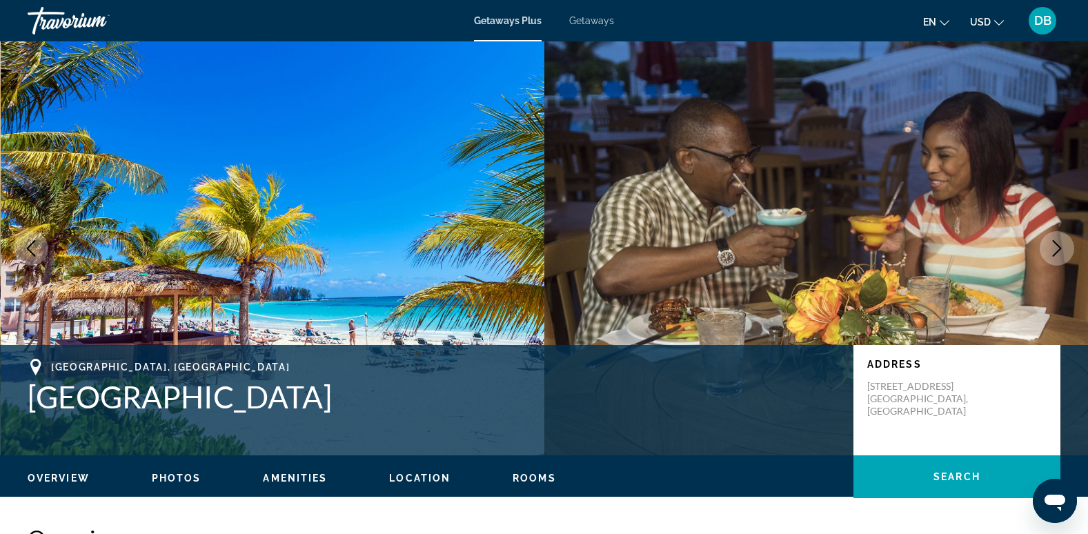
scroll to position [69, 0]
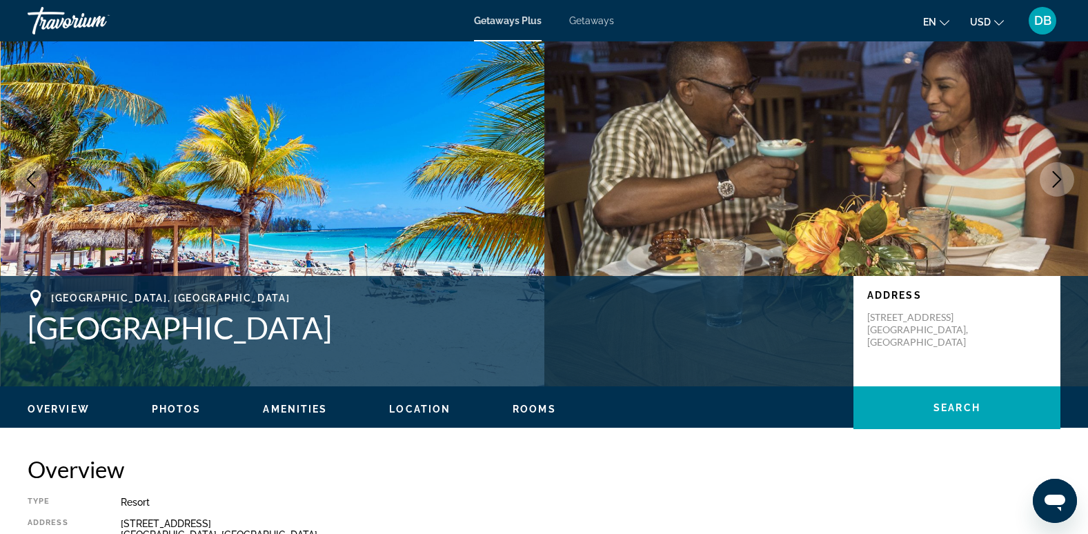
click at [1055, 182] on icon "Next image" at bounding box center [1057, 179] width 17 height 17
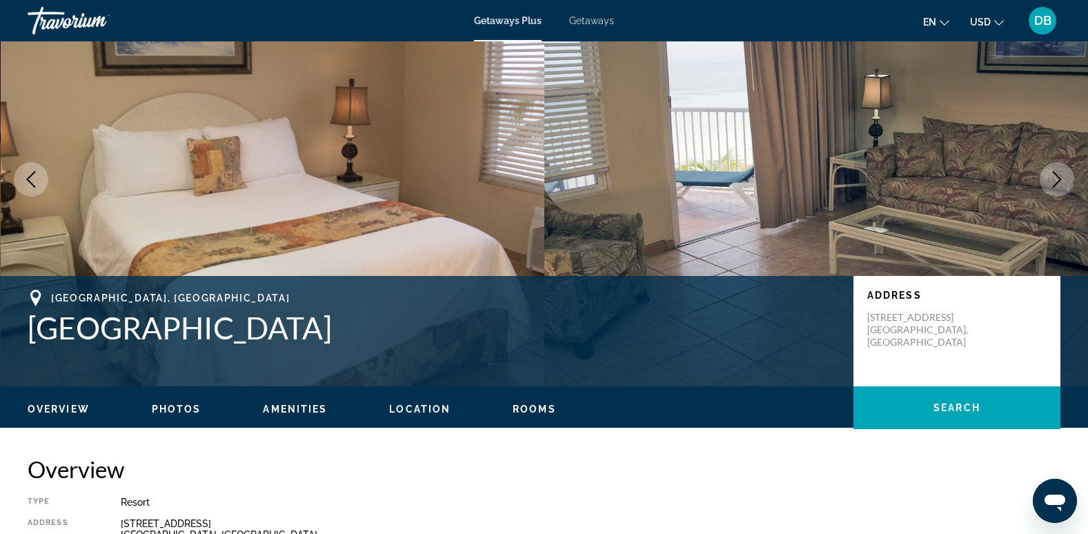
click at [1055, 182] on icon "Next image" at bounding box center [1057, 179] width 17 height 17
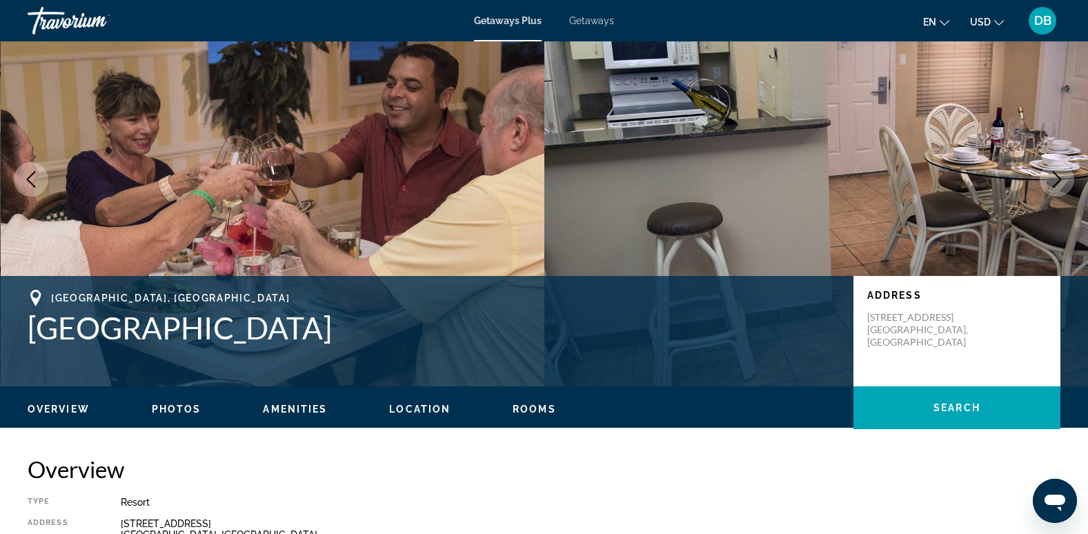
click at [1055, 183] on icon "Next image" at bounding box center [1057, 179] width 17 height 17
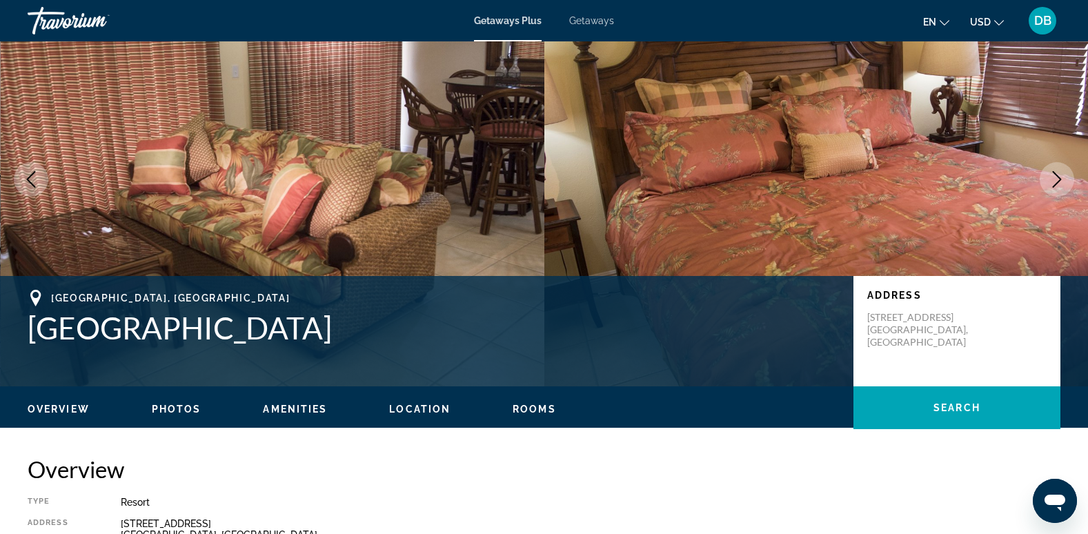
click at [1055, 183] on icon "Next image" at bounding box center [1057, 179] width 17 height 17
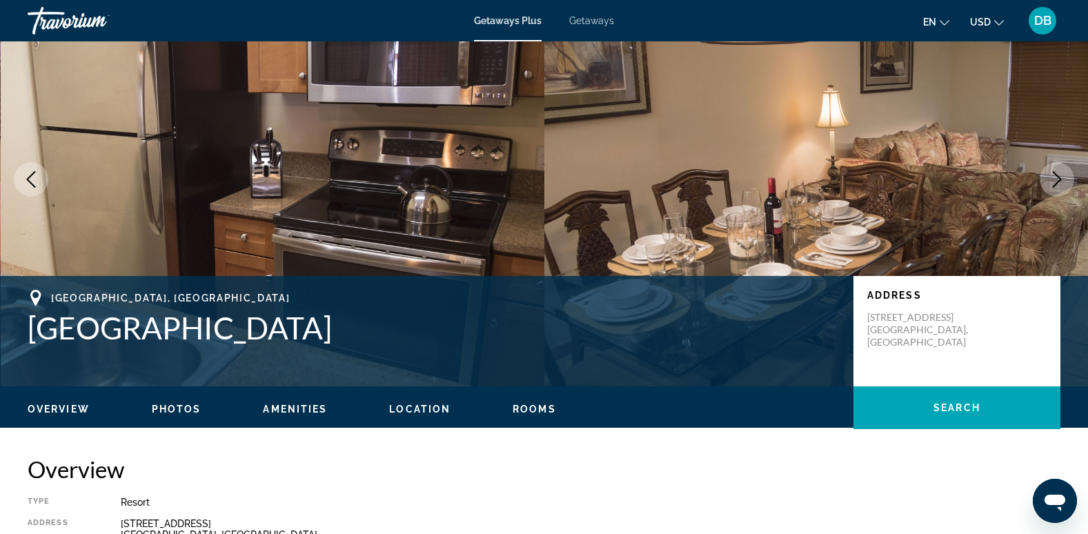
click at [1055, 183] on icon "Next image" at bounding box center [1057, 179] width 17 height 17
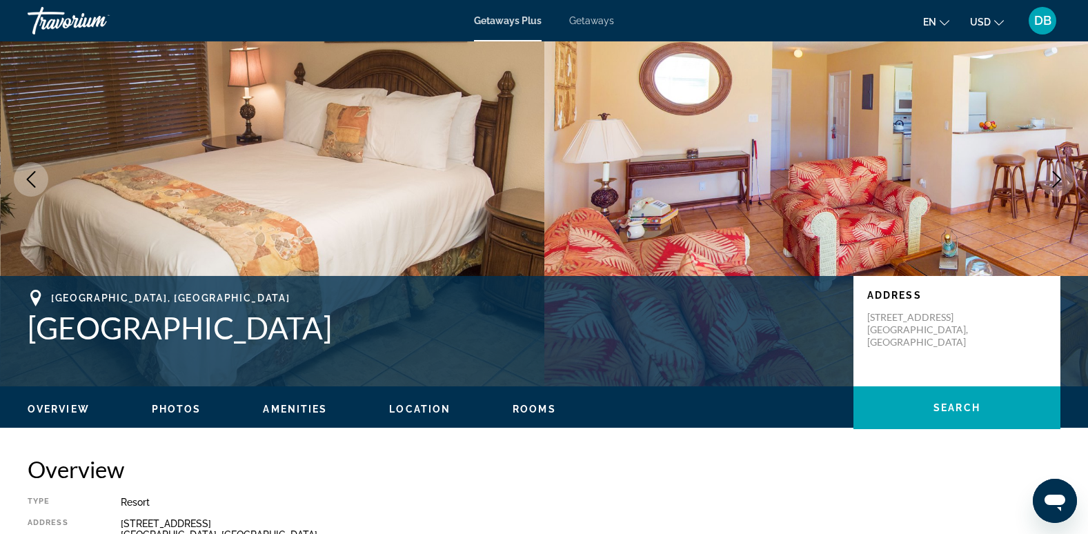
click at [1055, 183] on icon "Next image" at bounding box center [1057, 179] width 17 height 17
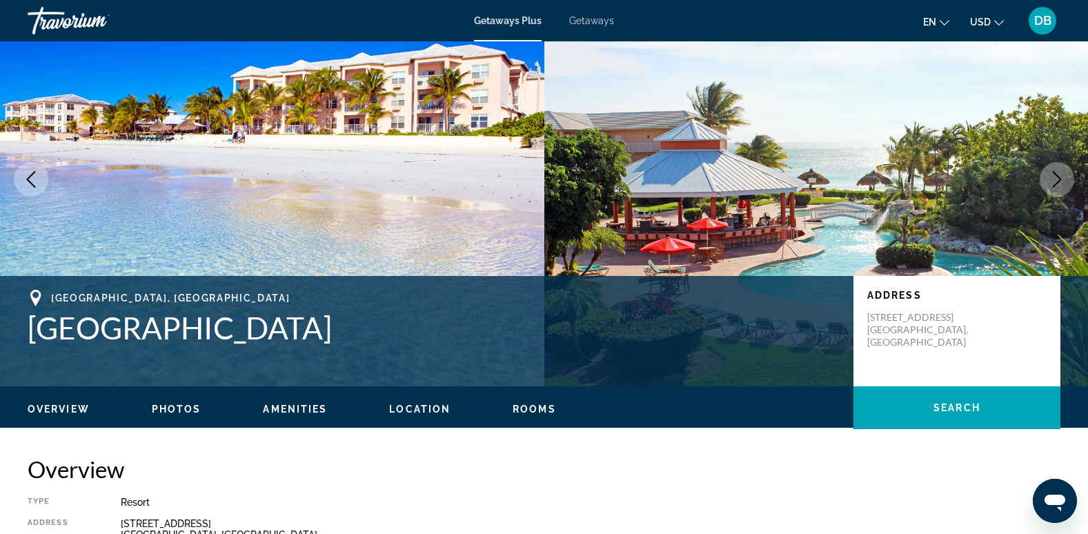
click at [1055, 183] on icon "Next image" at bounding box center [1057, 179] width 17 height 17
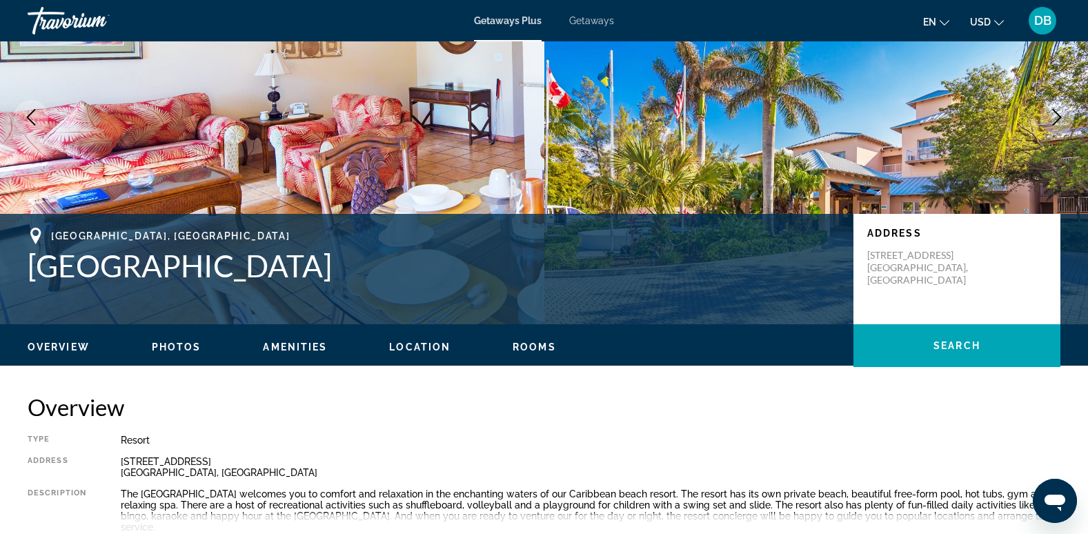
scroll to position [0, 0]
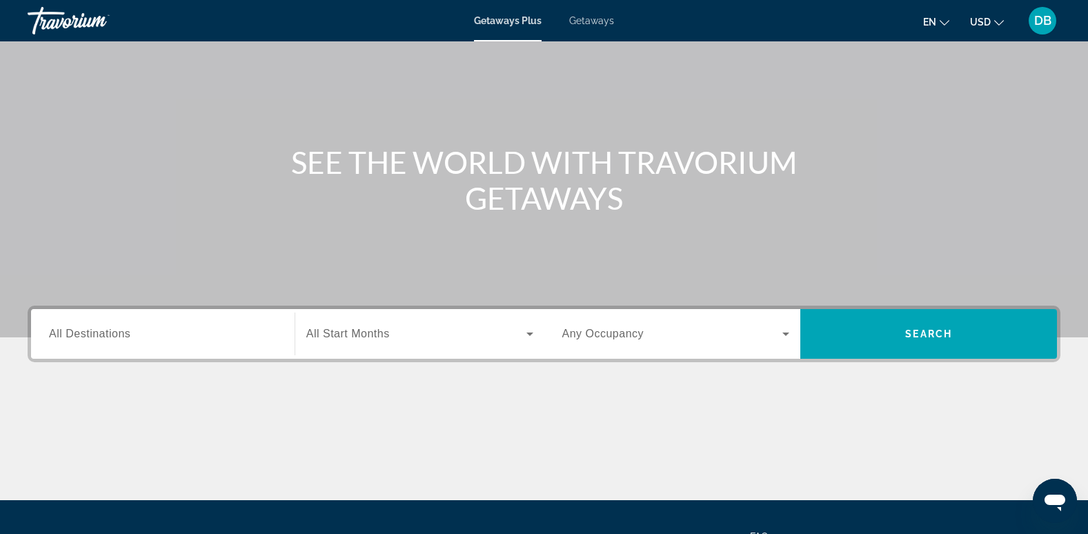
scroll to position [69, 0]
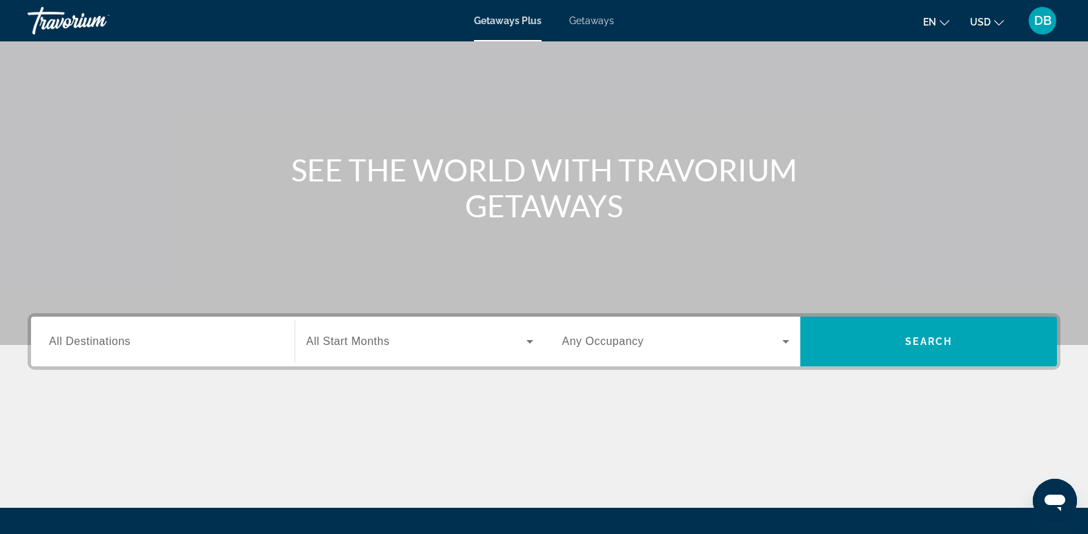
click at [174, 333] on div "Search widget" at bounding box center [163, 341] width 228 height 39
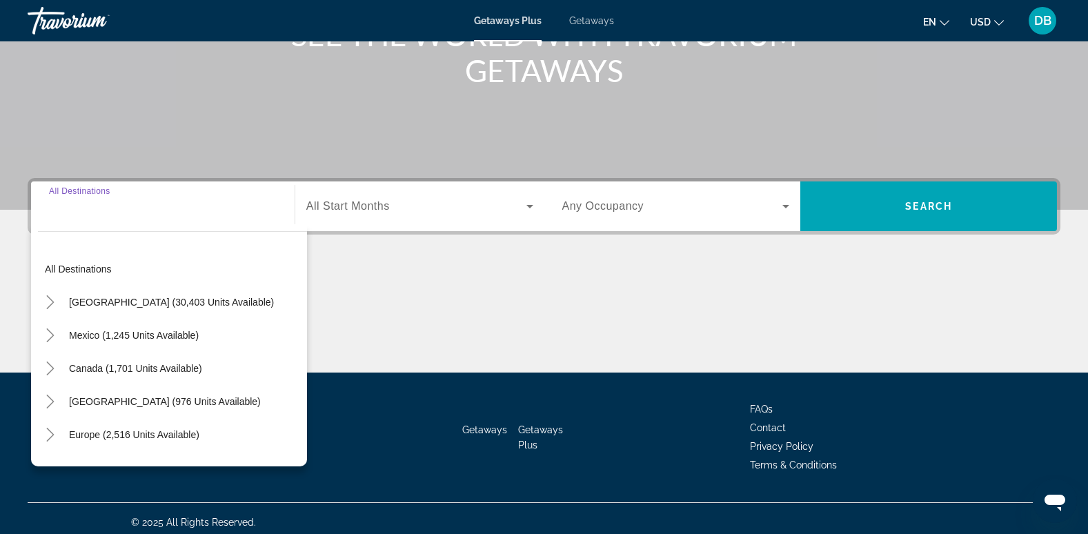
scroll to position [212, 0]
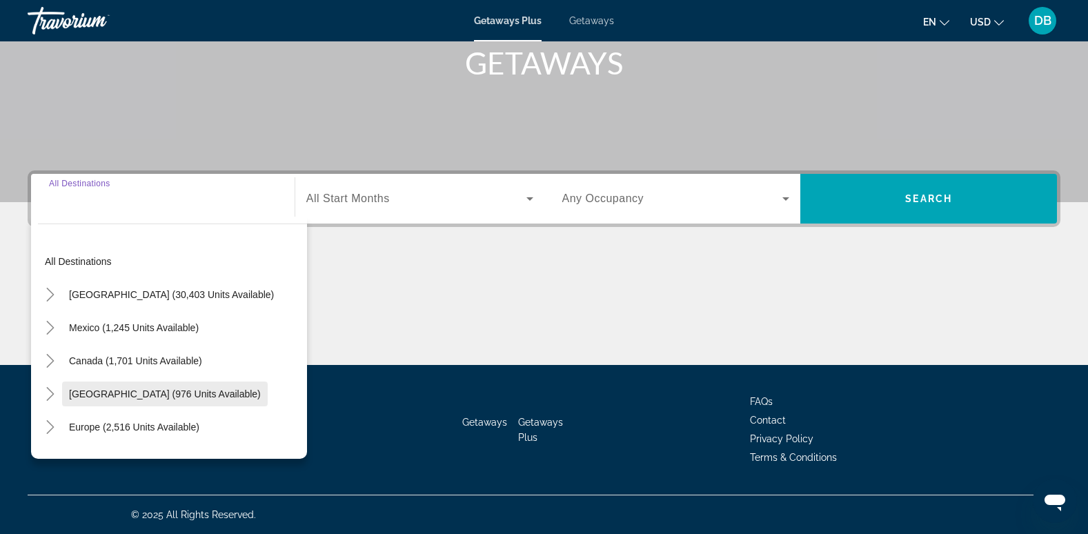
click at [158, 393] on span "[GEOGRAPHIC_DATA] (976 units available)" at bounding box center [165, 394] width 192 height 11
type input "**********"
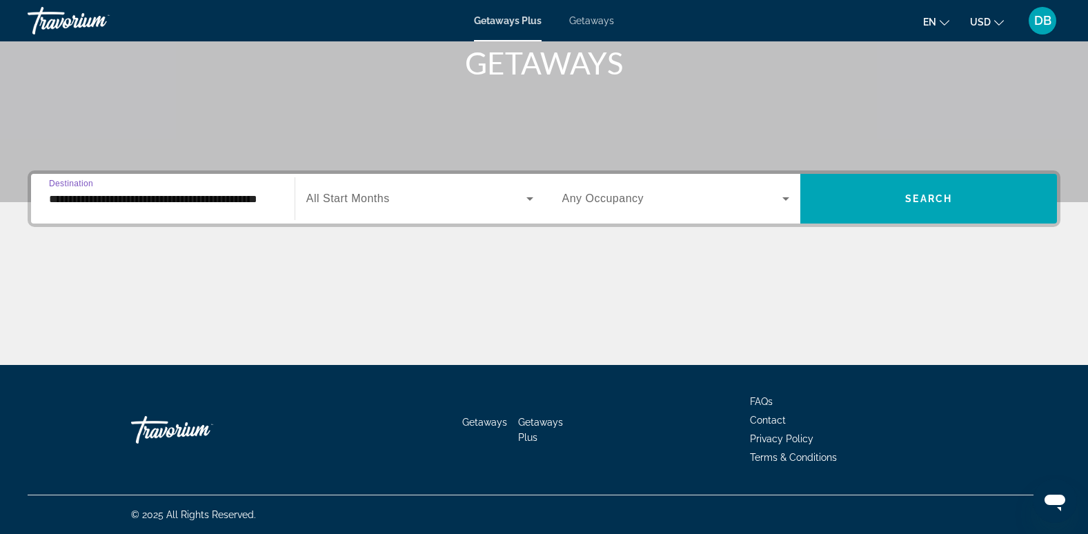
click at [507, 204] on span "Search widget" at bounding box center [416, 198] width 220 height 17
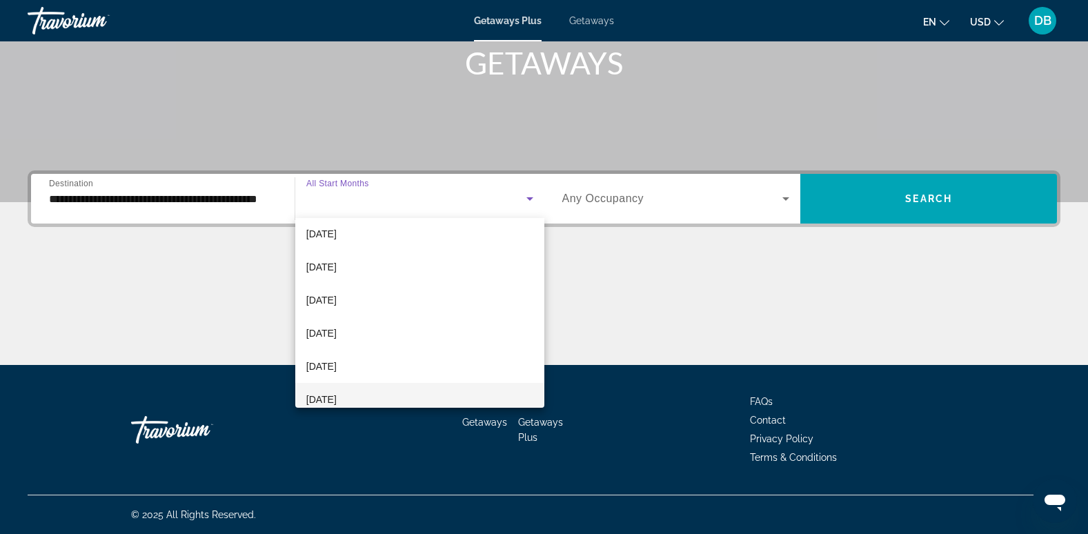
scroll to position [207, 0]
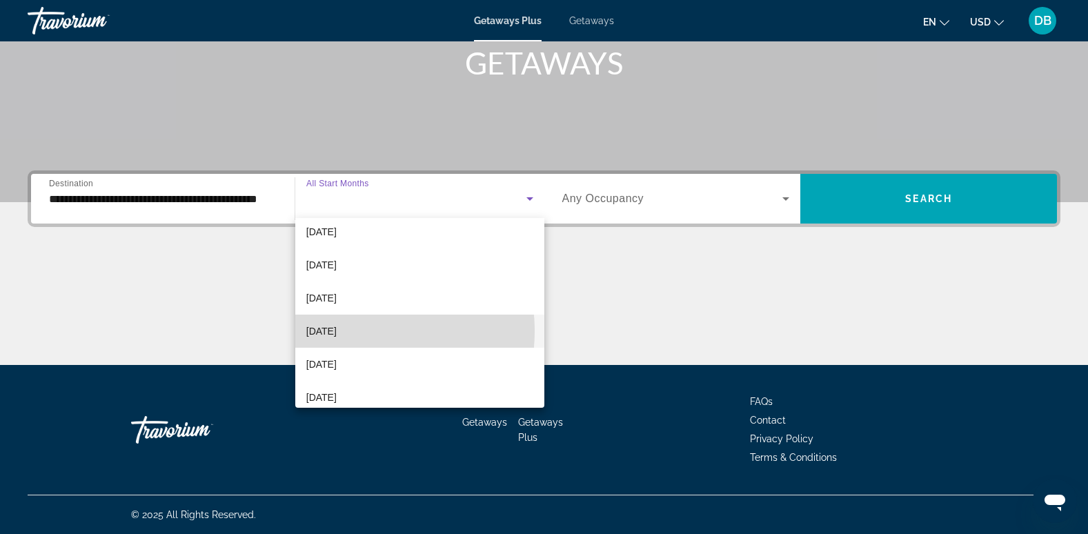
click at [353, 331] on mat-option "May 2026" at bounding box center [419, 331] width 249 height 33
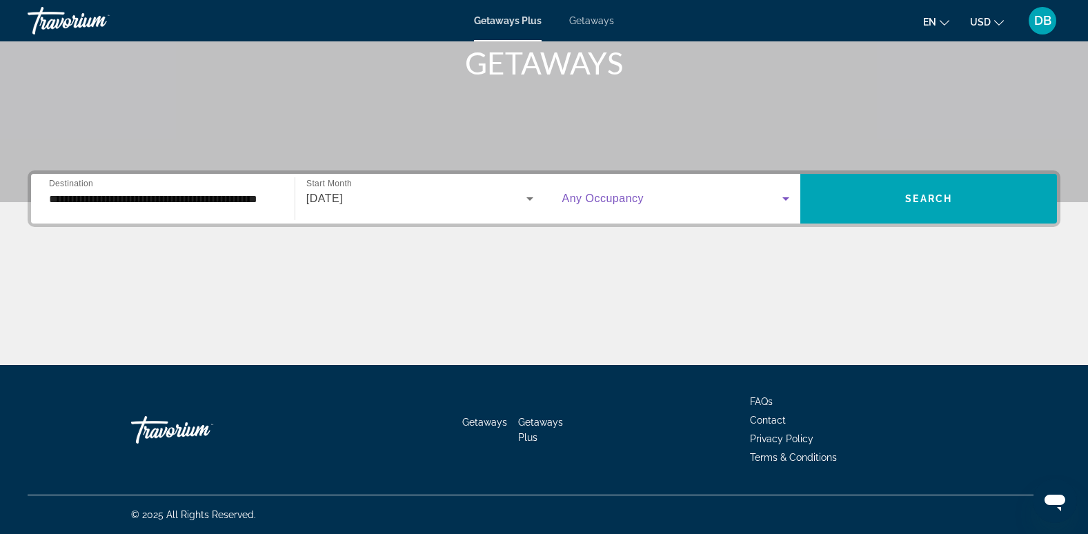
click at [787, 201] on icon "Search widget" at bounding box center [786, 198] width 17 height 17
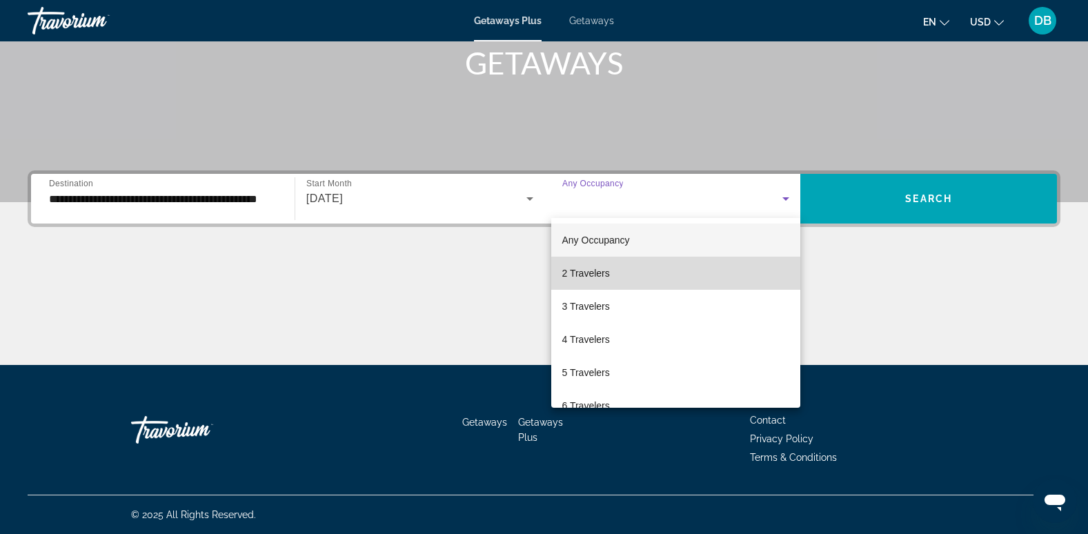
click at [689, 271] on mat-option "2 Travelers" at bounding box center [676, 273] width 250 height 33
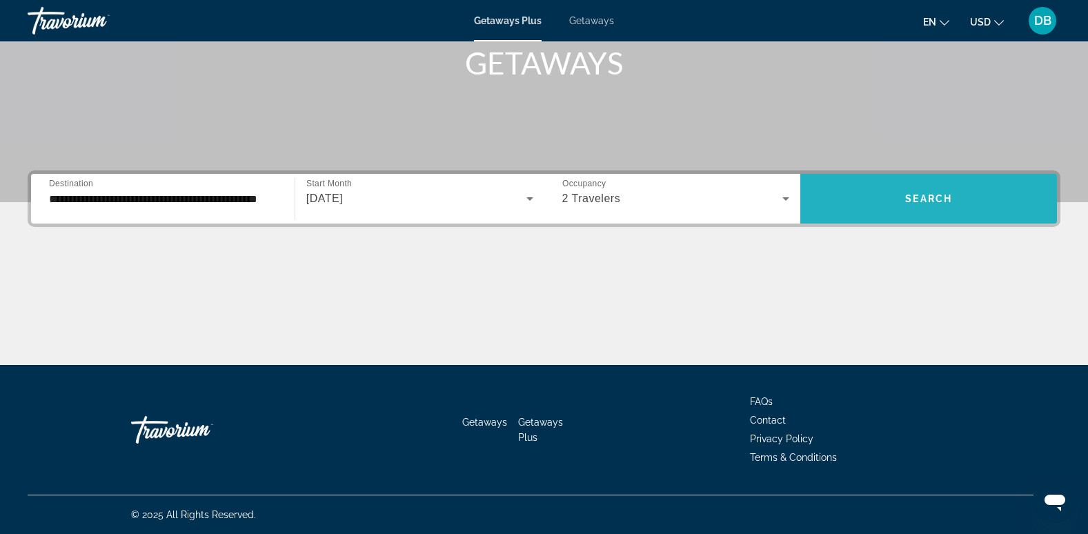
click at [901, 197] on span "Search widget" at bounding box center [929, 198] width 257 height 33
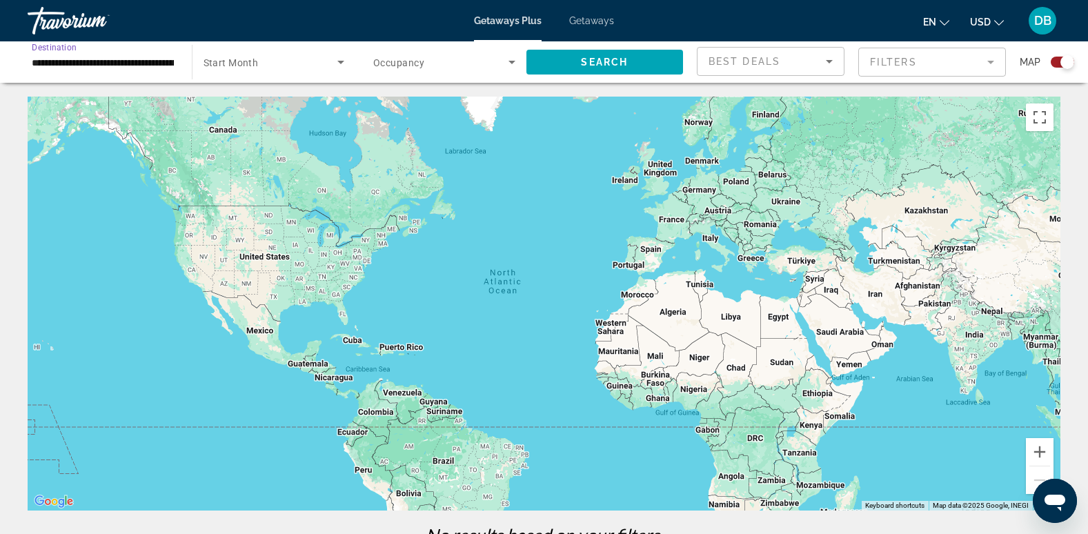
click at [101, 62] on input "**********" at bounding box center [103, 63] width 142 height 17
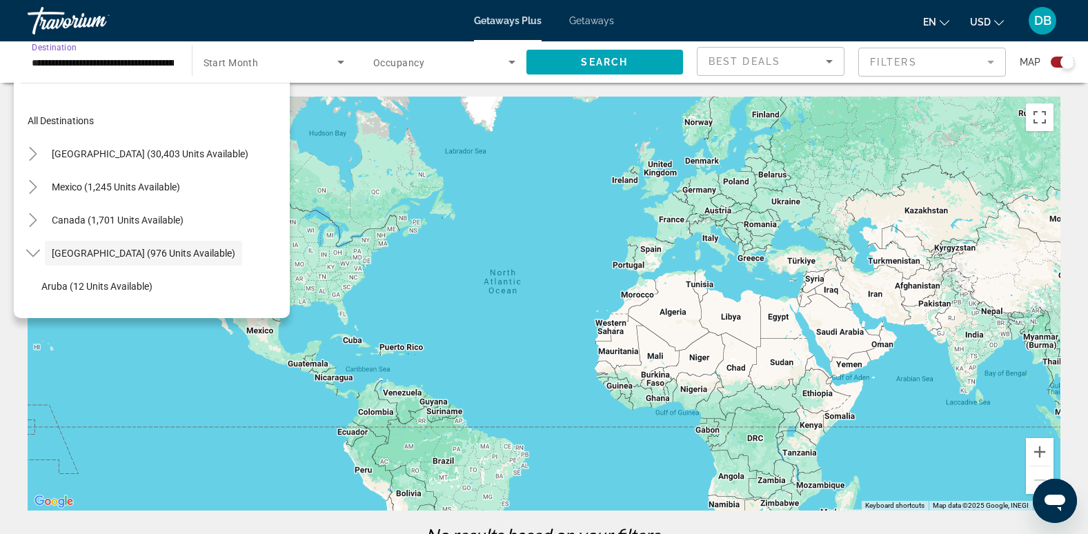
scroll to position [49, 0]
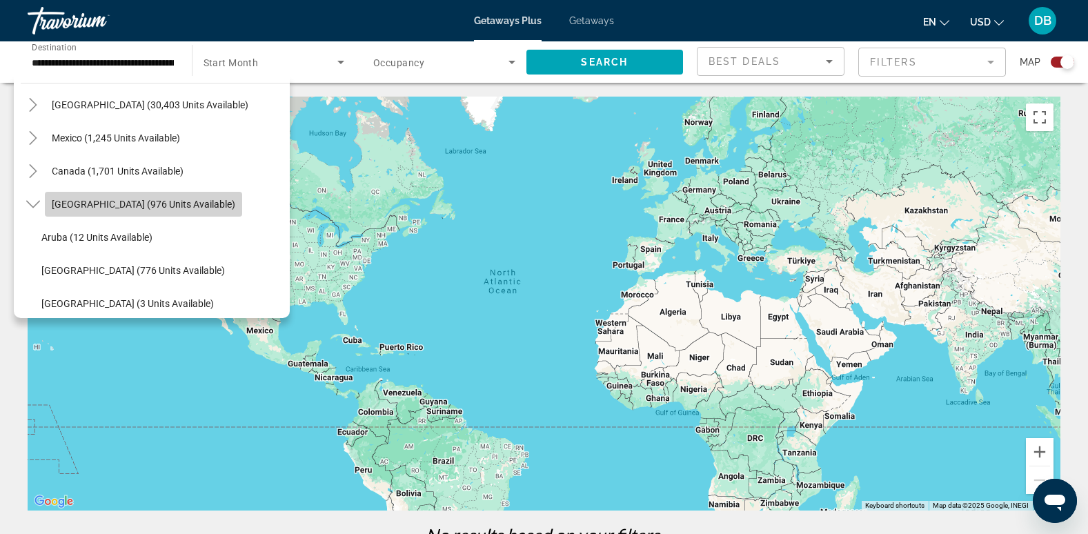
click at [150, 204] on span "[GEOGRAPHIC_DATA] (976 units available)" at bounding box center [144, 204] width 184 height 11
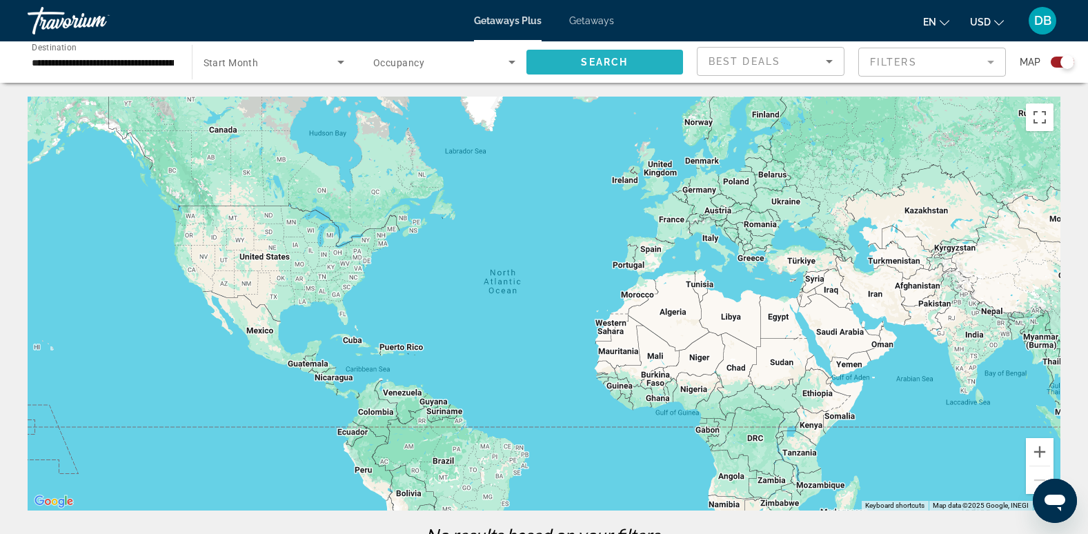
click at [596, 57] on span "Search" at bounding box center [604, 62] width 47 height 11
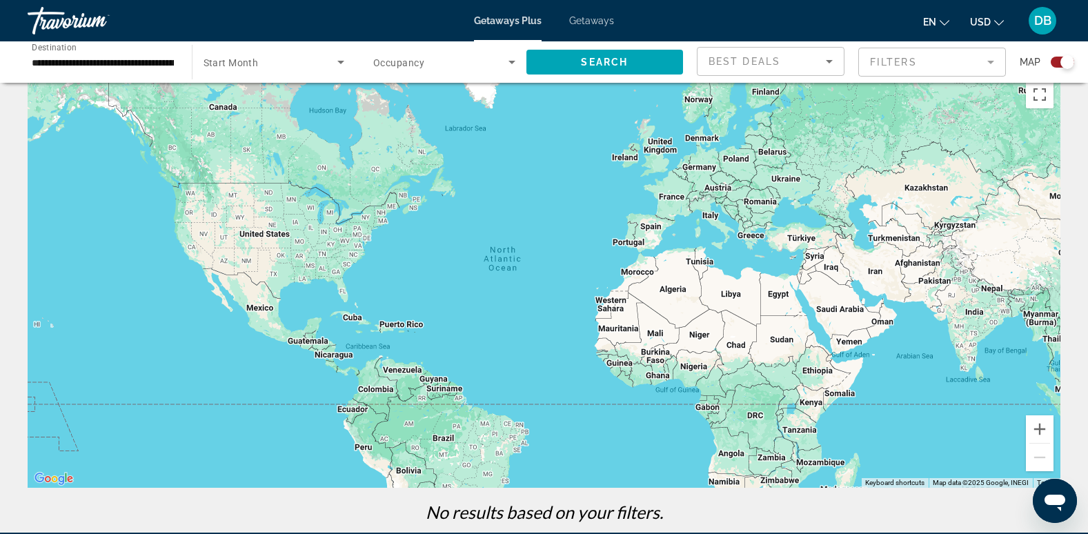
scroll to position [0, 0]
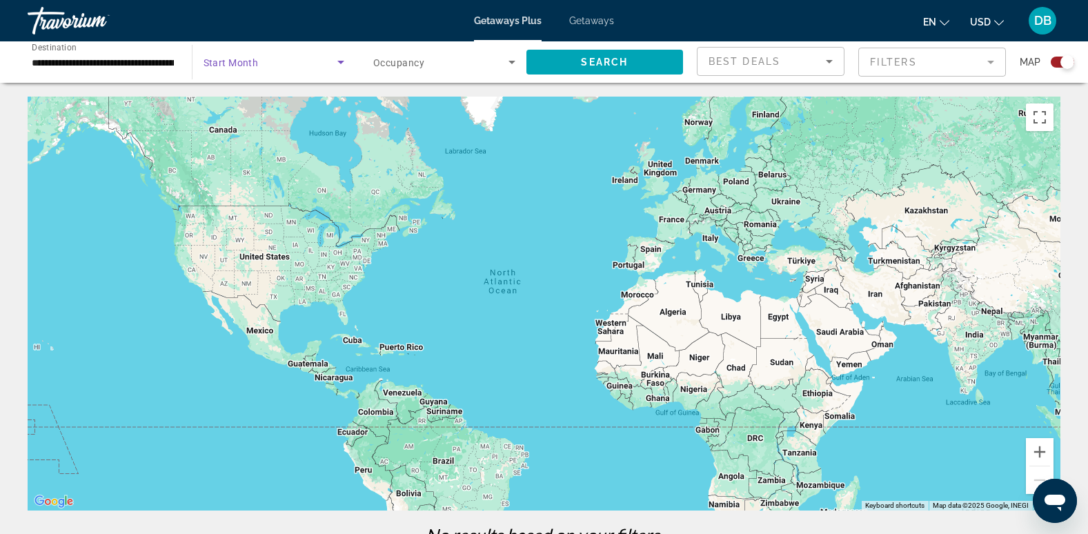
click at [340, 63] on icon "Search widget" at bounding box center [340, 62] width 7 height 3
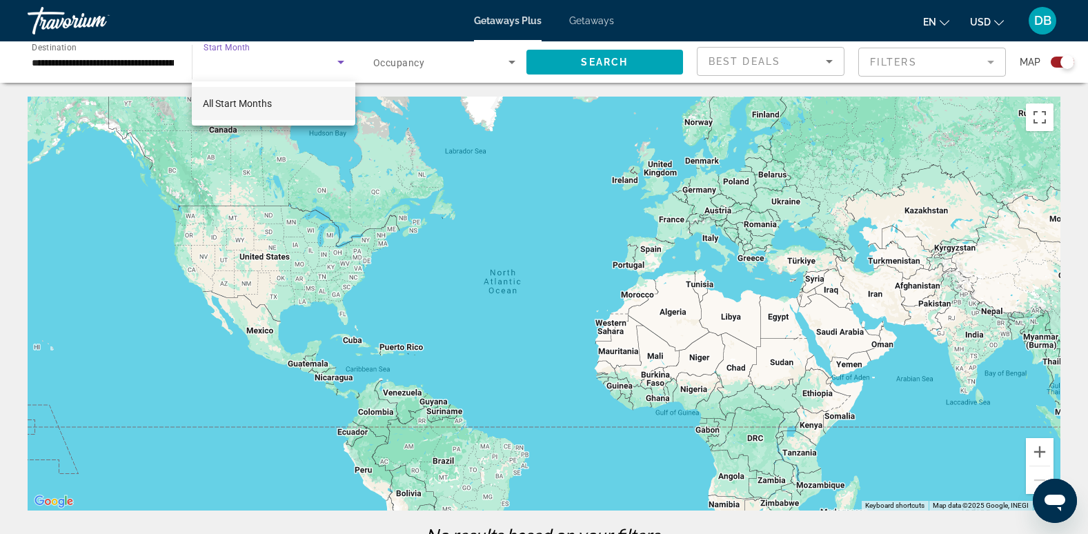
click at [255, 106] on span "All Start Months" at bounding box center [237, 103] width 69 height 11
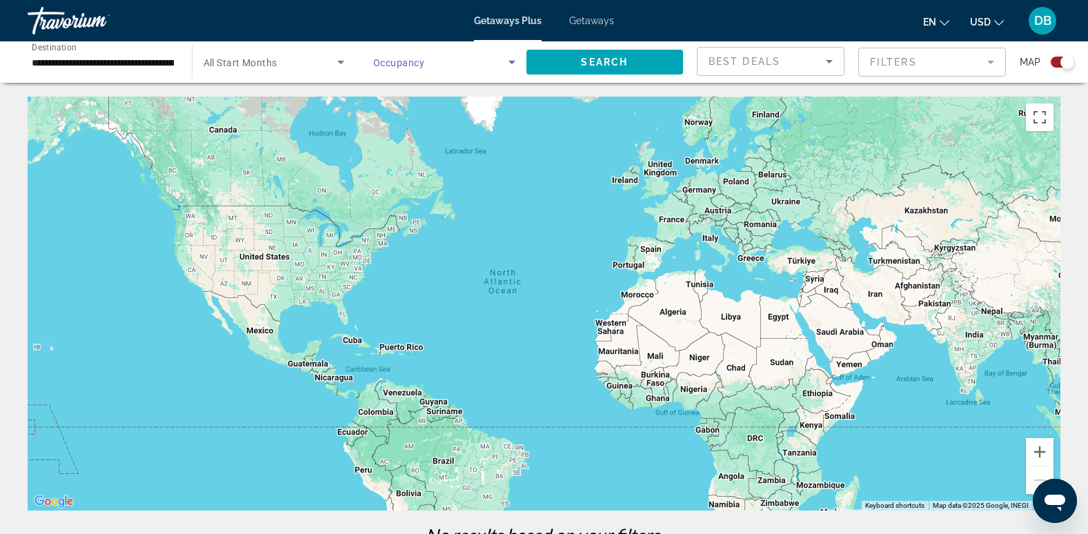
click at [467, 61] on span "Search widget" at bounding box center [440, 62] width 135 height 17
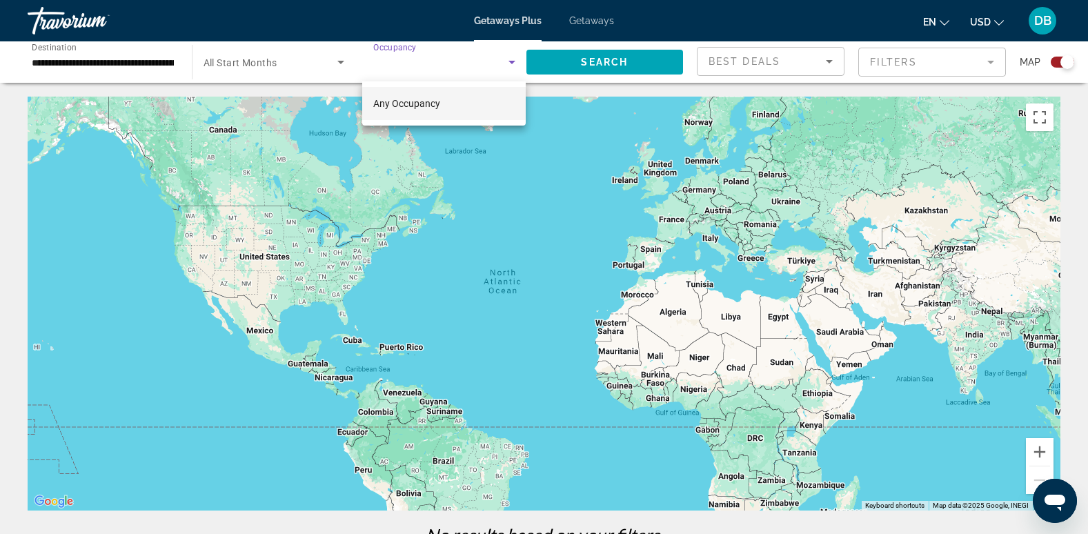
click at [811, 63] on div at bounding box center [544, 267] width 1088 height 534
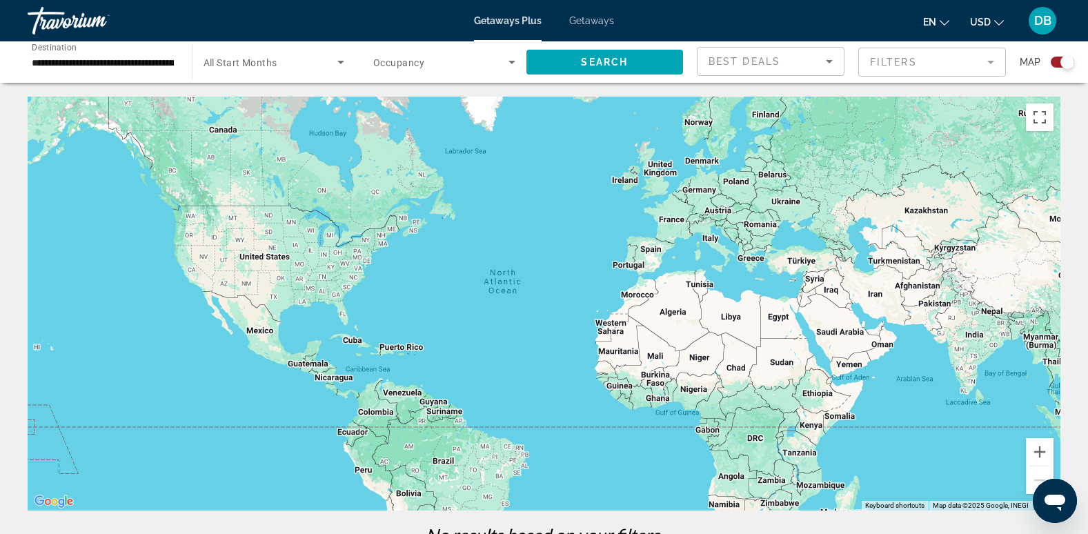
click at [48, 14] on div "Travorium" at bounding box center [97, 21] width 138 height 36
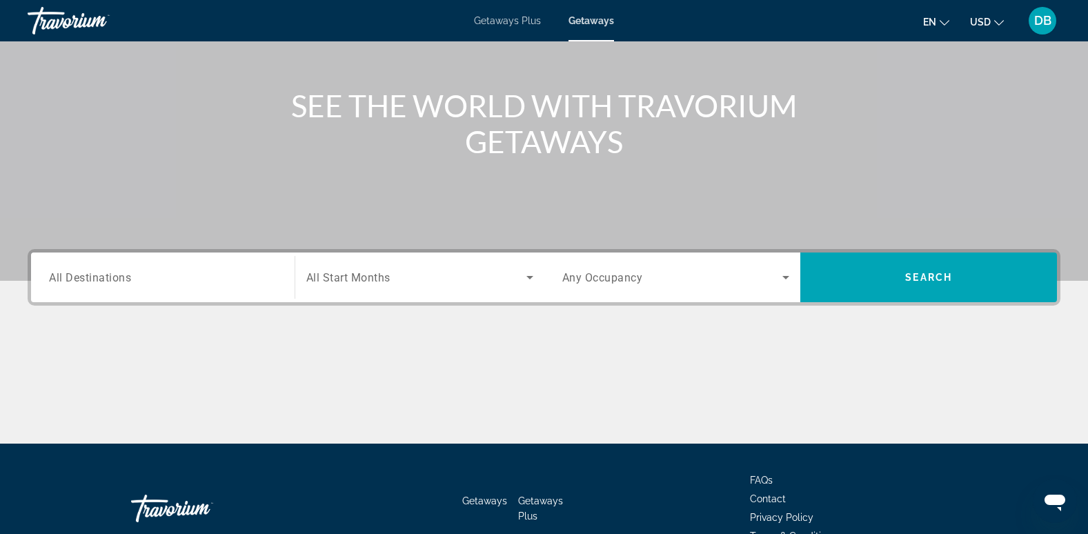
scroll to position [5, 0]
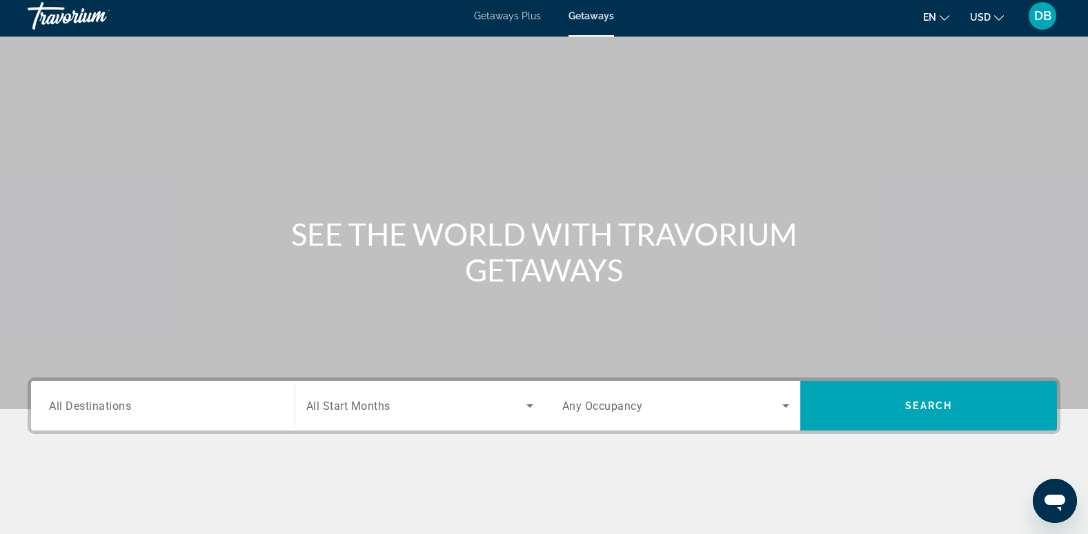
click at [113, 409] on span "All Destinations" at bounding box center [90, 405] width 82 height 13
click at [113, 409] on input "Destination All Destinations" at bounding box center [163, 406] width 228 height 17
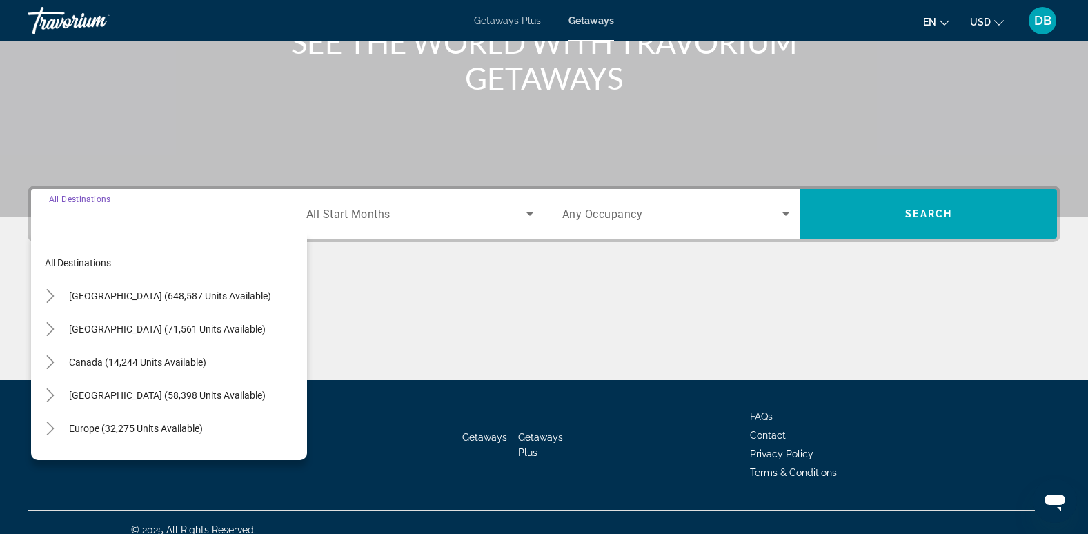
scroll to position [212, 0]
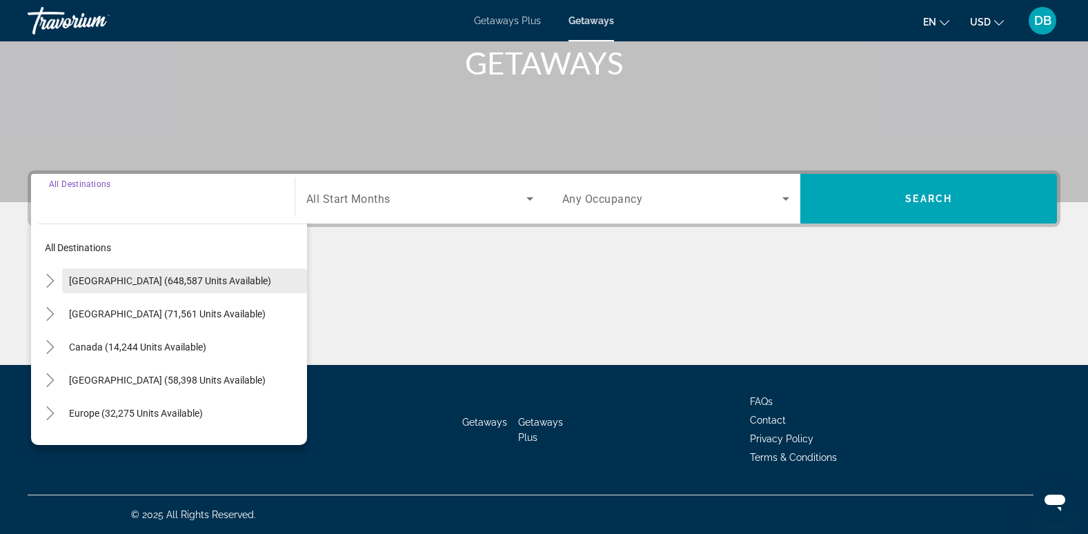
click at [155, 281] on span "United States (648,587 units available)" at bounding box center [170, 280] width 202 height 11
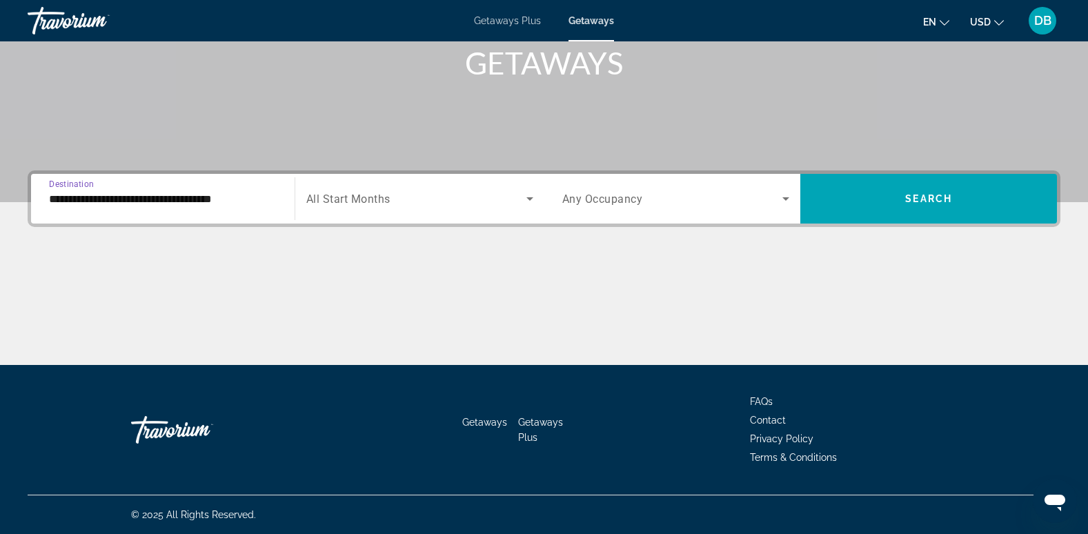
click at [231, 201] on input "**********" at bounding box center [163, 199] width 228 height 17
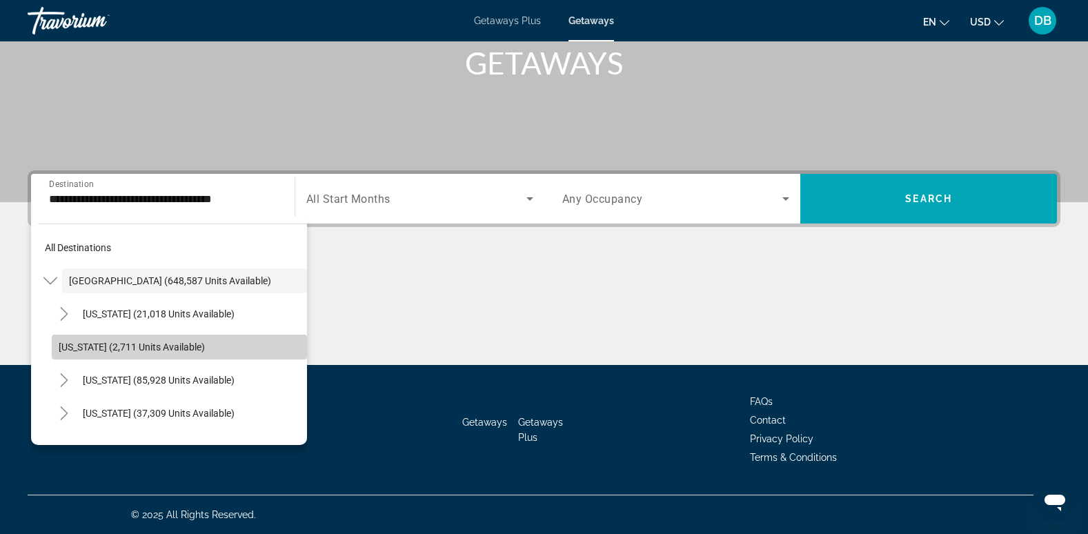
click at [182, 346] on span "Arkansas (2,711 units available)" at bounding box center [132, 347] width 146 height 11
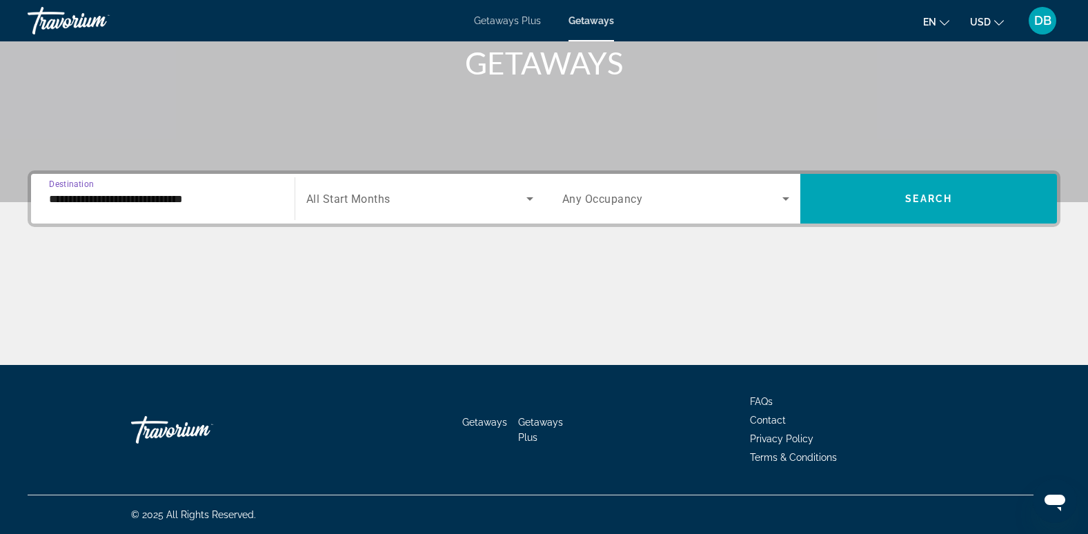
click at [159, 202] on input "**********" at bounding box center [163, 199] width 228 height 17
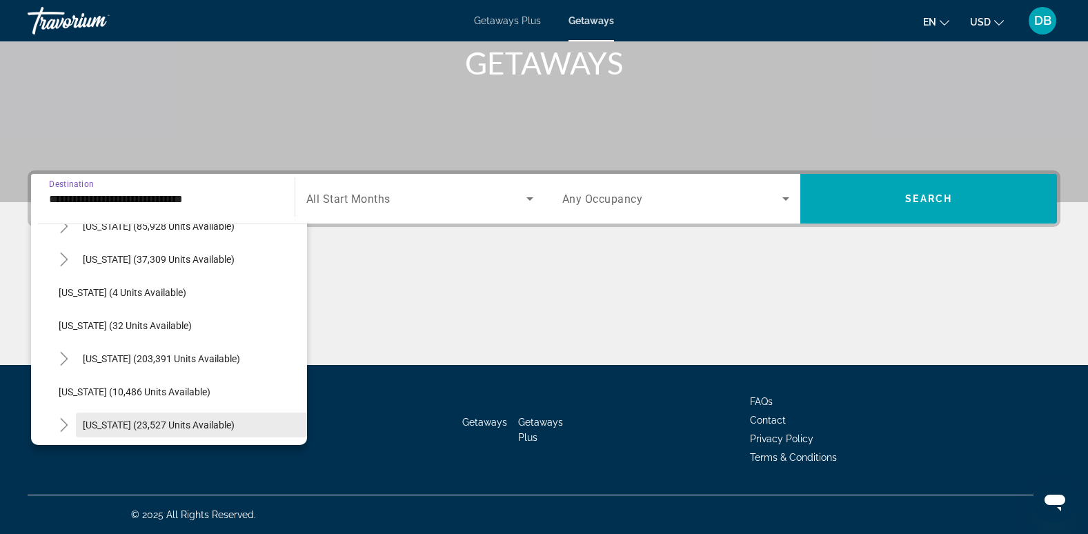
scroll to position [223, 0]
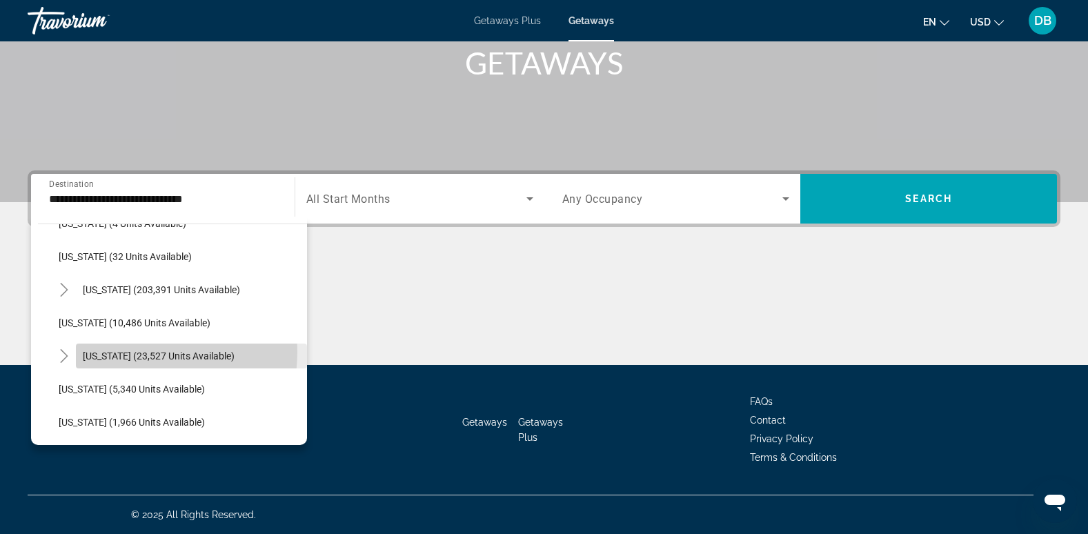
click at [137, 352] on span "Hawaii (23,527 units available)" at bounding box center [159, 356] width 152 height 11
type input "**********"
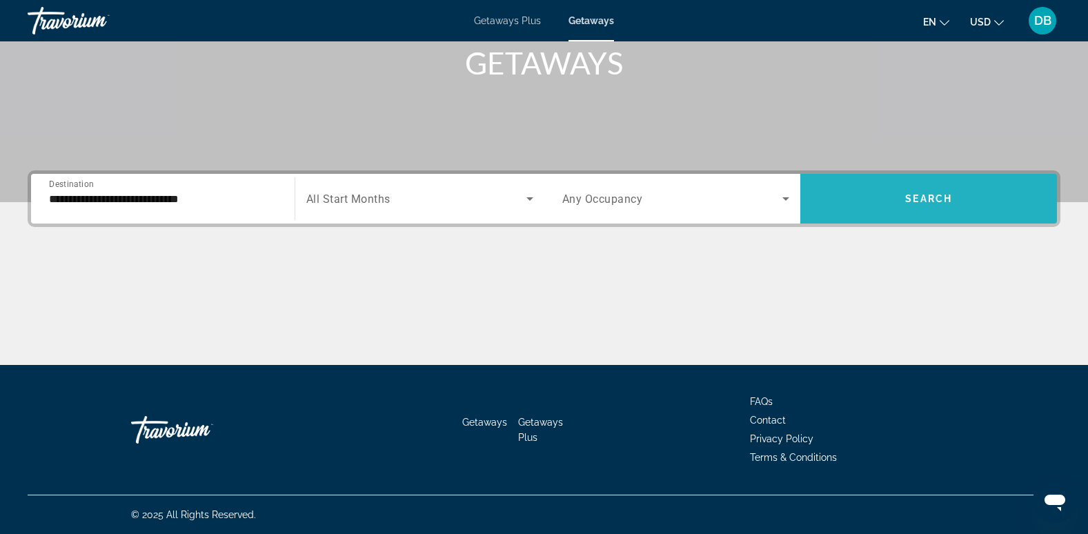
click at [941, 193] on span "Search" at bounding box center [929, 198] width 47 height 11
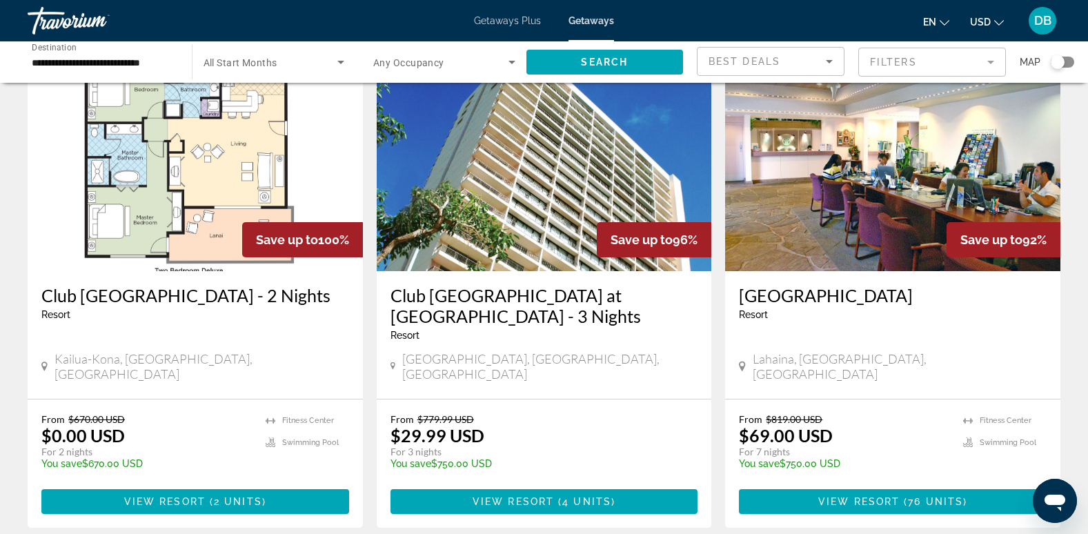
scroll to position [69, 0]
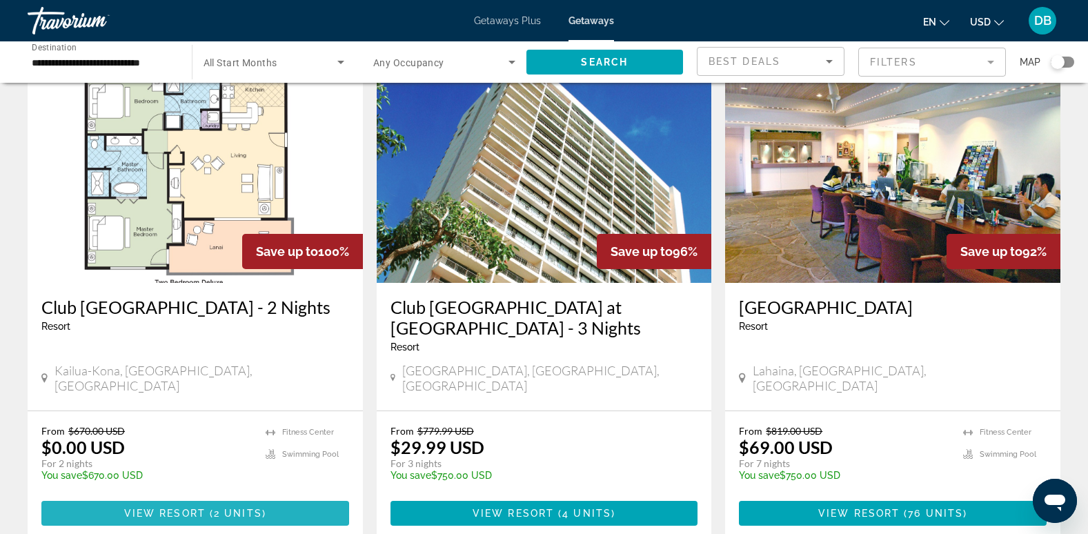
click at [121, 500] on span "Main content" at bounding box center [195, 513] width 308 height 33
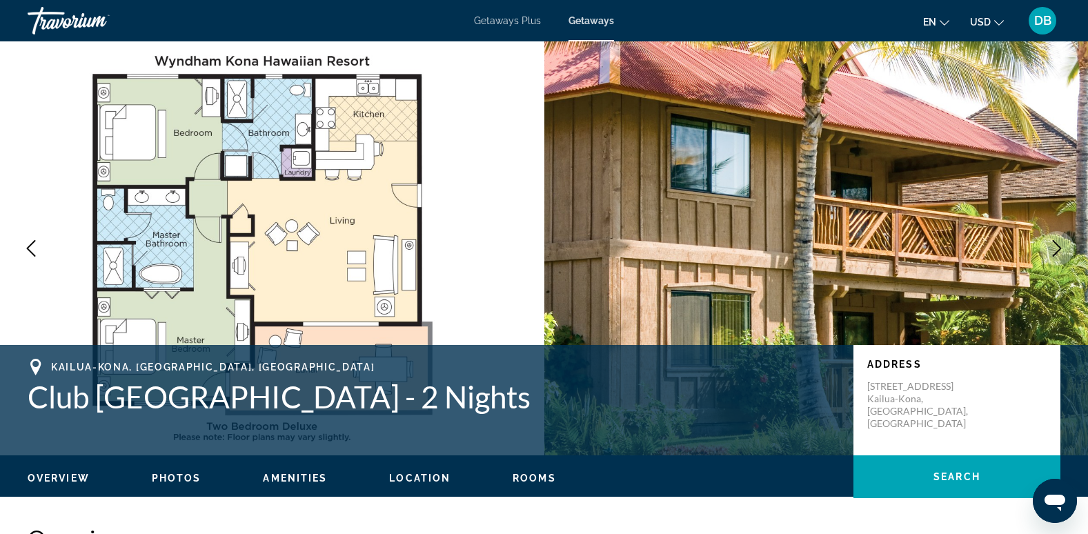
click at [41, 248] on button "Previous image" at bounding box center [31, 248] width 35 height 35
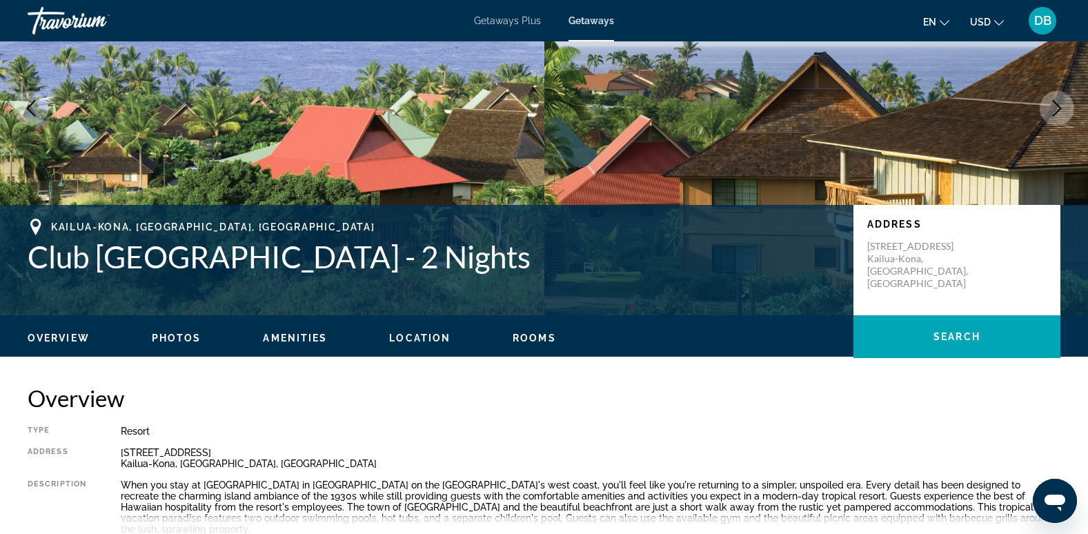
scroll to position [138, 0]
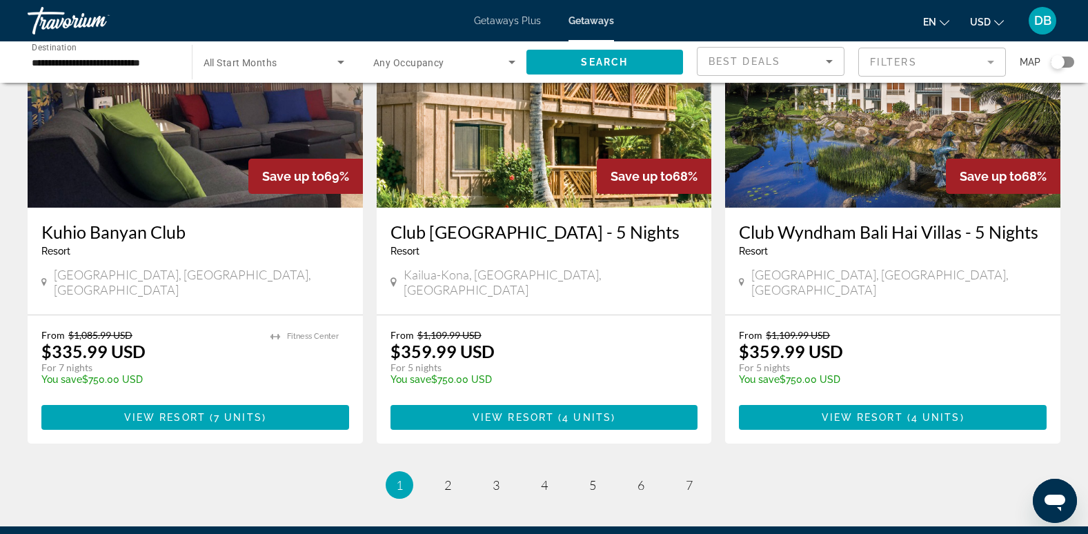
scroll to position [1781, 0]
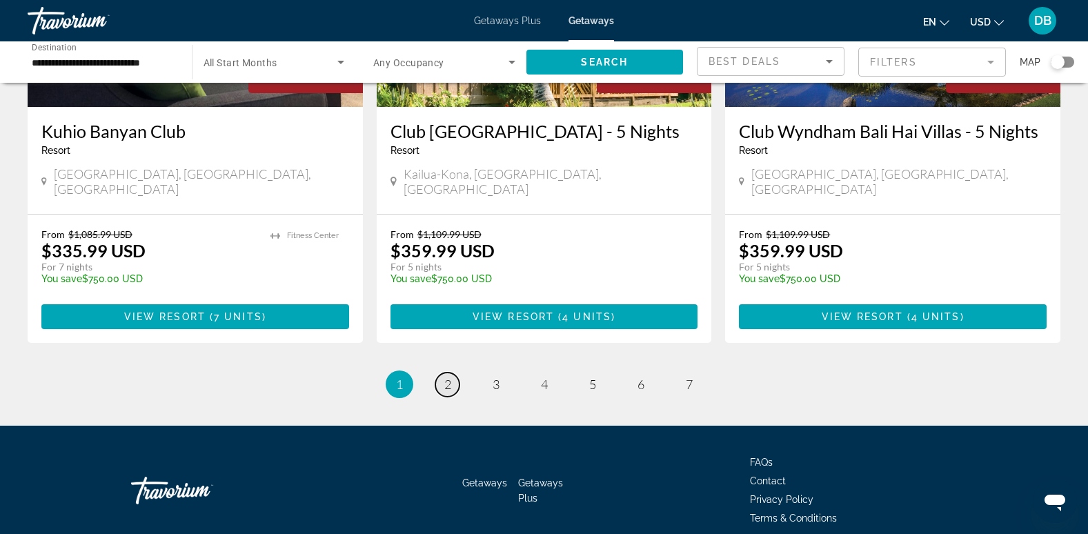
click at [449, 377] on span "2" at bounding box center [447, 384] width 7 height 15
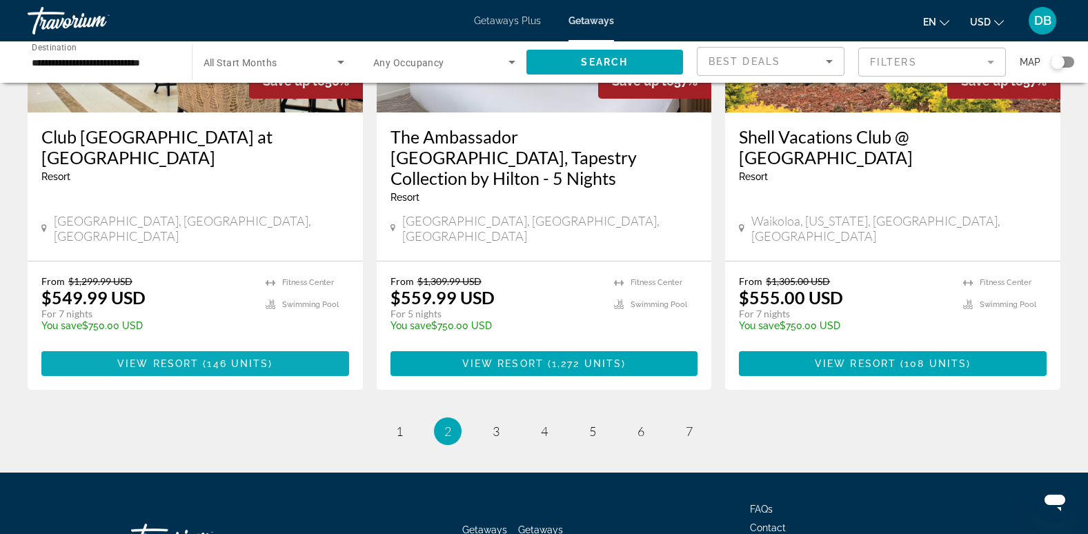
scroll to position [1761, 0]
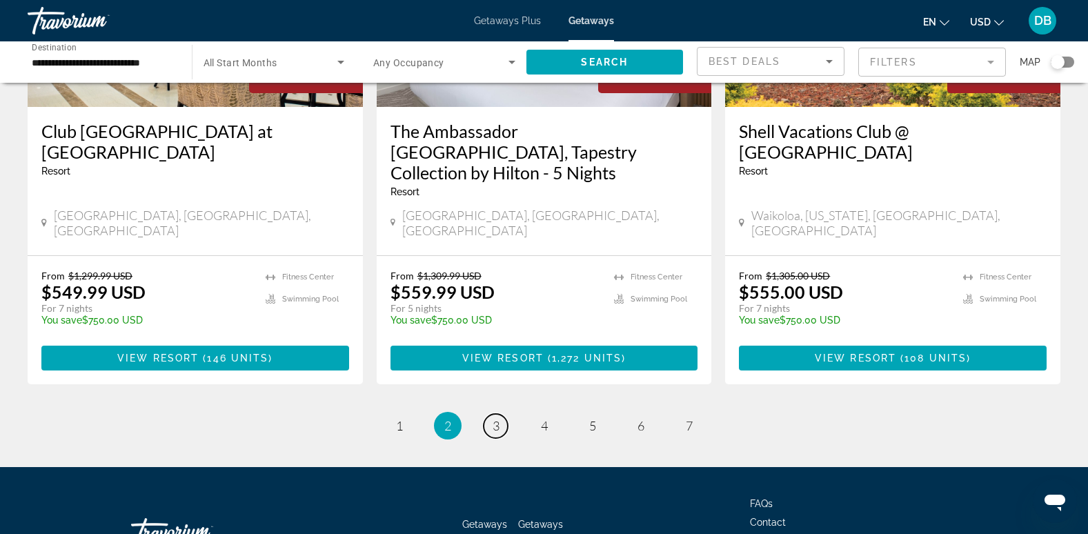
click at [493, 418] on span "3" at bounding box center [496, 425] width 7 height 15
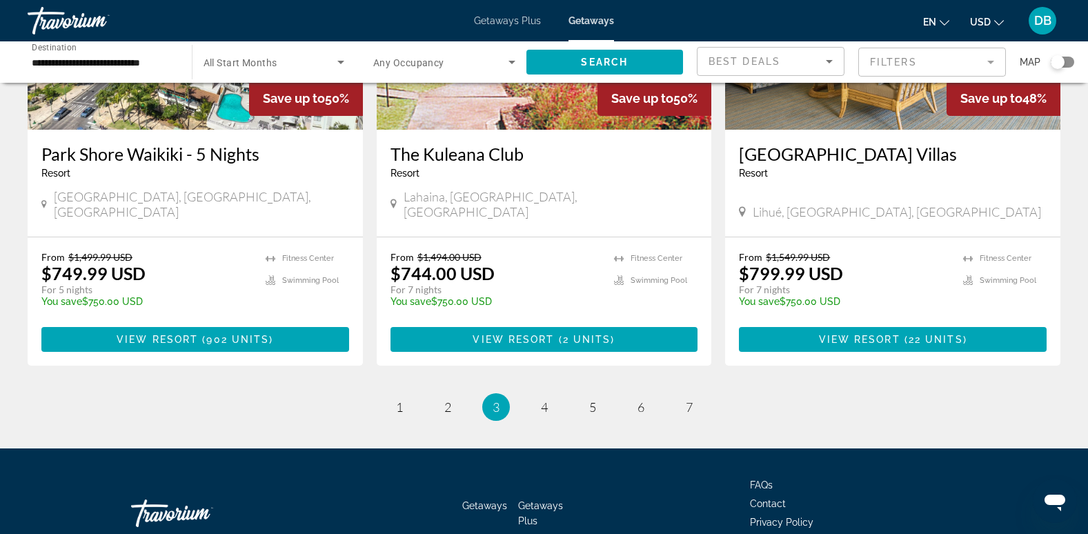
scroll to position [1720, 0]
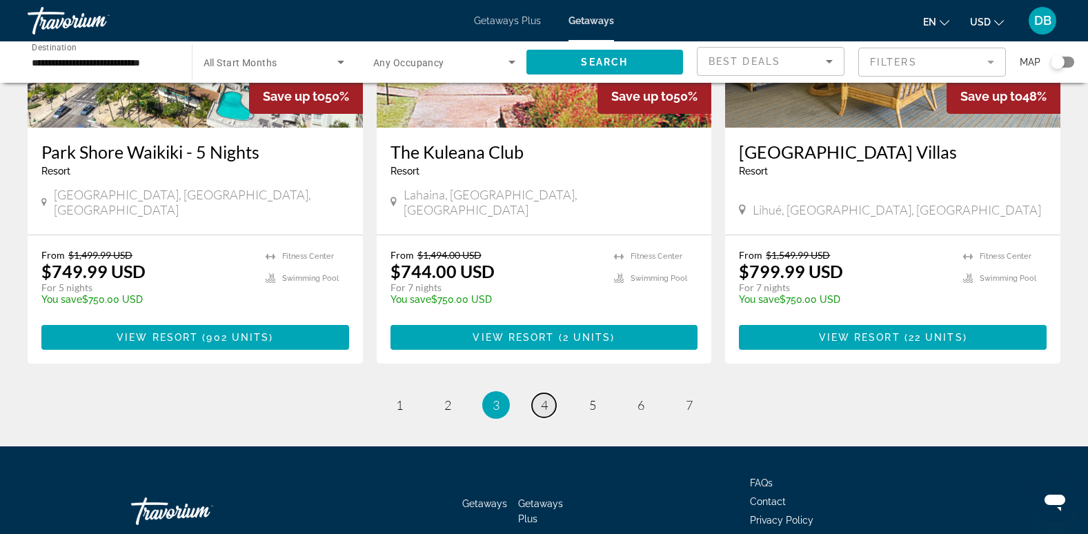
click at [554, 393] on link "page 4" at bounding box center [544, 405] width 24 height 24
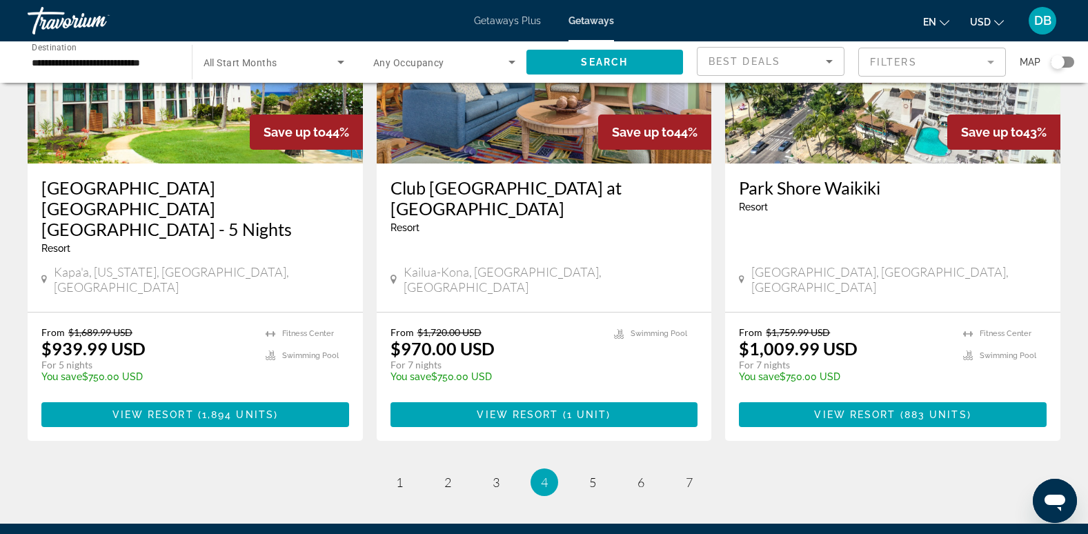
scroll to position [1761, 0]
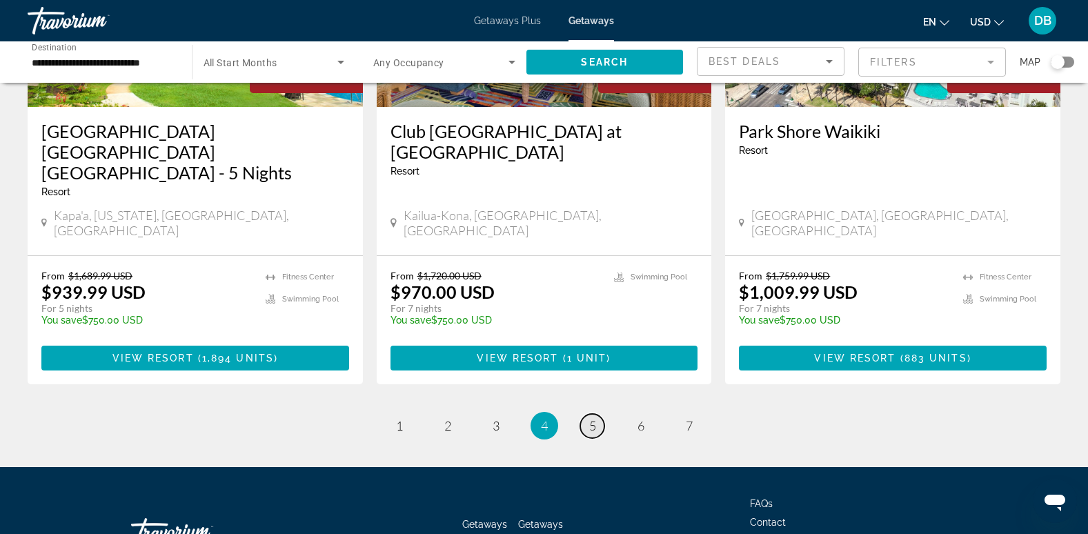
click at [589, 418] on span "5" at bounding box center [592, 425] width 7 height 15
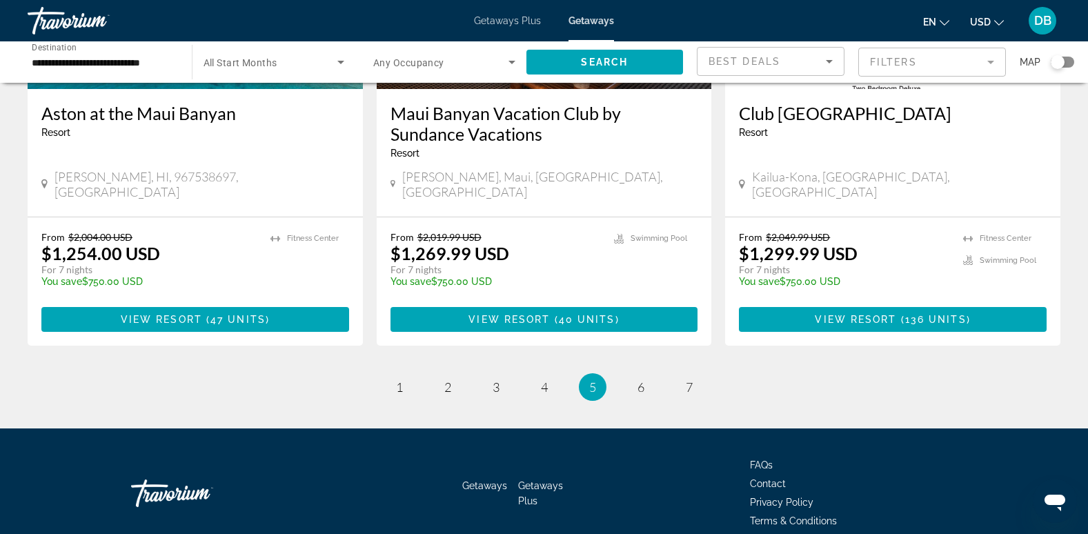
scroll to position [1740, 0]
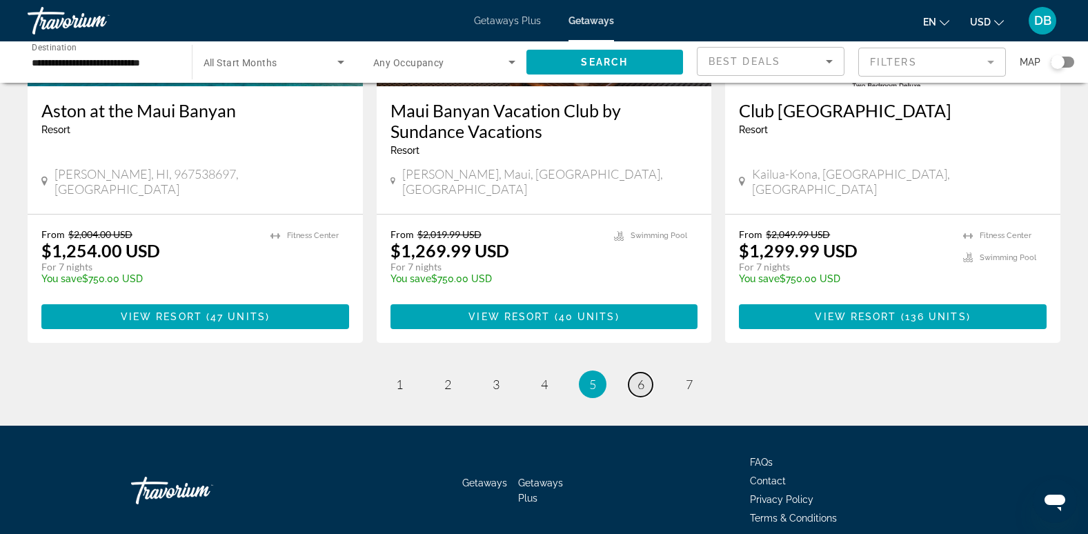
click at [646, 373] on link "page 6" at bounding box center [641, 385] width 24 height 24
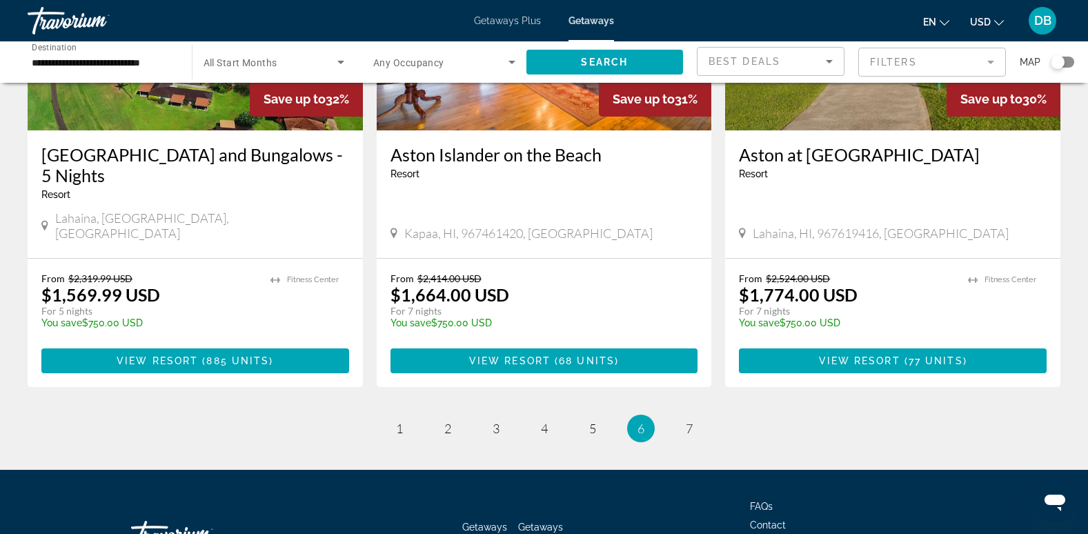
scroll to position [1761, 0]
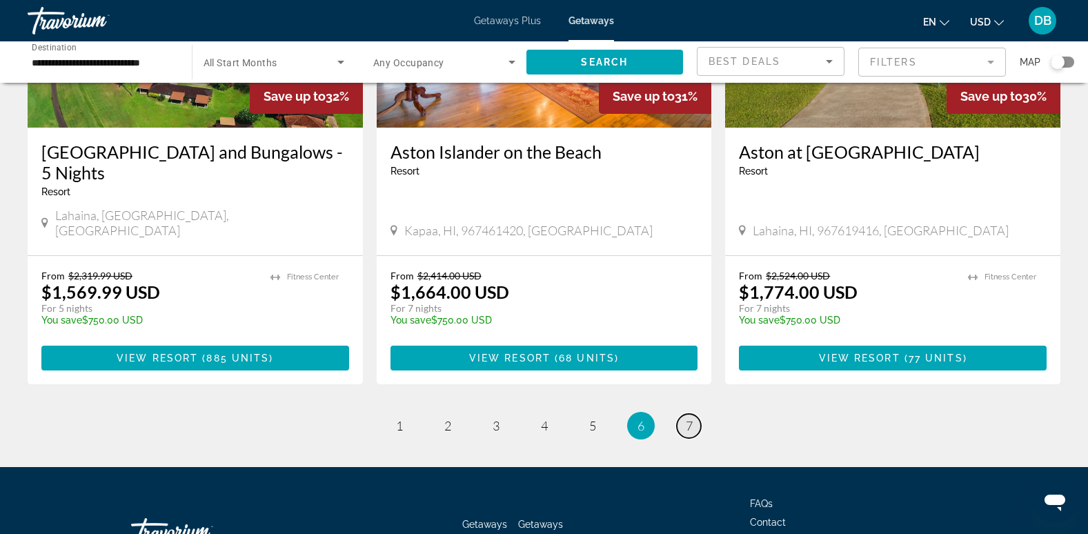
click at [681, 414] on link "page 7" at bounding box center [689, 426] width 24 height 24
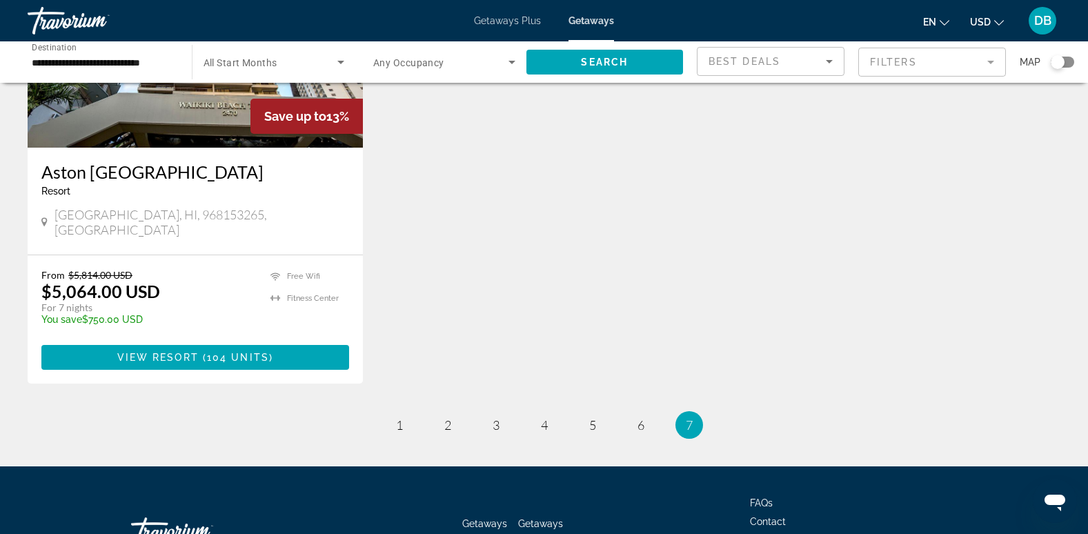
scroll to position [1699, 0]
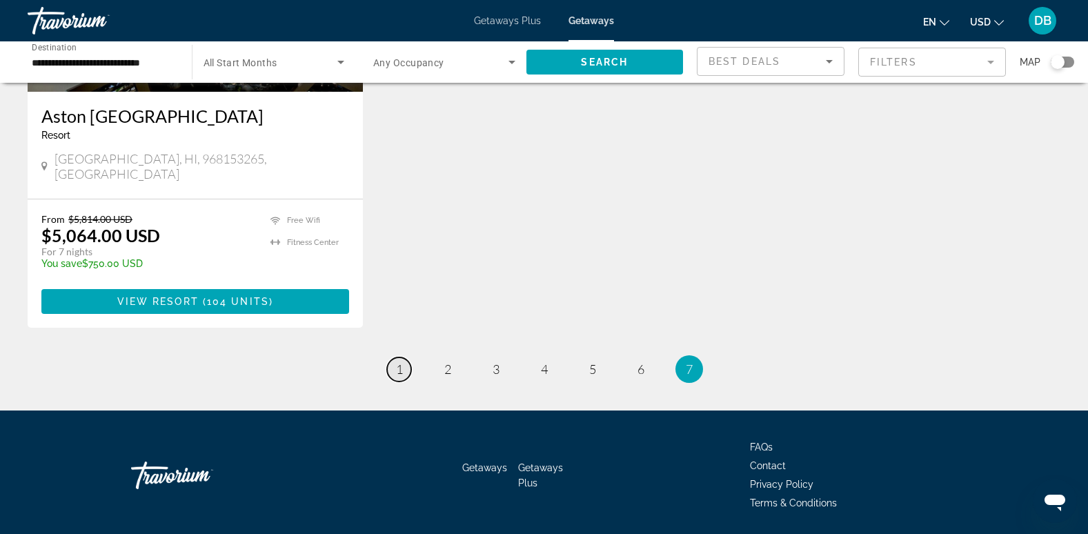
click at [403, 358] on link "page 1" at bounding box center [399, 370] width 24 height 24
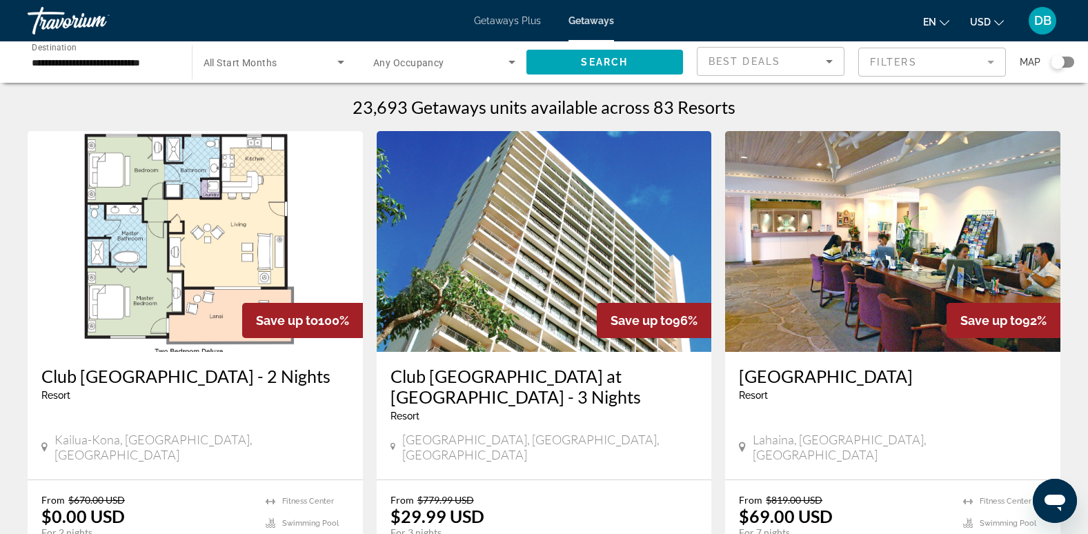
click at [50, 21] on div "Travorium" at bounding box center [97, 21] width 138 height 36
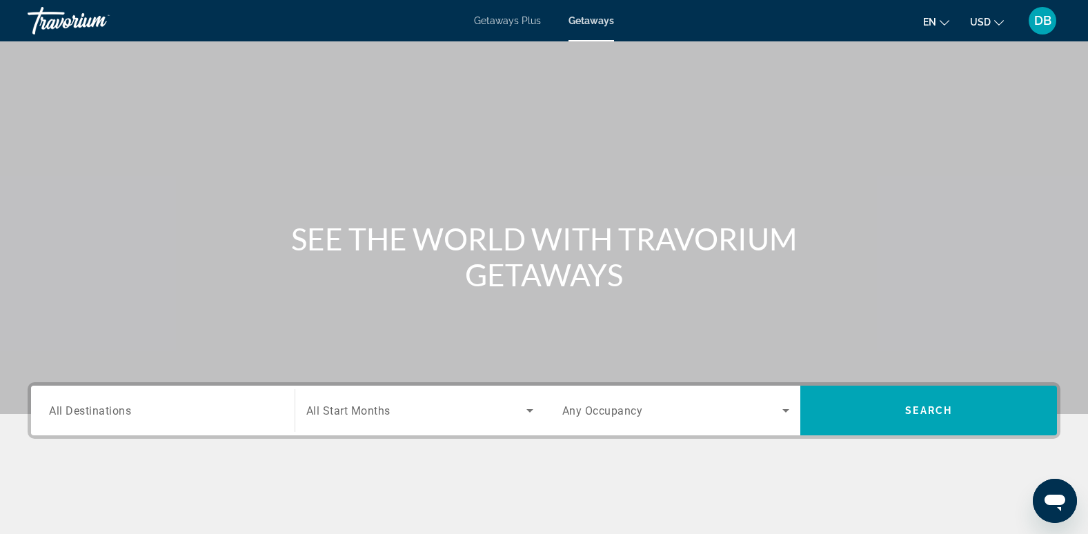
click at [70, 19] on div "Travorium" at bounding box center [97, 21] width 138 height 36
click at [504, 26] on div "Getaways Plus Getaways en English Español Français Italiano Português русский U…" at bounding box center [544, 21] width 1088 height 36
click at [504, 20] on span "Getaways Plus" at bounding box center [507, 20] width 67 height 11
click at [104, 17] on div "Travorium" at bounding box center [97, 21] width 138 height 36
